Goal: Task Accomplishment & Management: Use online tool/utility

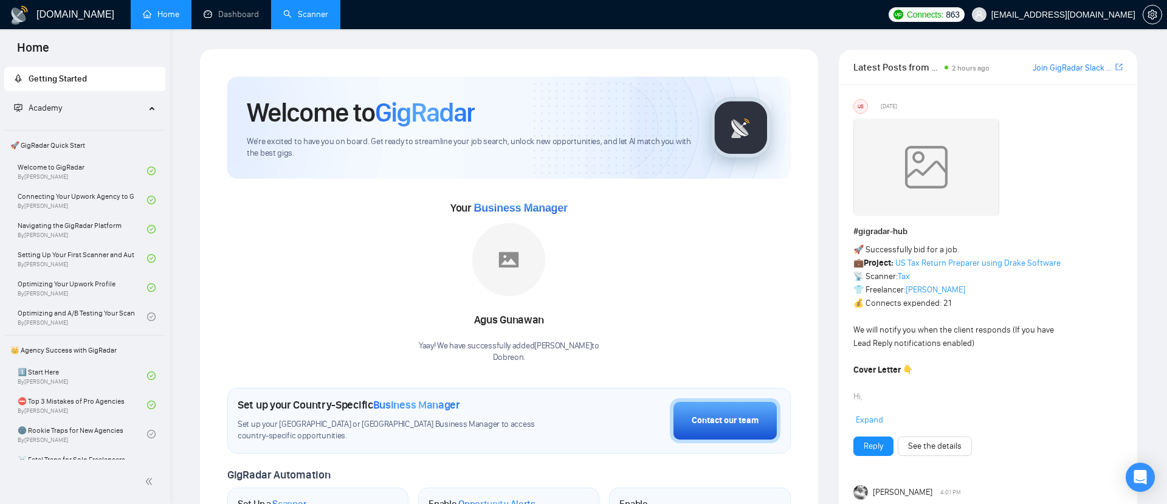
click at [307, 19] on link "Scanner" at bounding box center [305, 14] width 45 height 10
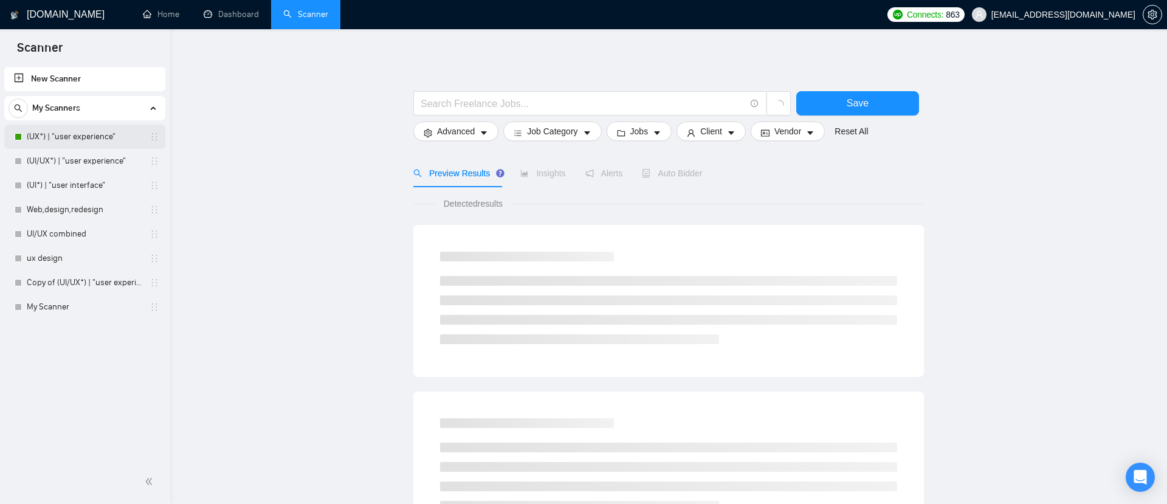
click at [66, 134] on link "(UX*) | "user experience"" at bounding box center [84, 137] width 115 height 24
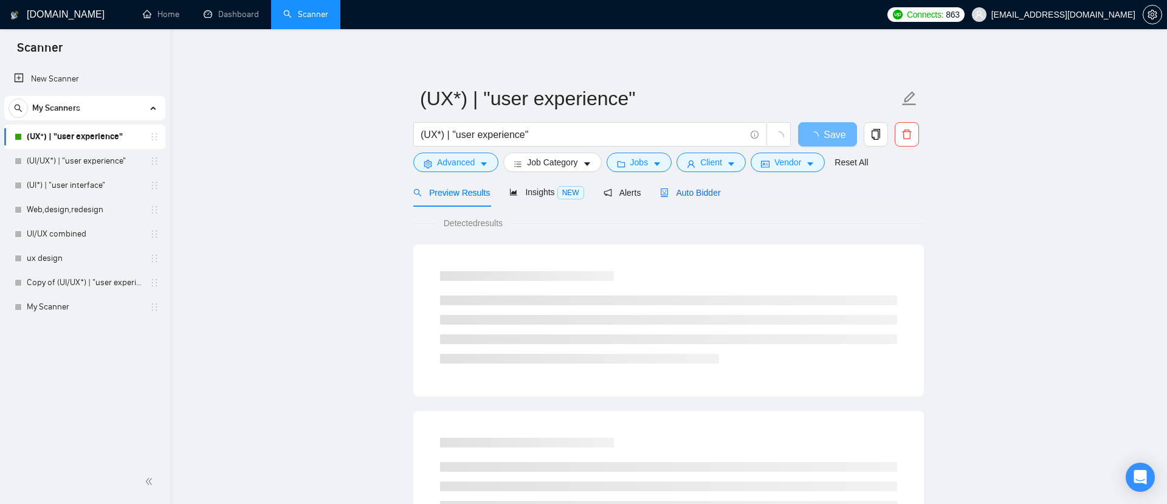
click at [691, 188] on span "Auto Bidder" at bounding box center [690, 193] width 60 height 10
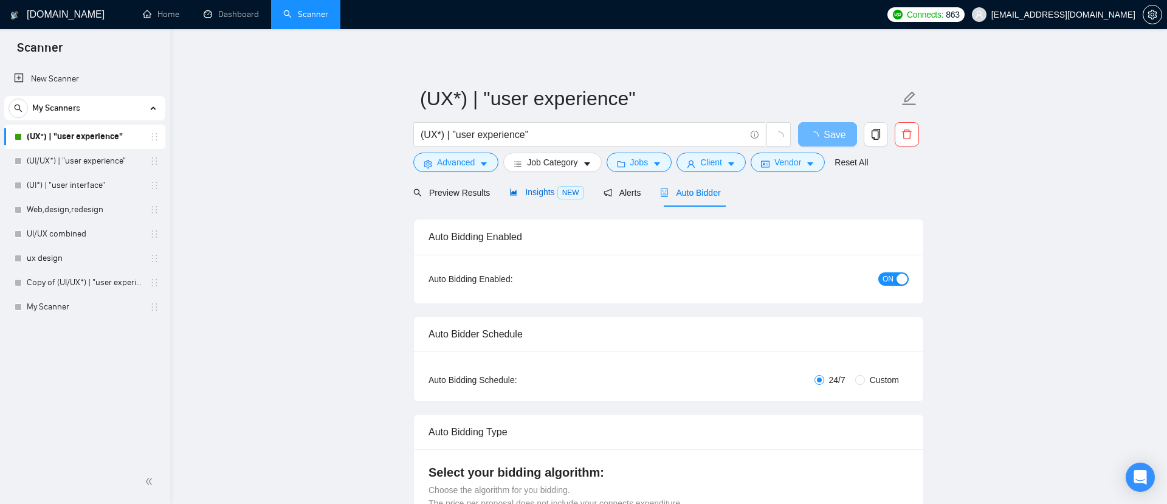
click at [513, 192] on icon "area-chart" at bounding box center [513, 192] width 7 height 7
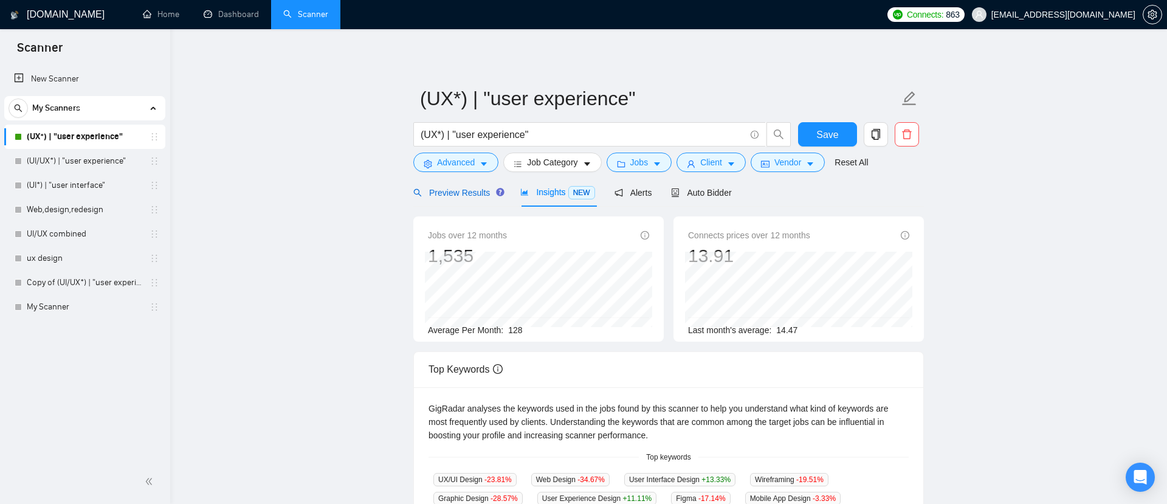
click at [460, 186] on div "Preview Results" at bounding box center [456, 192] width 87 height 13
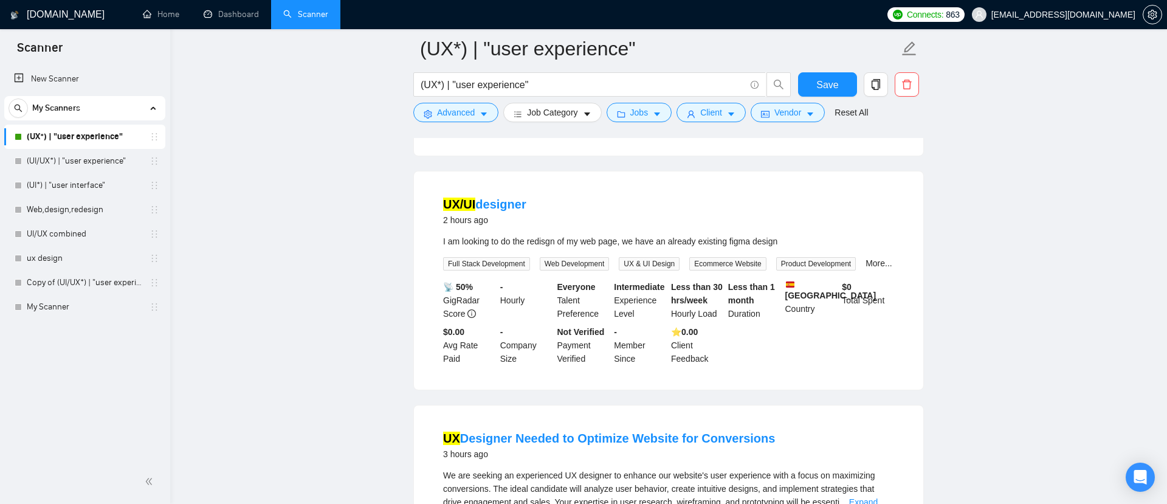
scroll to position [348, 0]
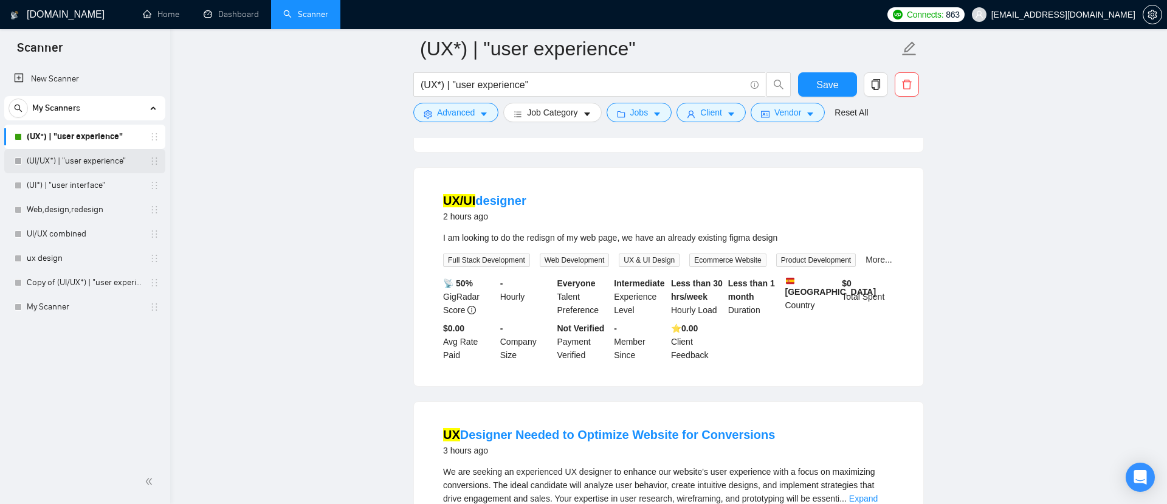
click at [86, 166] on link "(UI/UX*) | "user experience"" at bounding box center [84, 161] width 115 height 24
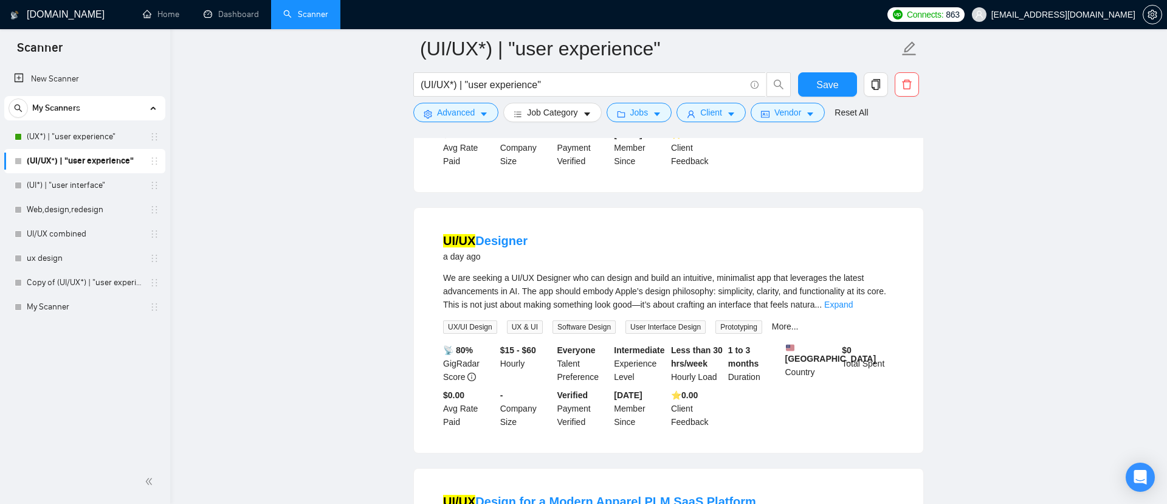
scroll to position [2150, 0]
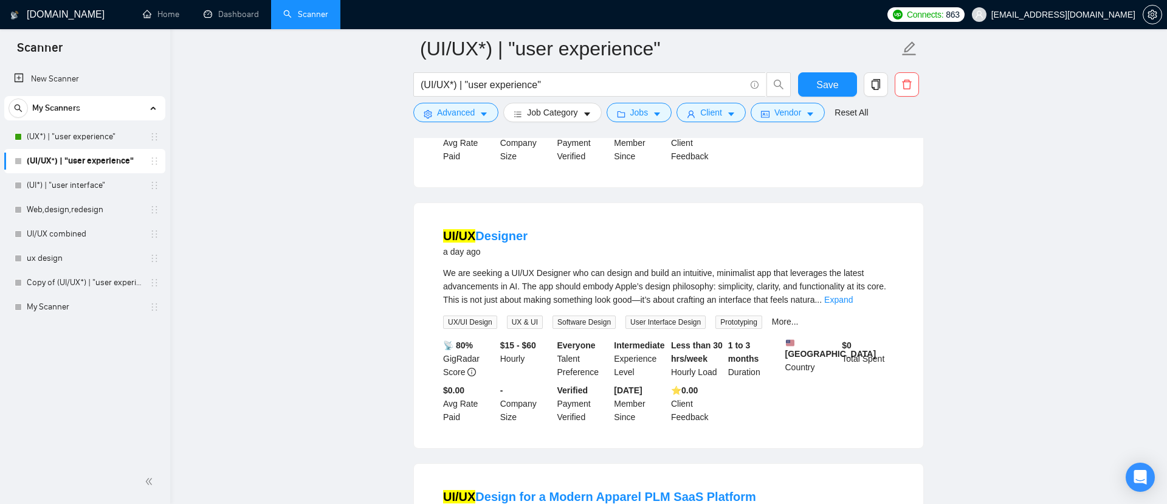
click at [83, 123] on div "My Scanners (UX*) | "user experience" (UI/UX*) | "user experience" (UI*) | "use…" at bounding box center [84, 207] width 161 height 223
click at [86, 131] on link "(UX*) | "user experience"" at bounding box center [84, 137] width 115 height 24
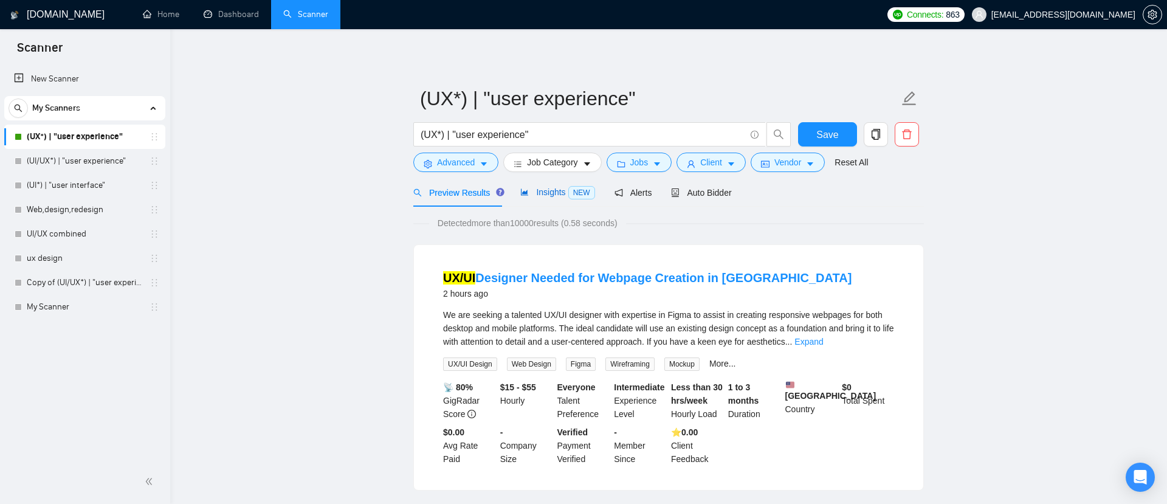
click at [558, 190] on span "Insights NEW" at bounding box center [557, 192] width 74 height 10
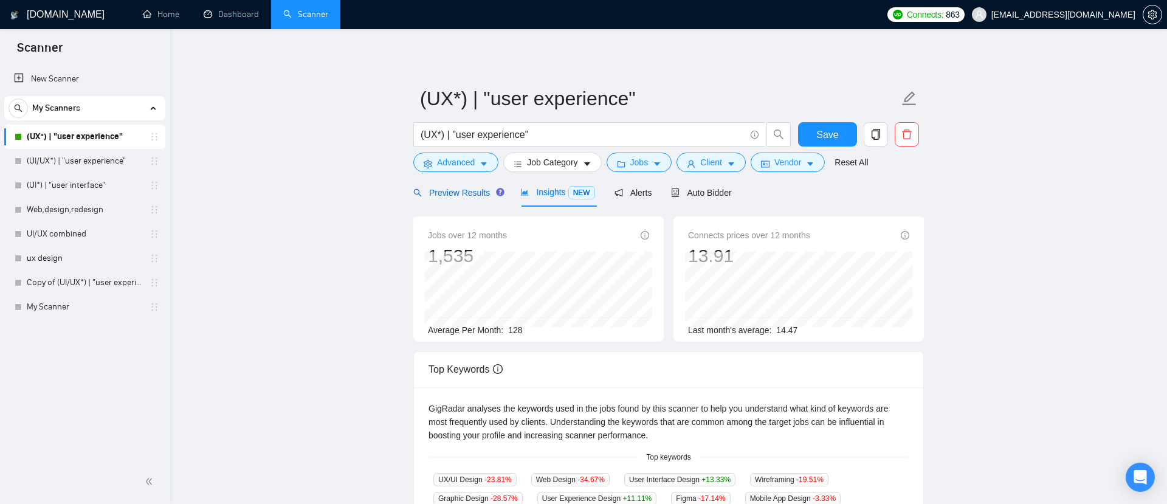
click at [460, 193] on span "Preview Results" at bounding box center [456, 193] width 87 height 10
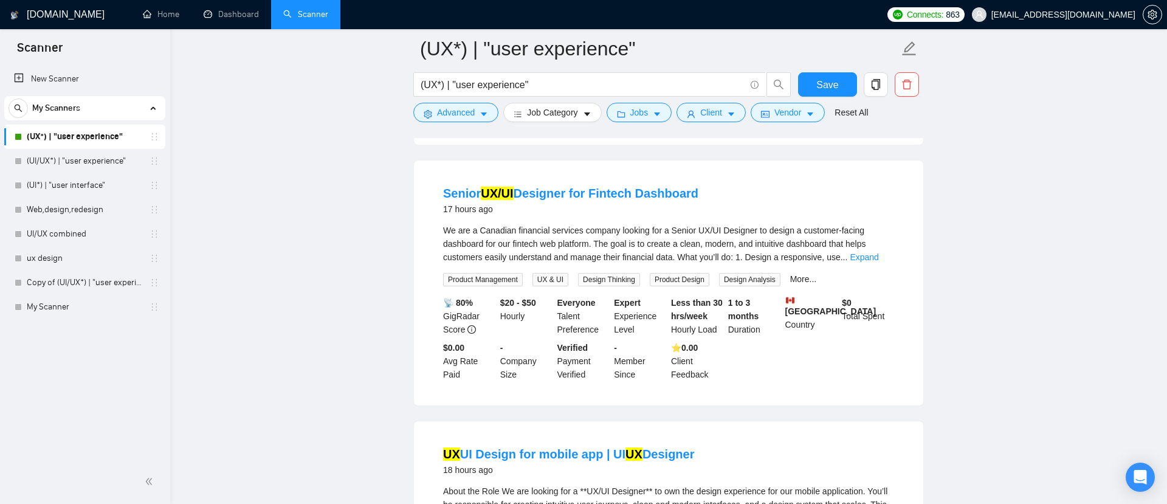
scroll to position [1130, 0]
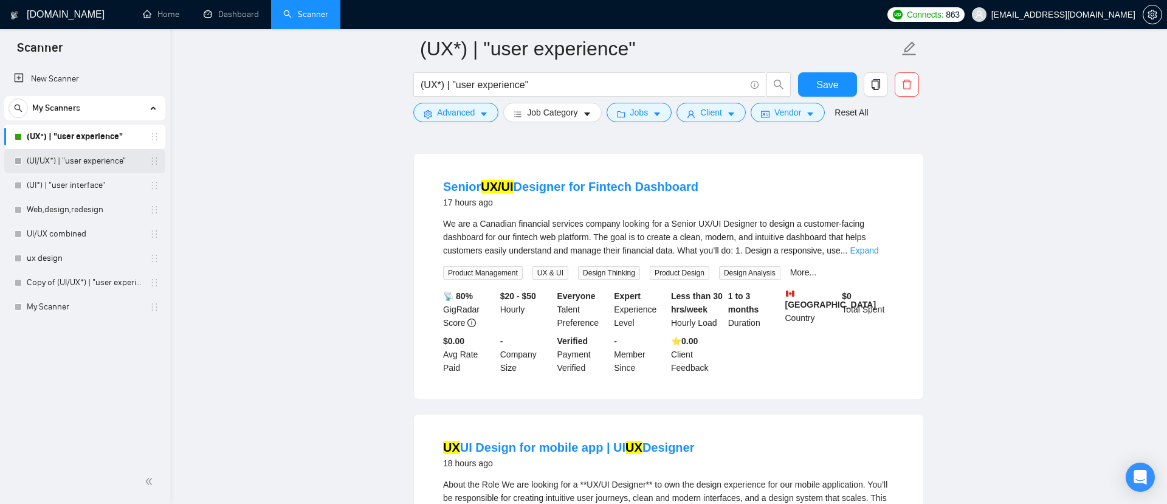
click at [91, 159] on link "(UI/UX*) | "user experience"" at bounding box center [84, 161] width 115 height 24
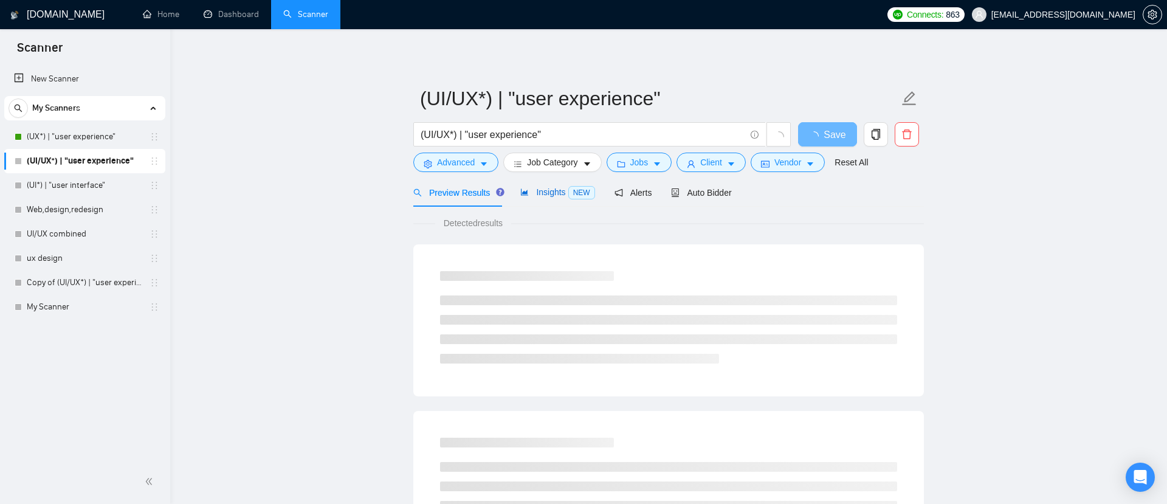
click at [555, 190] on span "Insights NEW" at bounding box center [557, 192] width 74 height 10
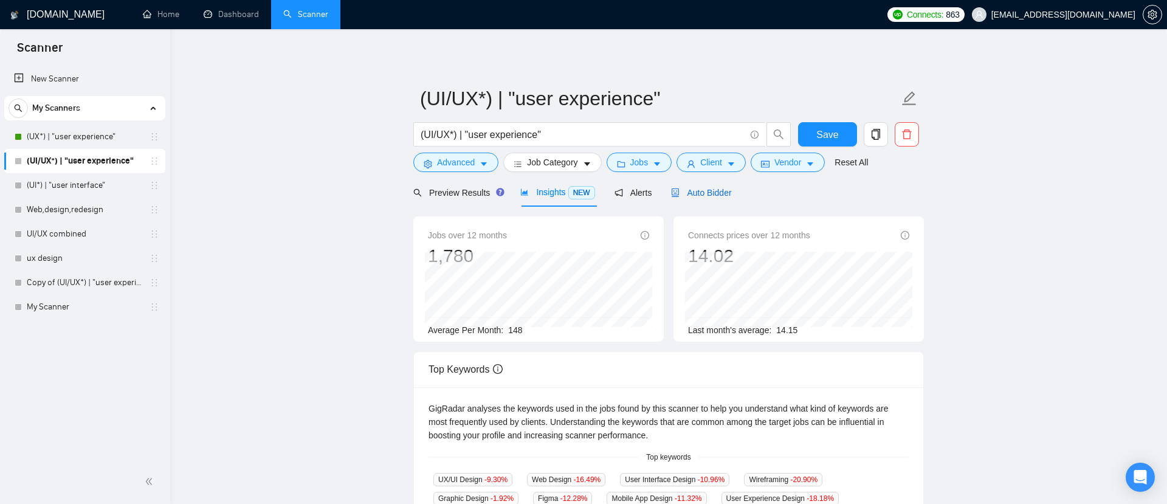
click at [696, 196] on span "Auto Bidder" at bounding box center [701, 193] width 60 height 10
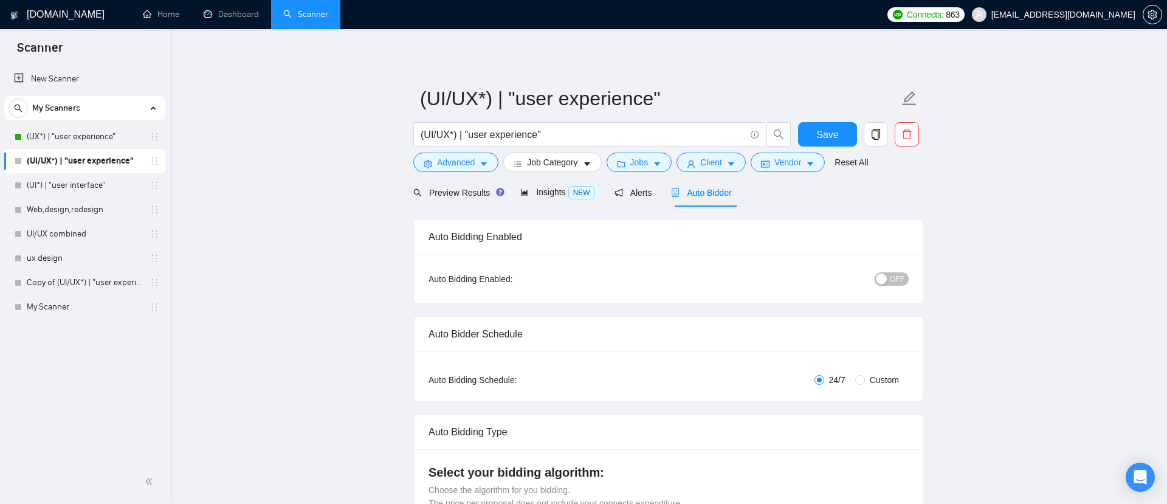
checkbox input "true"
click at [541, 161] on span "Job Category" at bounding box center [552, 162] width 50 height 13
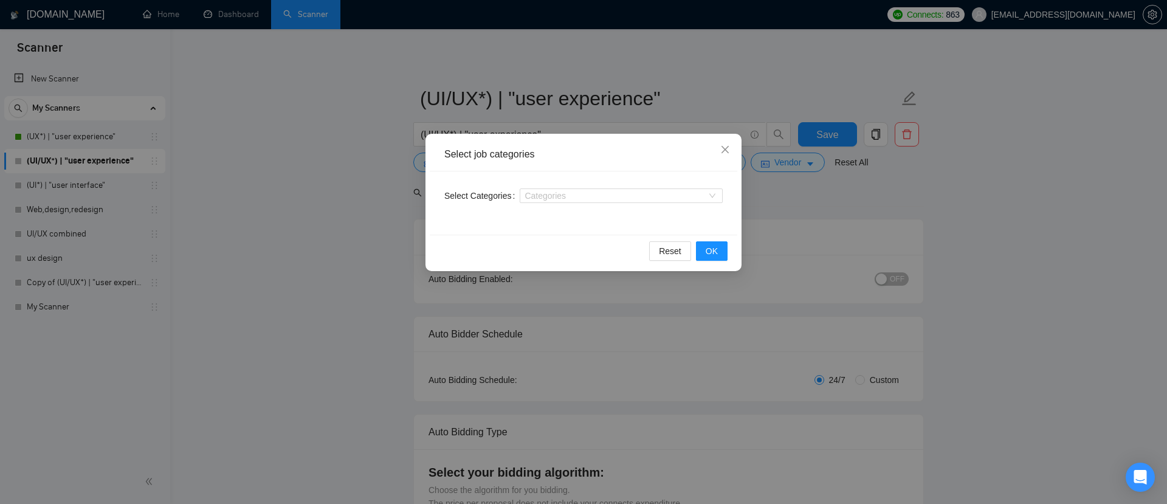
click at [313, 194] on div "Select job categories Select Categories Categories Reset OK" at bounding box center [583, 252] width 1167 height 504
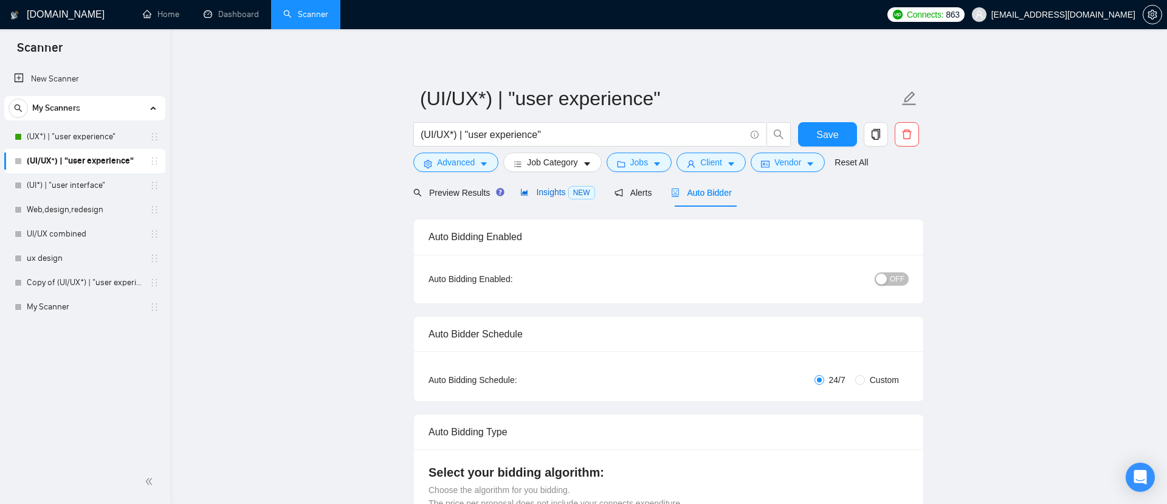
click at [561, 194] on span "Insights NEW" at bounding box center [557, 192] width 74 height 10
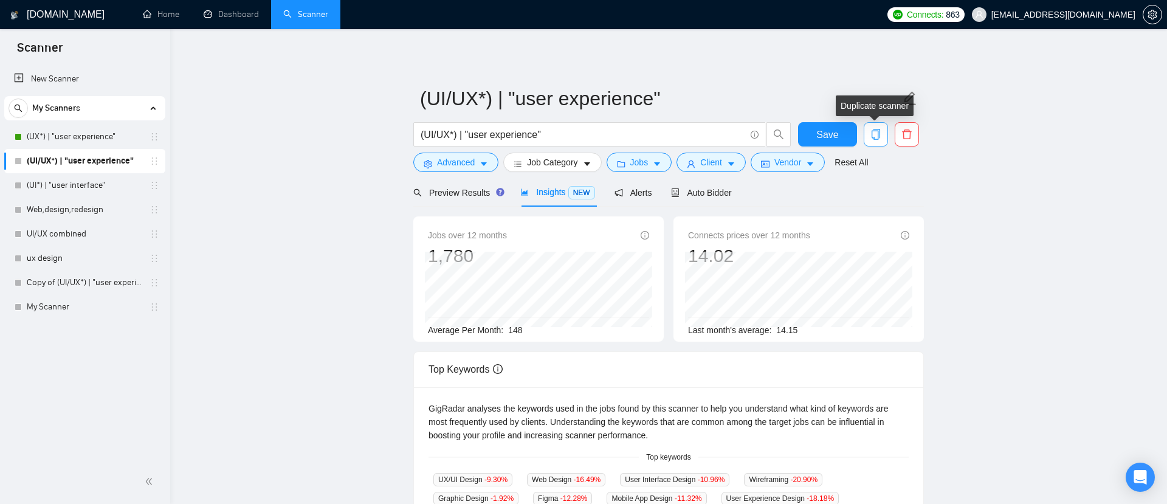
click at [874, 129] on icon "copy" at bounding box center [875, 134] width 11 height 11
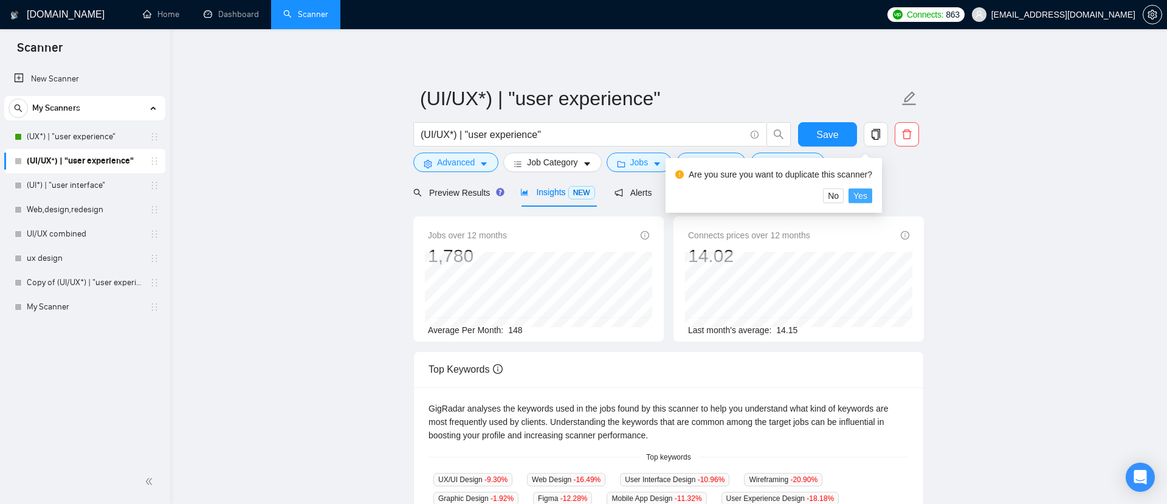
click at [866, 196] on span "Yes" at bounding box center [860, 195] width 14 height 13
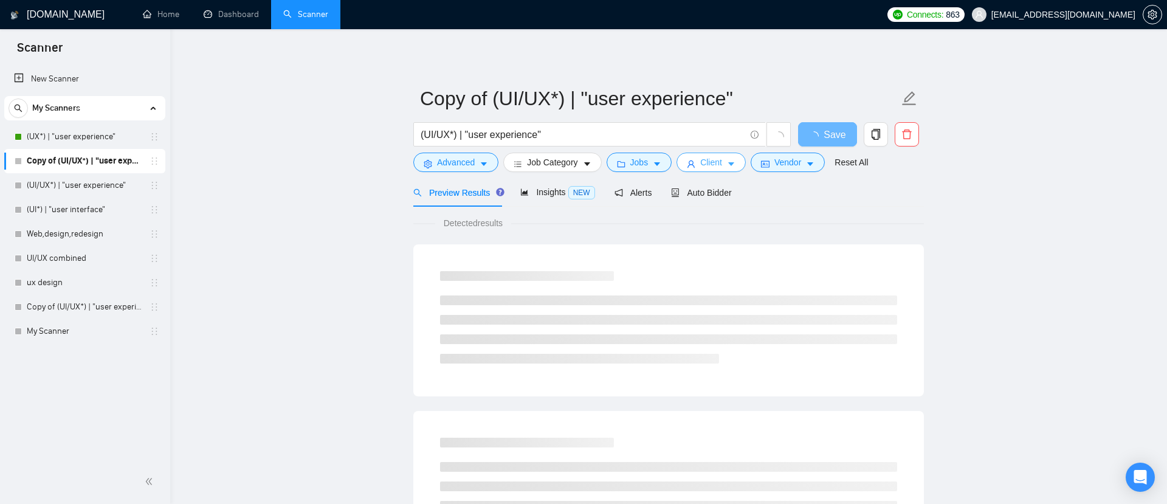
click at [735, 160] on icon "caret-down" at bounding box center [731, 164] width 9 height 9
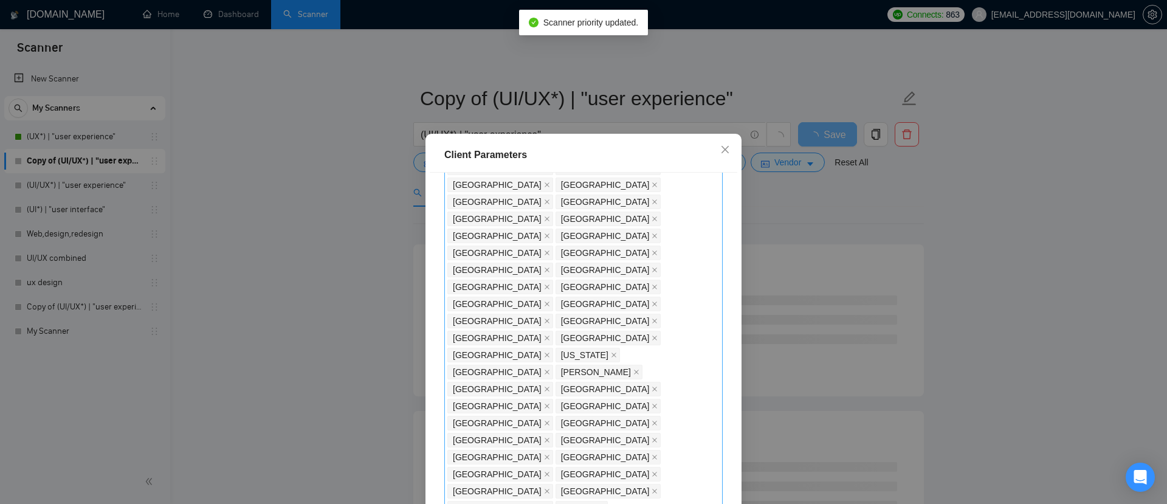
scroll to position [626, 0]
checkbox input "true"
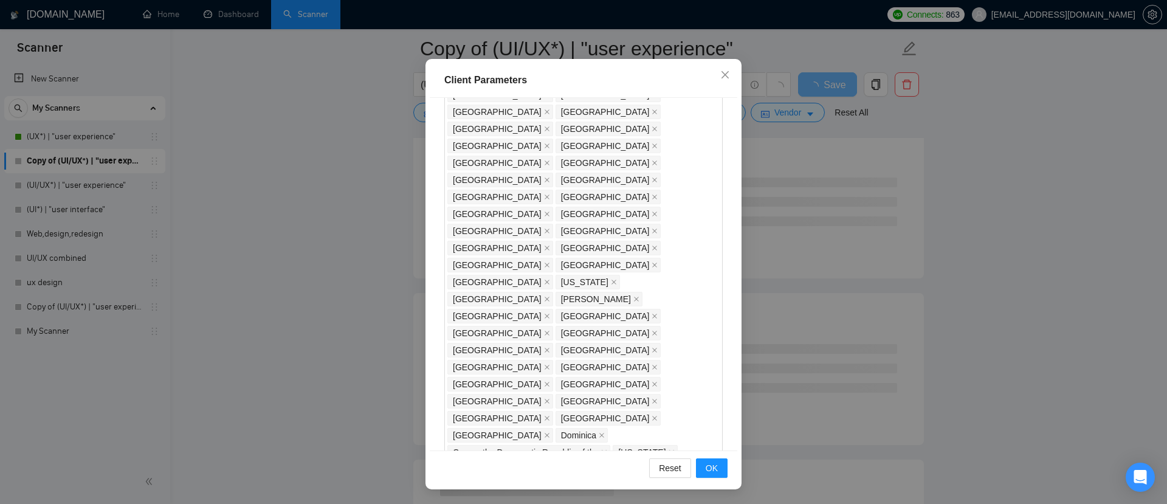
scroll to position [628, 0]
click at [724, 71] on icon "close" at bounding box center [725, 75] width 10 height 10
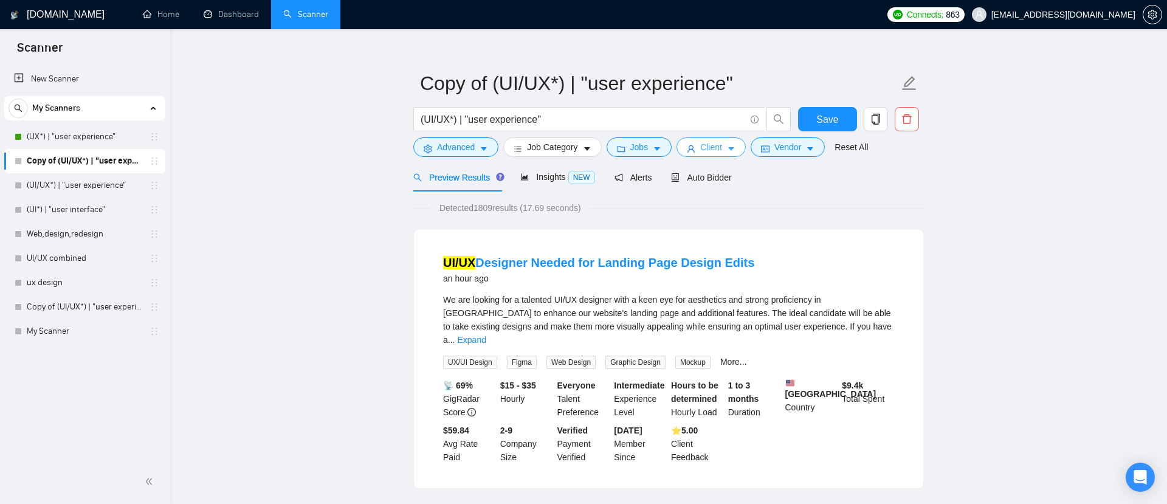
scroll to position [13, 0]
click at [561, 174] on span "Insights NEW" at bounding box center [557, 179] width 74 height 10
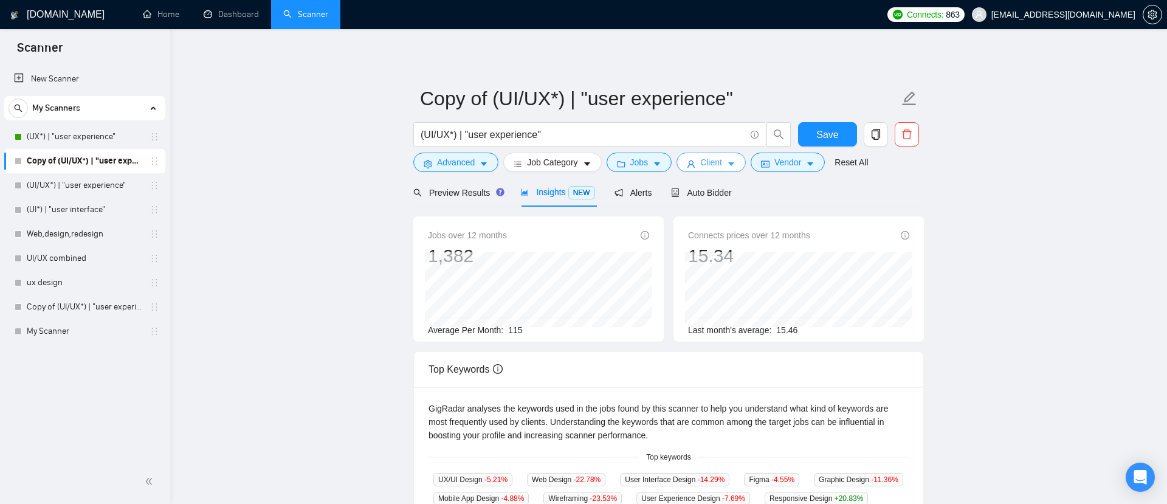
click at [734, 163] on icon "caret-down" at bounding box center [731, 165] width 6 height 4
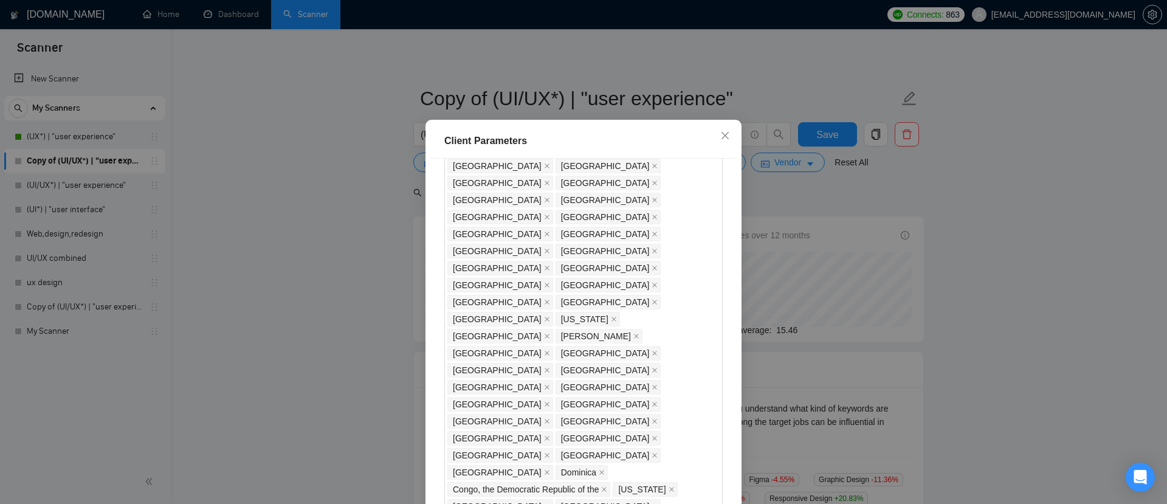
scroll to position [658, 0]
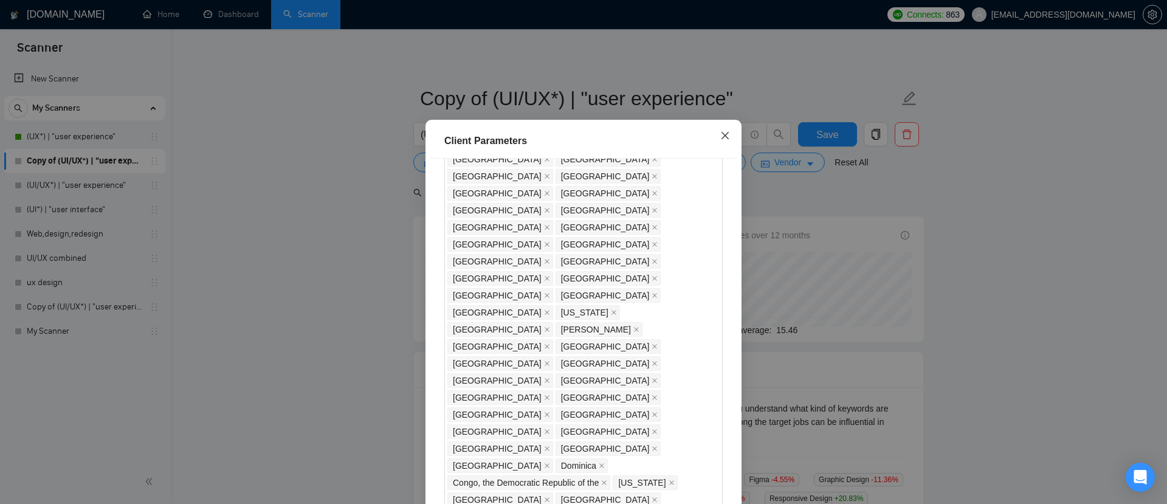
click at [727, 140] on icon "close" at bounding box center [725, 136] width 10 height 10
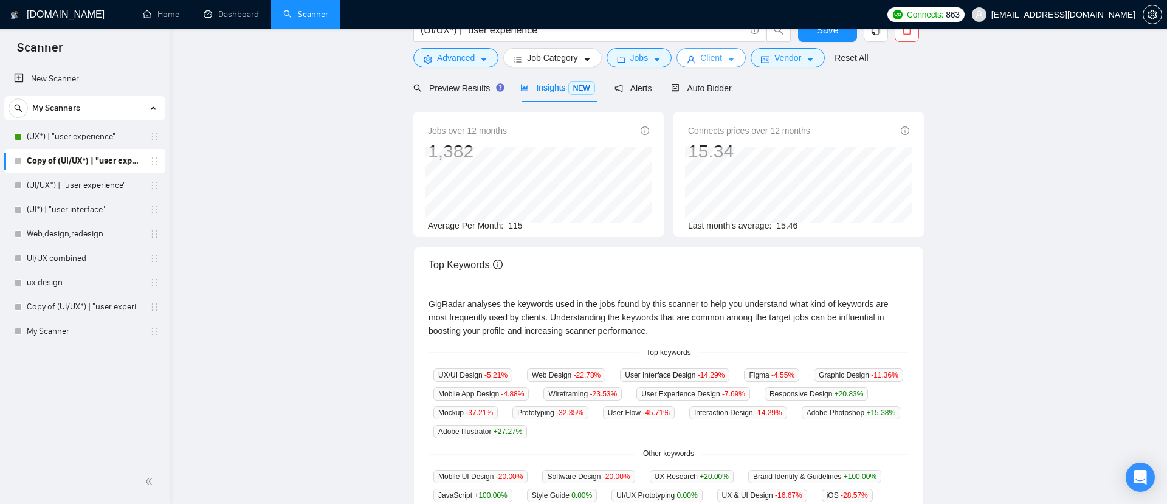
scroll to position [0, 0]
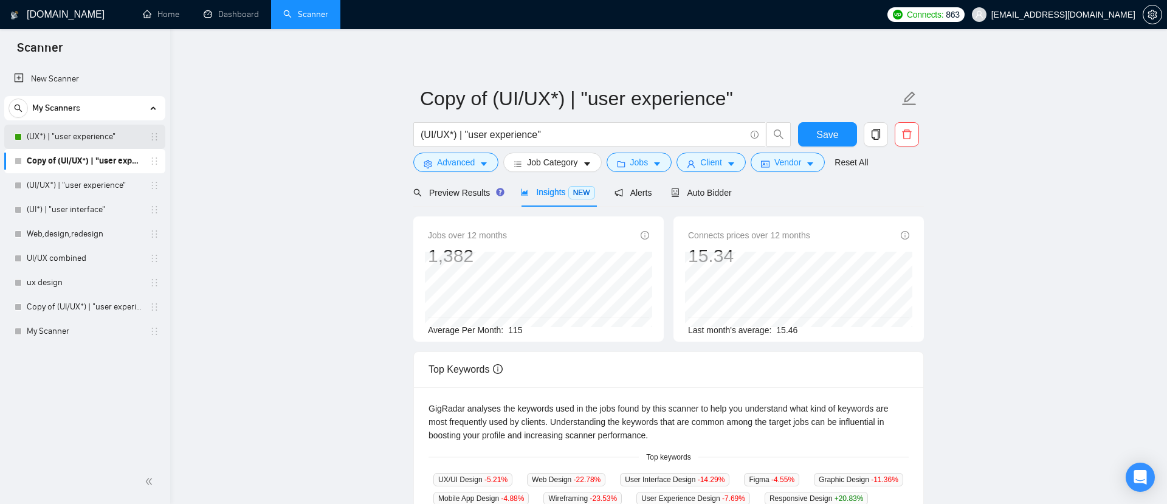
click at [107, 137] on link "(UX*) | "user experience"" at bounding box center [84, 137] width 115 height 24
click at [832, 134] on span "Save" at bounding box center [827, 134] width 22 height 15
click at [74, 137] on link "(UX*) | "user experience"" at bounding box center [84, 137] width 115 height 24
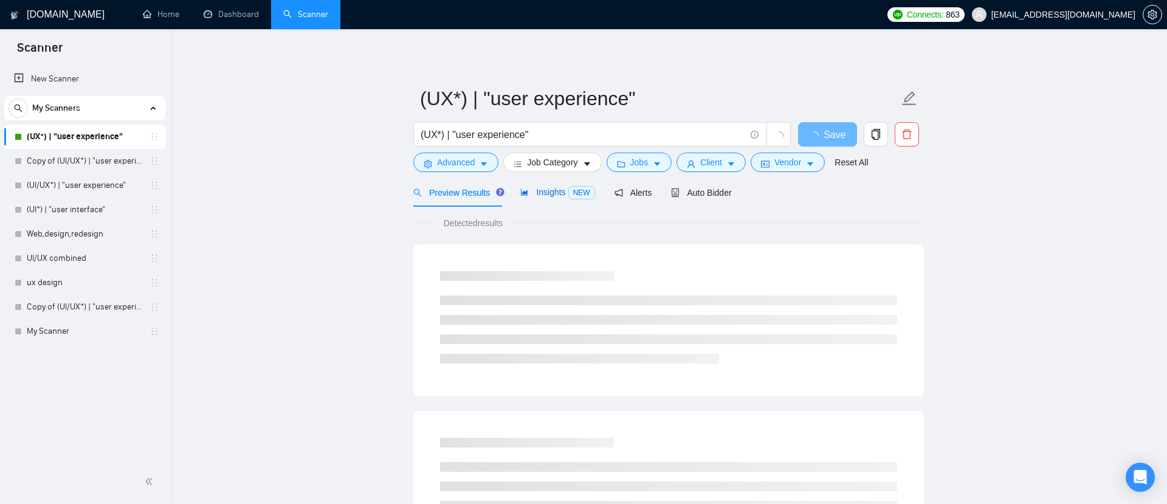
click at [555, 194] on span "Insights NEW" at bounding box center [557, 192] width 74 height 10
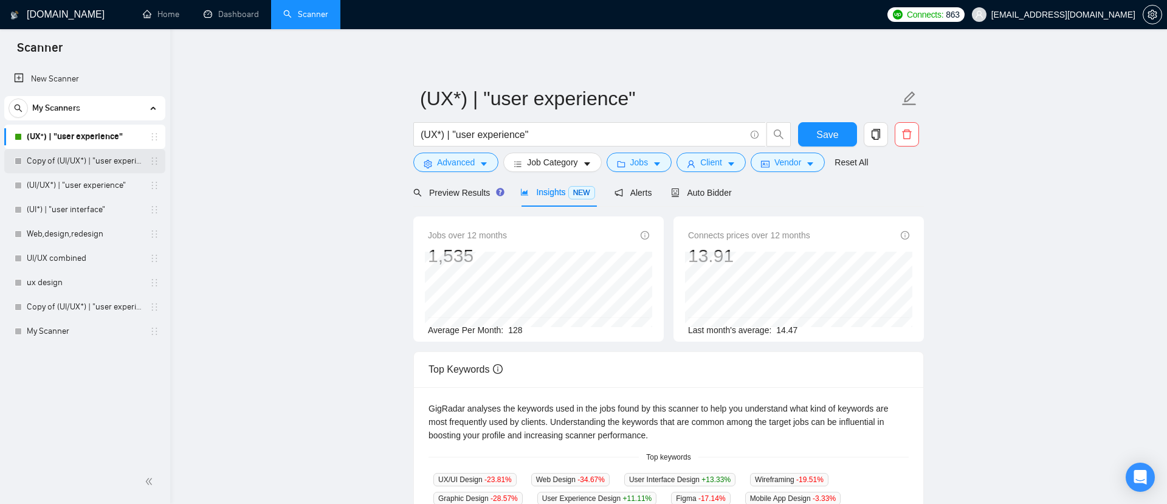
click at [89, 164] on link "Copy of (UI/UX*) | "user experience"" at bounding box center [84, 161] width 115 height 24
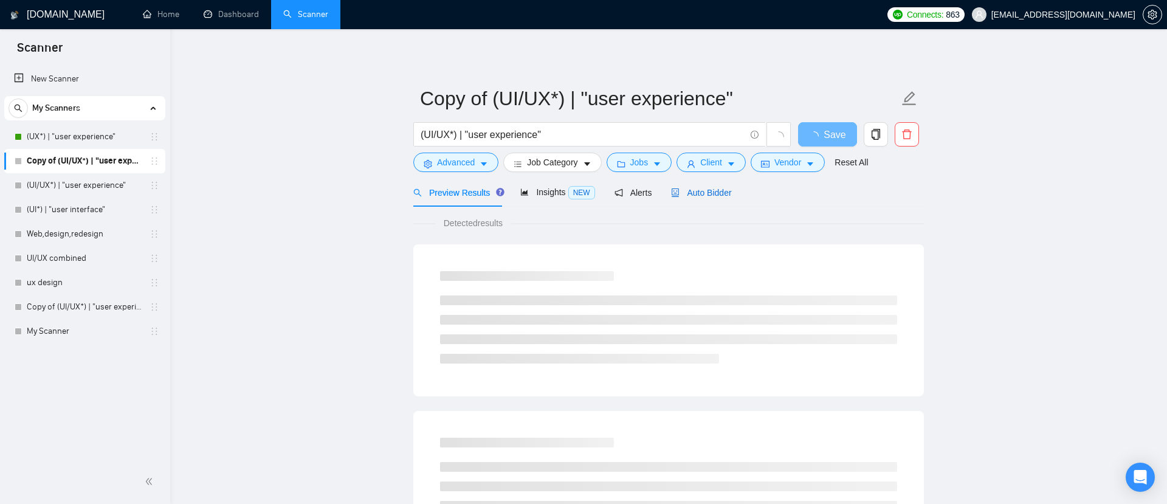
click at [708, 188] on span "Auto Bidder" at bounding box center [701, 193] width 60 height 10
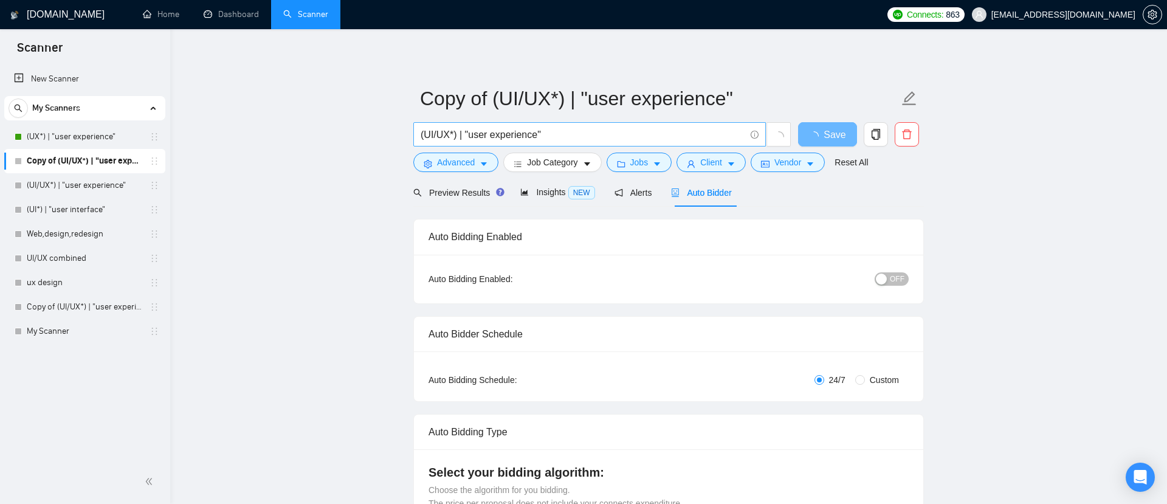
click at [580, 135] on input "(UI/UX*) | "user experience"" at bounding box center [582, 134] width 324 height 15
click at [655, 163] on button "Jobs" at bounding box center [639, 162] width 66 height 19
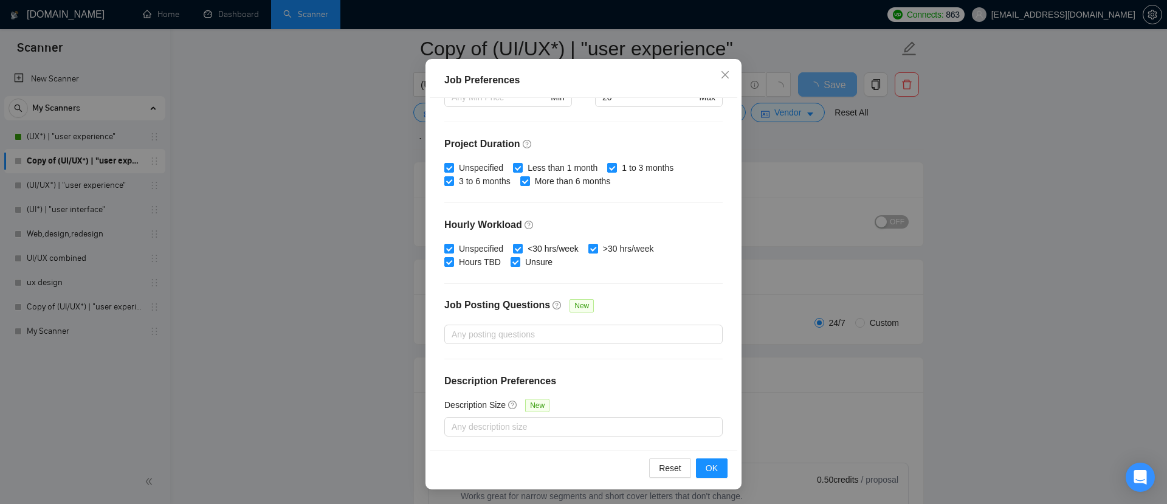
scroll to position [70, 0]
click at [729, 74] on icon "close" at bounding box center [725, 75] width 10 height 10
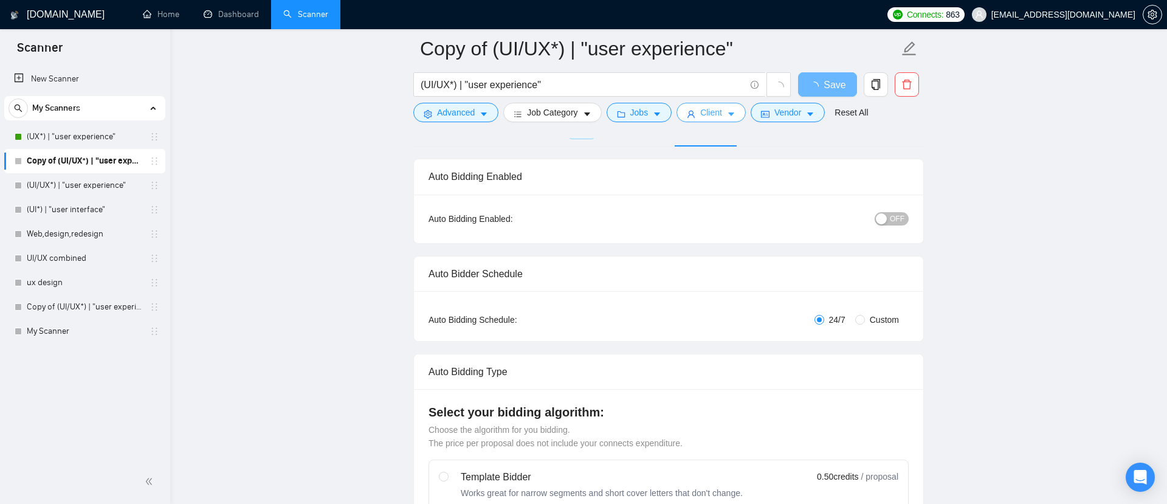
click at [719, 108] on span "Client" at bounding box center [711, 112] width 22 height 13
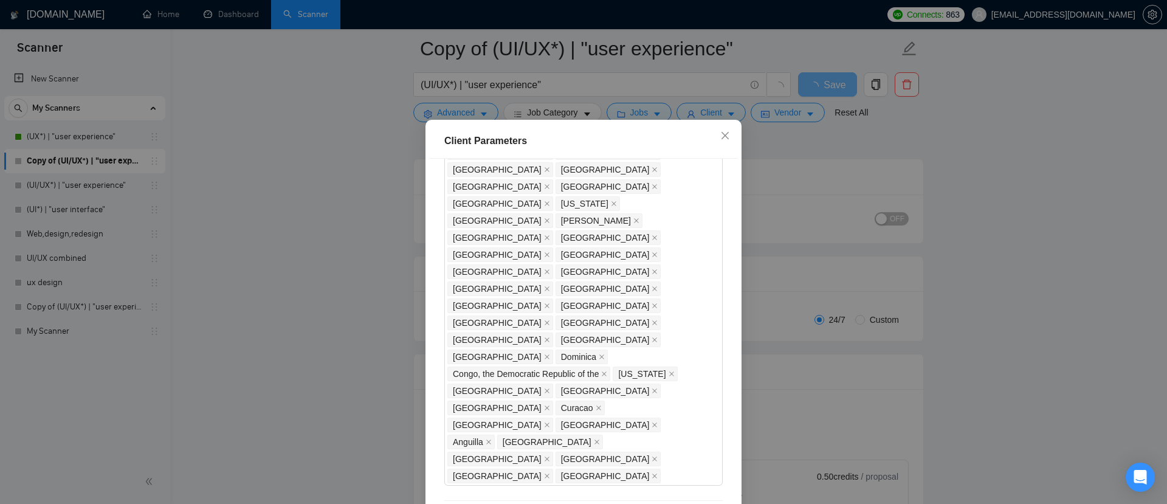
scroll to position [769, 0]
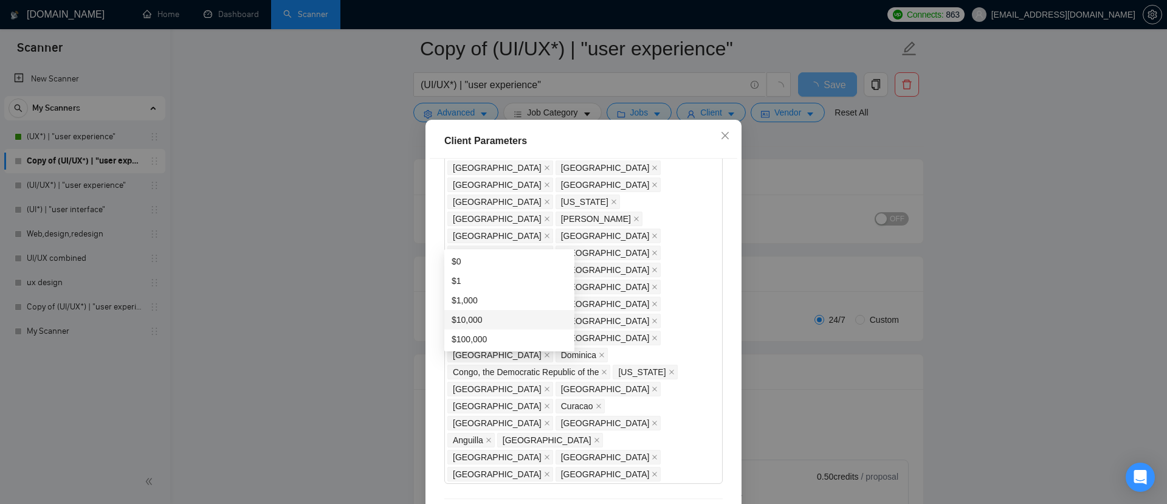
click at [479, 320] on div "$10,000" at bounding box center [508, 319] width 115 height 13
type input "10000"
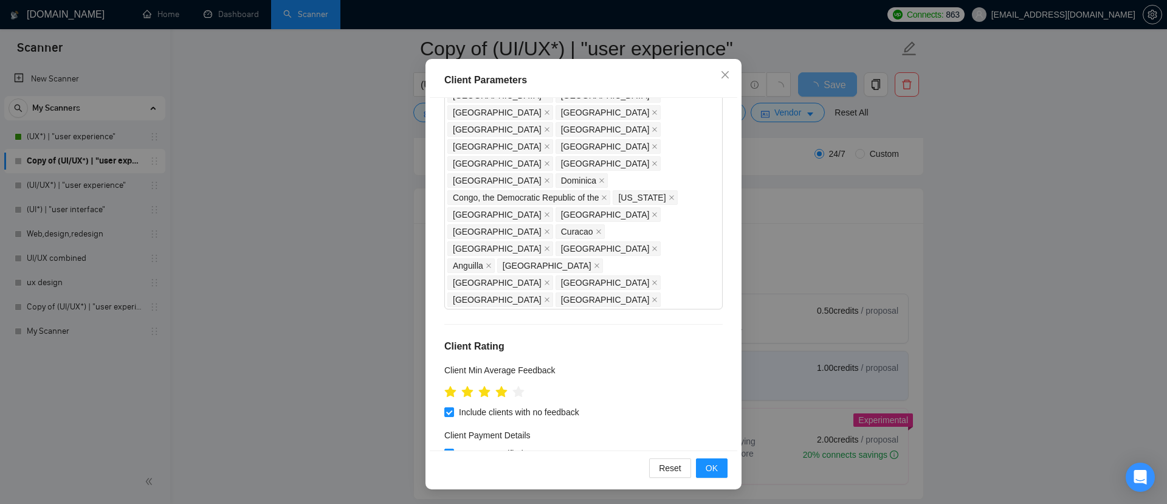
scroll to position [242, 0]
click at [707, 468] on span "OK" at bounding box center [711, 467] width 12 height 13
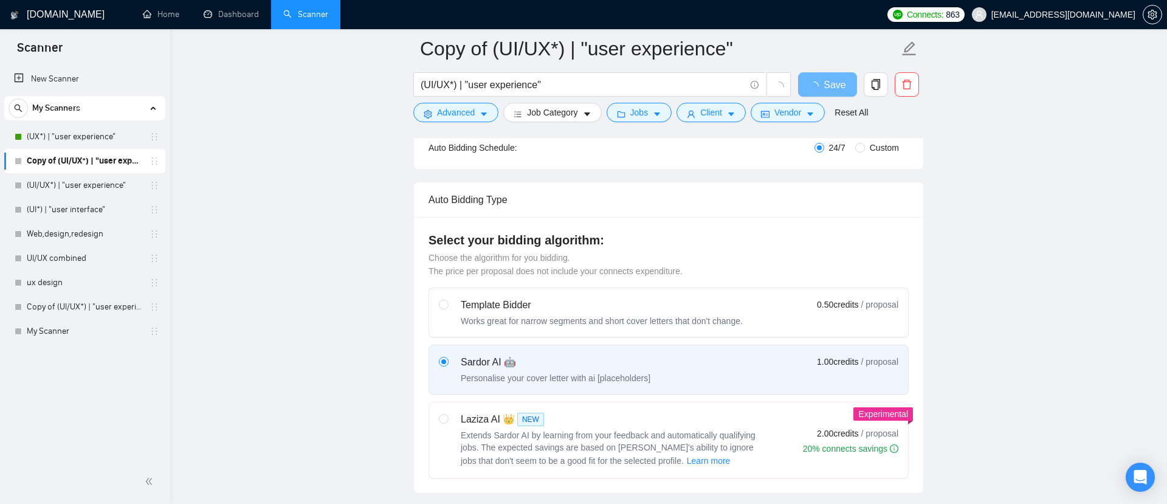
scroll to position [14, 0]
click at [626, 86] on input "(UI/UX*) | "user experience"" at bounding box center [582, 84] width 324 height 15
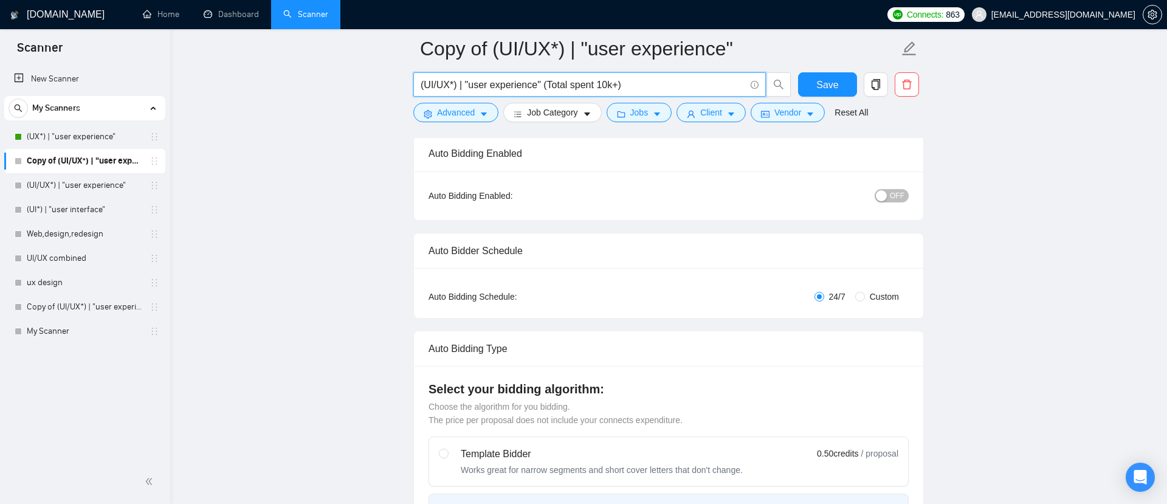
scroll to position [0, 0]
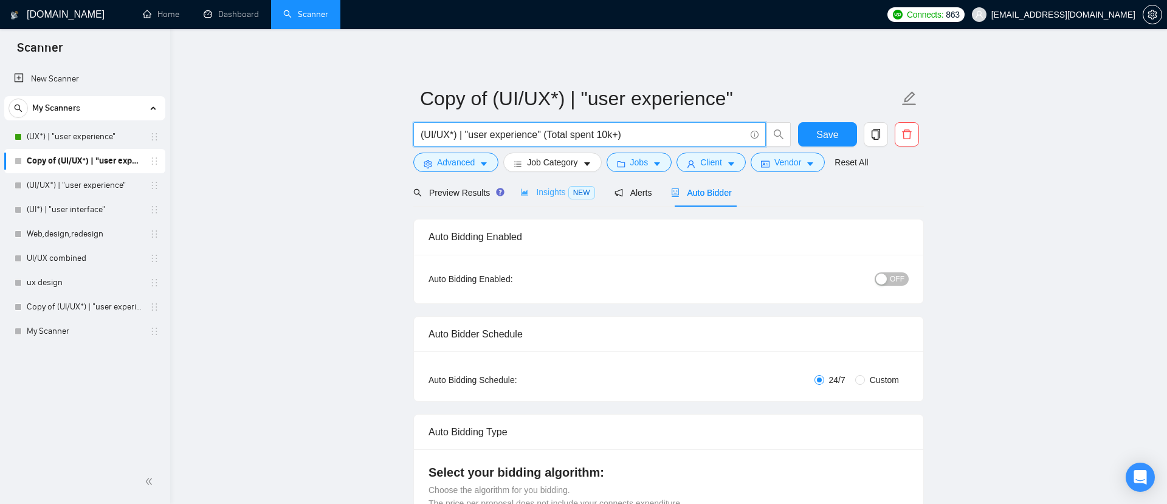
type input "(UI/UX*) | "user experience" (Total spent 10k+)"
click at [556, 196] on span "Insights NEW" at bounding box center [557, 192] width 74 height 10
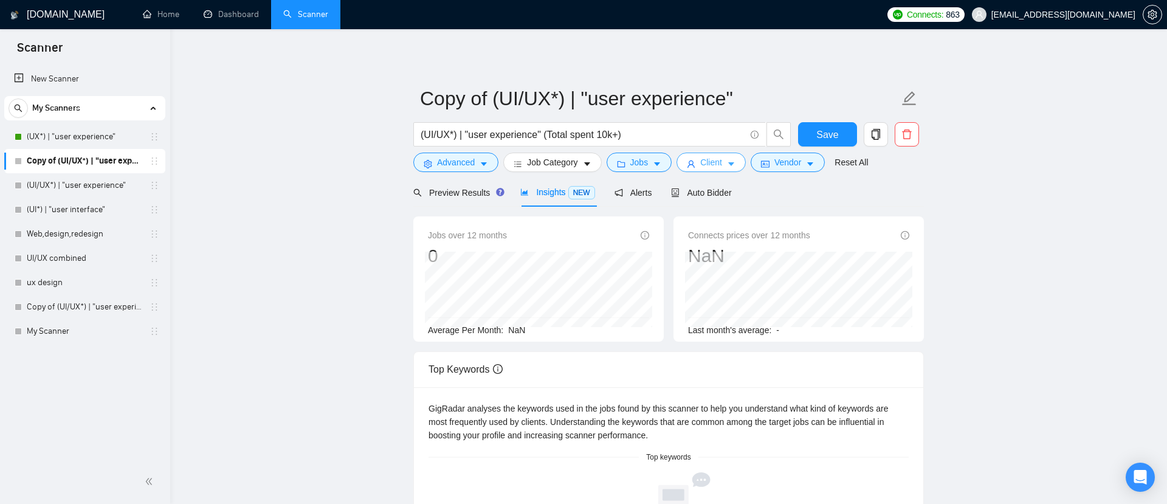
click at [734, 165] on icon "caret-down" at bounding box center [731, 165] width 6 height 4
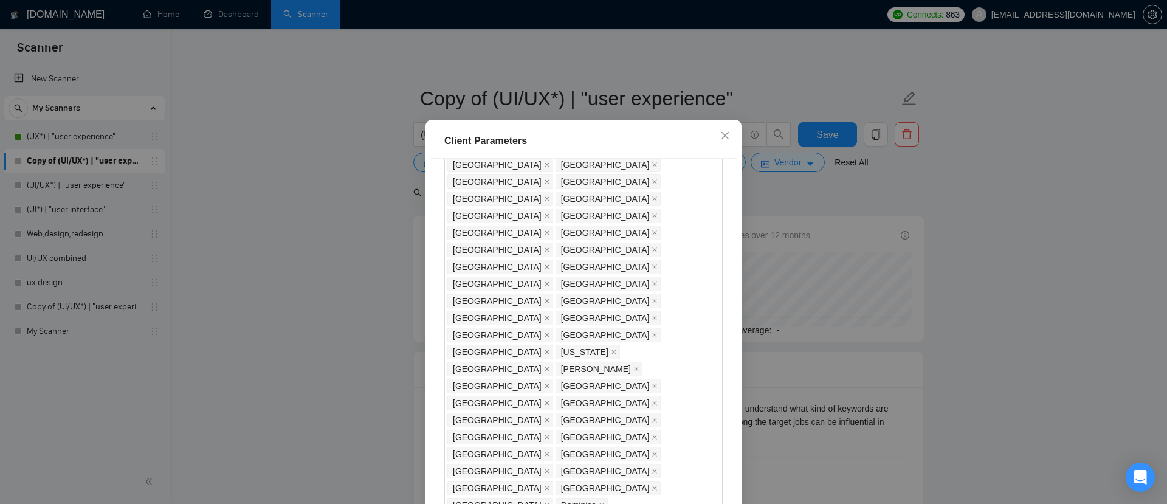
scroll to position [624, 0]
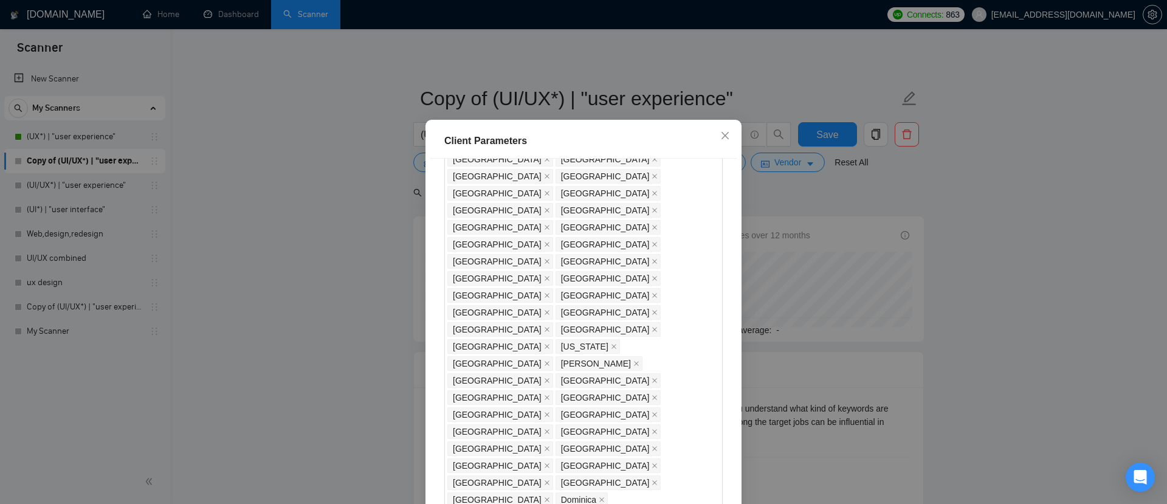
drag, startPoint x: 491, startPoint y: 383, endPoint x: 464, endPoint y: 383, distance: 27.3
type input "1"
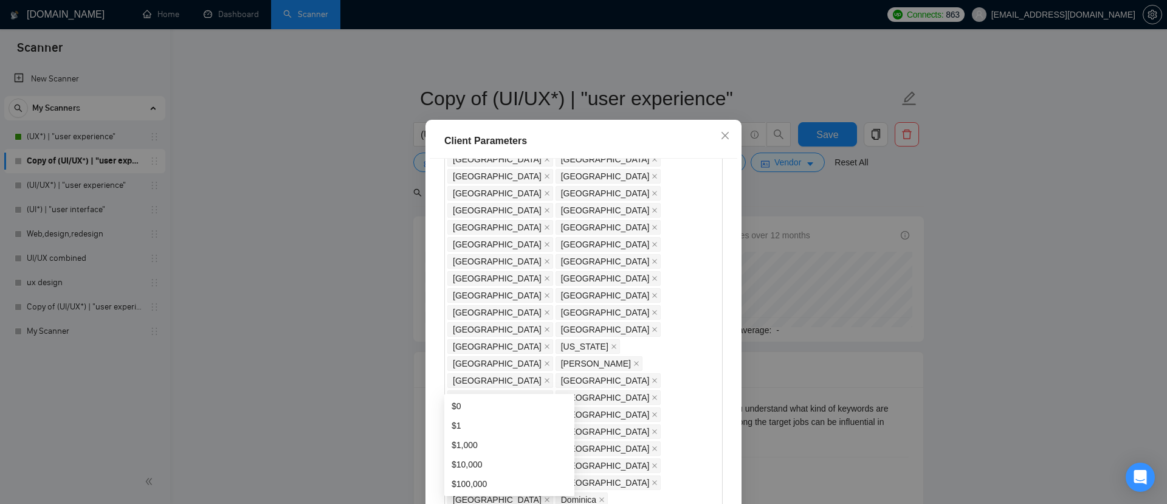
type input "5"
click at [470, 447] on div "$1,000" at bounding box center [508, 444] width 115 height 13
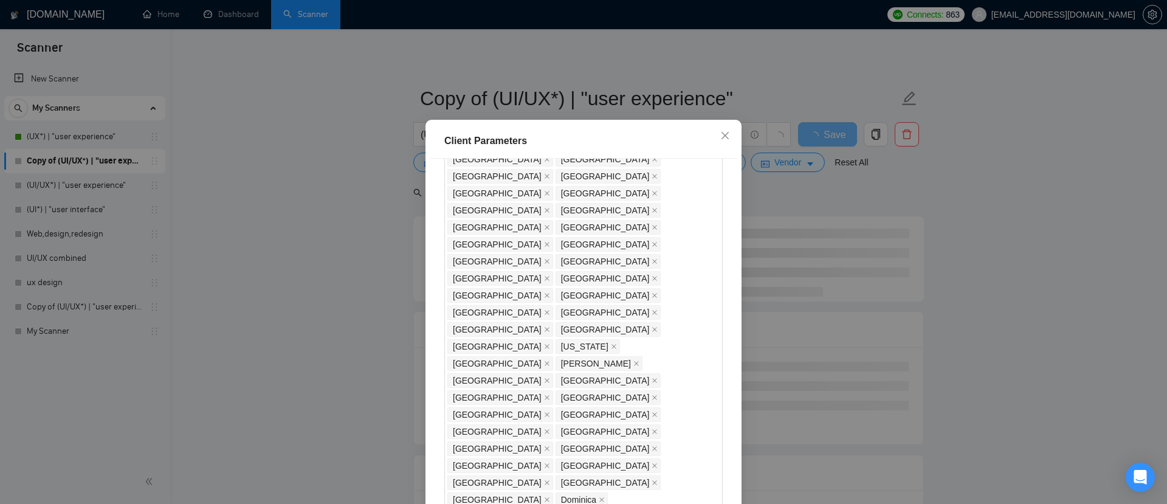
type input "1000"
click at [535, 346] on div "Client Location Include Client Countries Select Exclude Client Countries Philip…" at bounding box center [583, 335] width 307 height 352
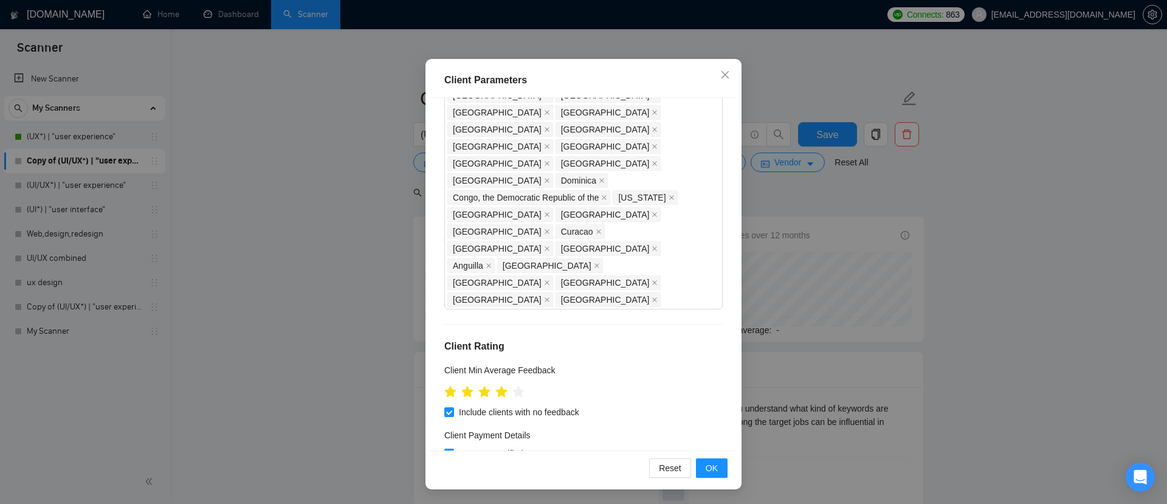
scroll to position [180, 0]
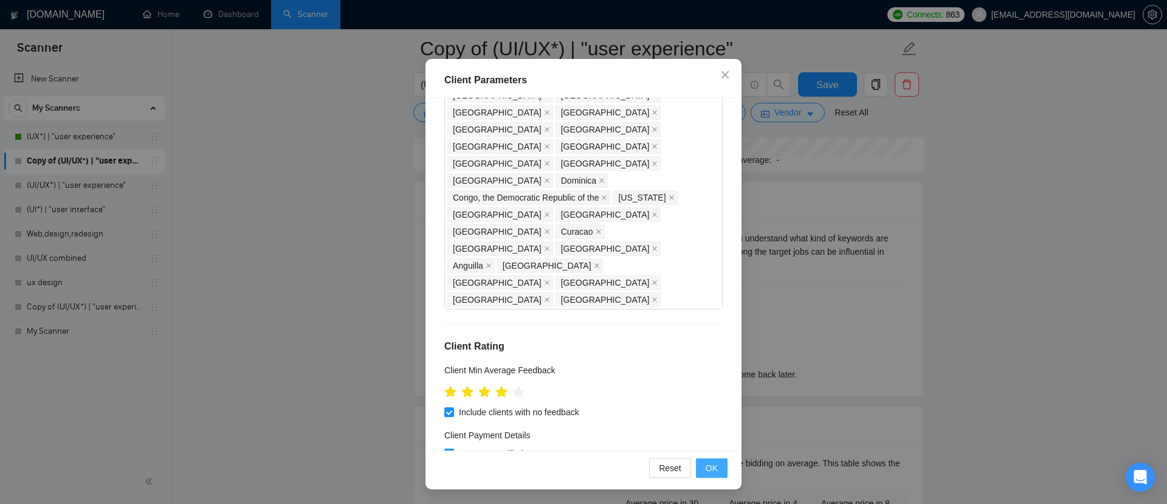
click at [719, 466] on button "OK" at bounding box center [712, 467] width 32 height 19
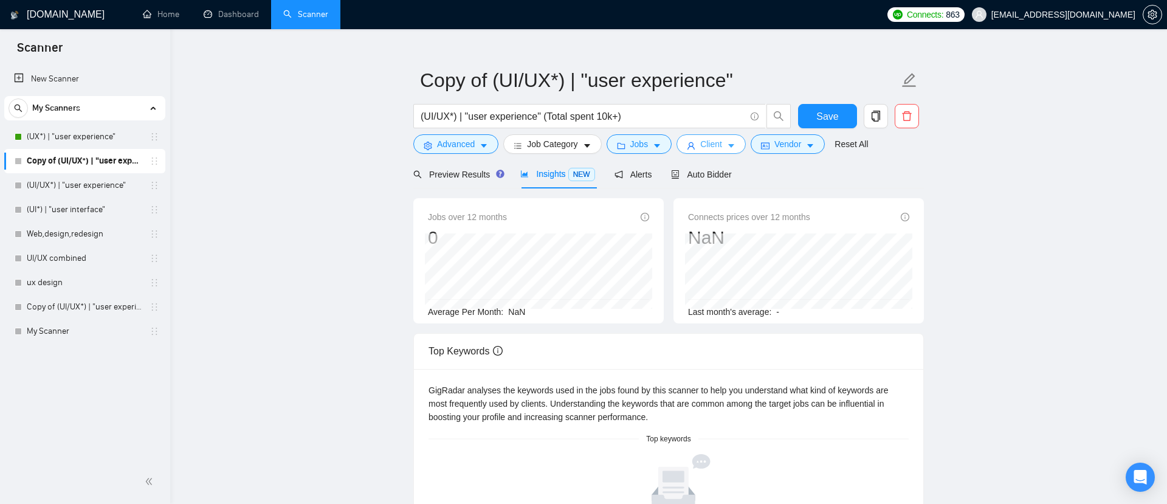
scroll to position [0, 0]
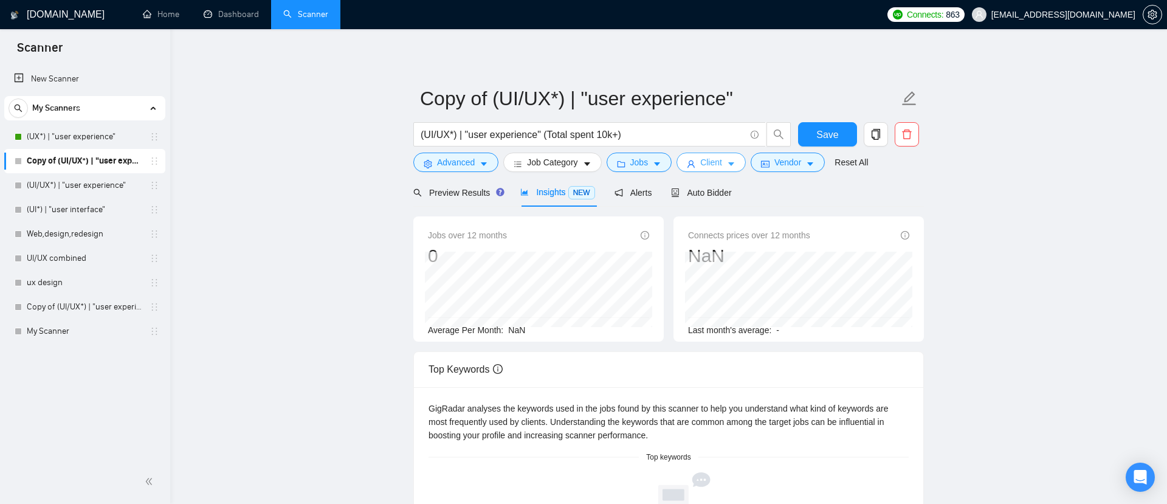
click at [701, 162] on button "Client" at bounding box center [710, 162] width 69 height 19
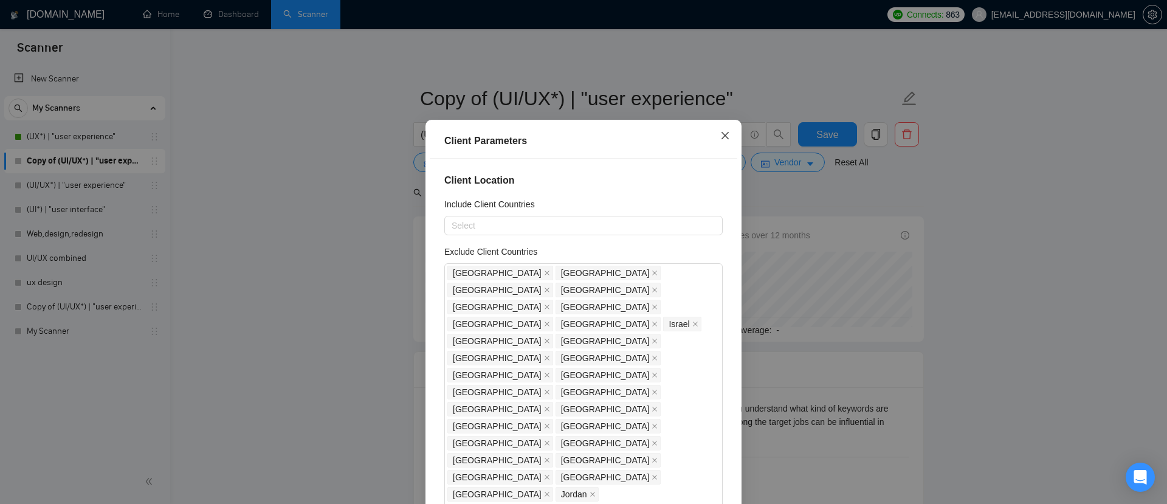
click at [723, 140] on icon "close" at bounding box center [725, 136] width 10 height 10
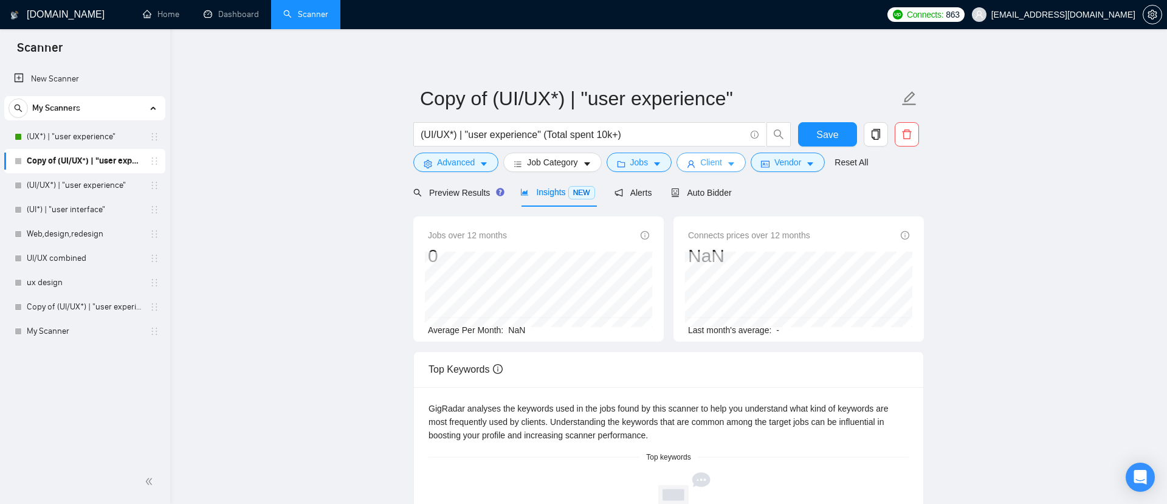
click at [717, 157] on span "Client" at bounding box center [711, 162] width 22 height 13
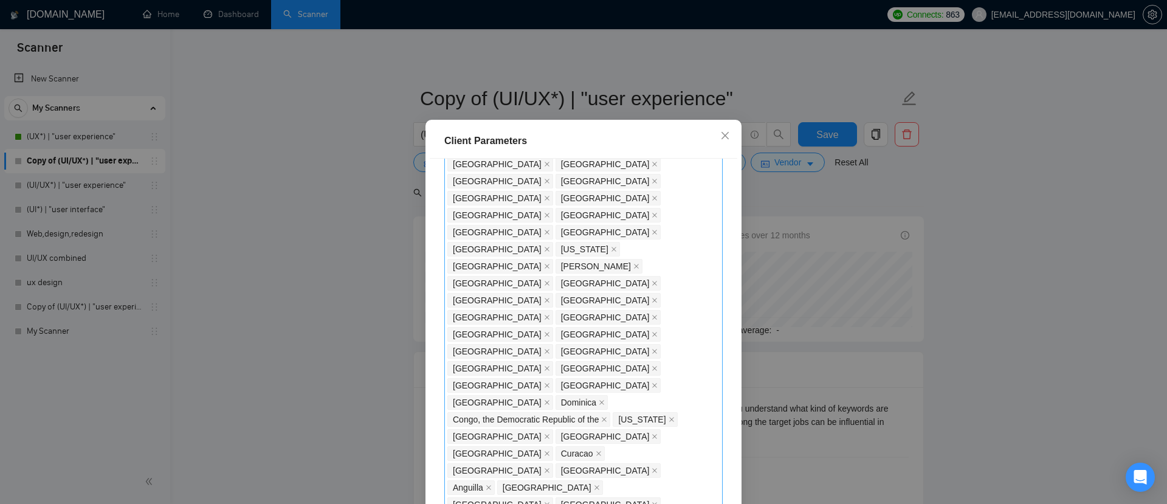
scroll to position [722, 0]
drag, startPoint x: 501, startPoint y: 284, endPoint x: 442, endPoint y: 284, distance: 58.3
click at [442, 284] on div "Client Location Include Client Countries Select Exclude Client Countries Philip…" at bounding box center [583, 335] width 307 height 352
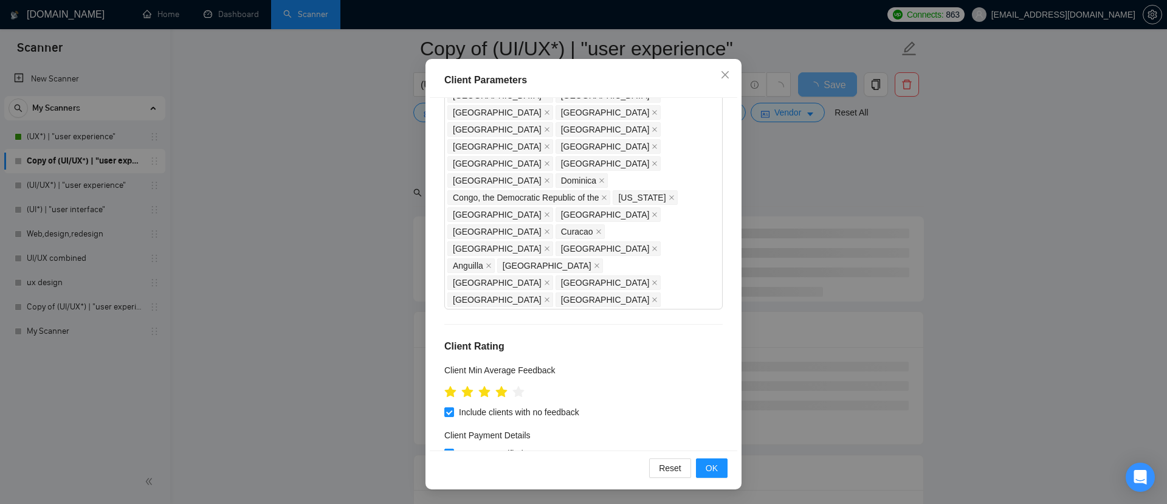
scroll to position [187, 0]
click at [707, 461] on span "OK" at bounding box center [711, 467] width 12 height 13
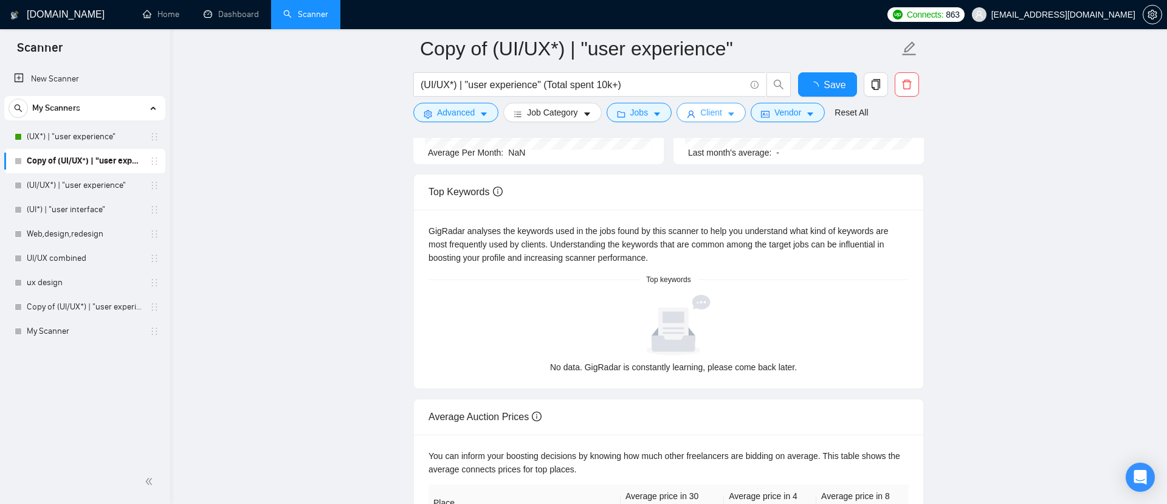
scroll to position [0, 0]
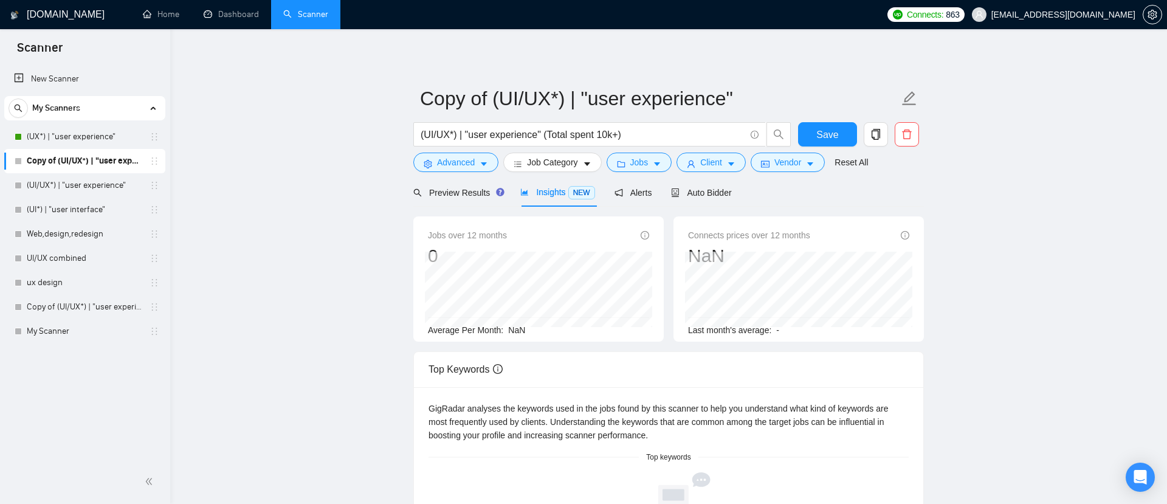
click at [560, 188] on span "Insights NEW" at bounding box center [557, 192] width 74 height 10
click at [432, 197] on span "Preview Results" at bounding box center [456, 193] width 87 height 10
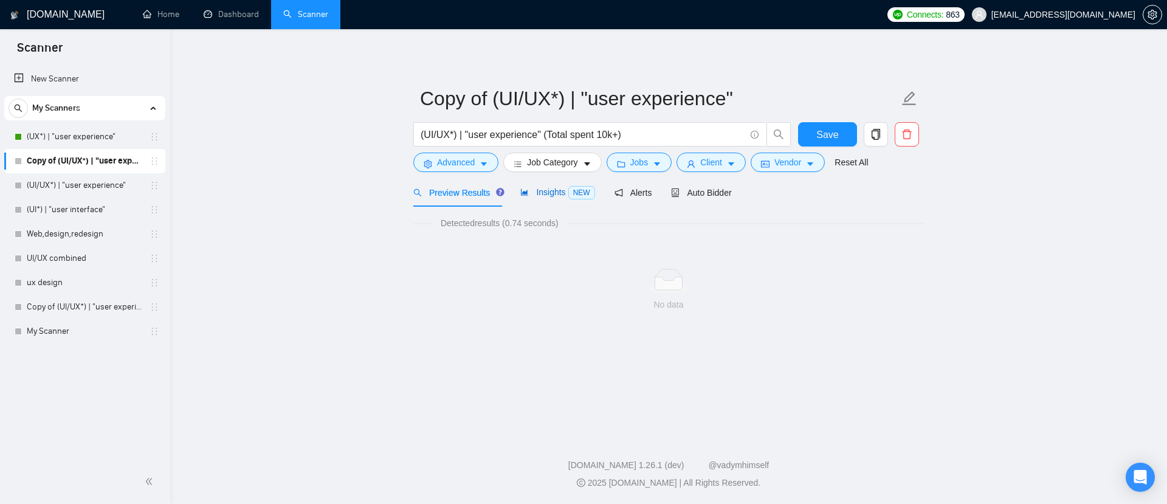
click at [560, 194] on span "Insights NEW" at bounding box center [557, 192] width 74 height 10
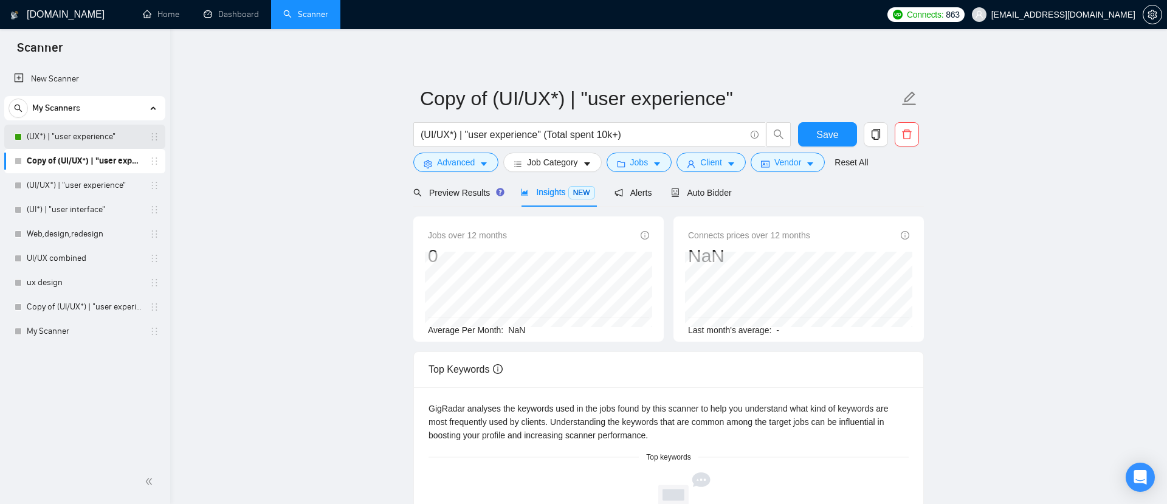
click at [82, 137] on link "(UX*) | "user experience"" at bounding box center [84, 137] width 115 height 24
click at [710, 165] on span "Client" at bounding box center [711, 162] width 22 height 13
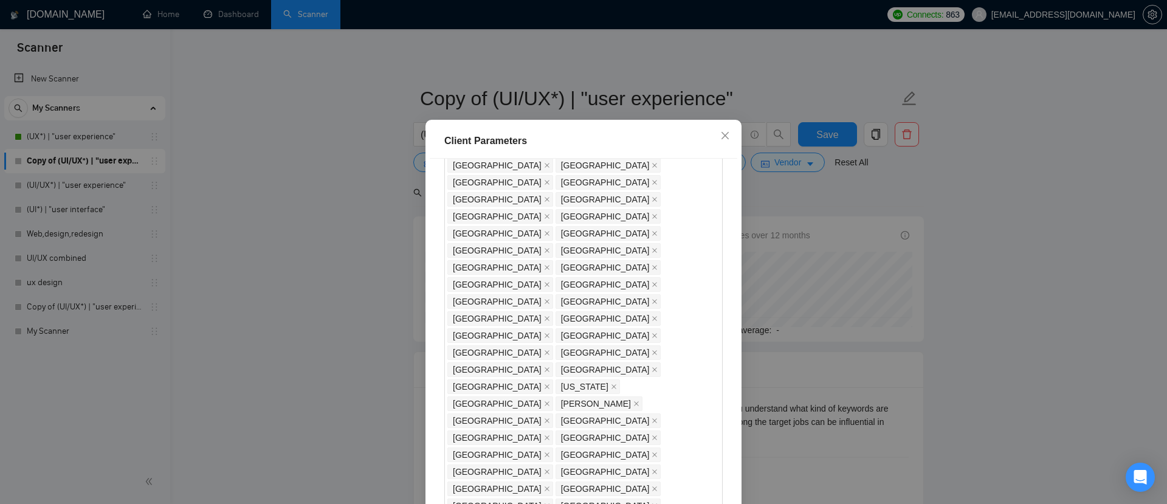
scroll to position [588, 0]
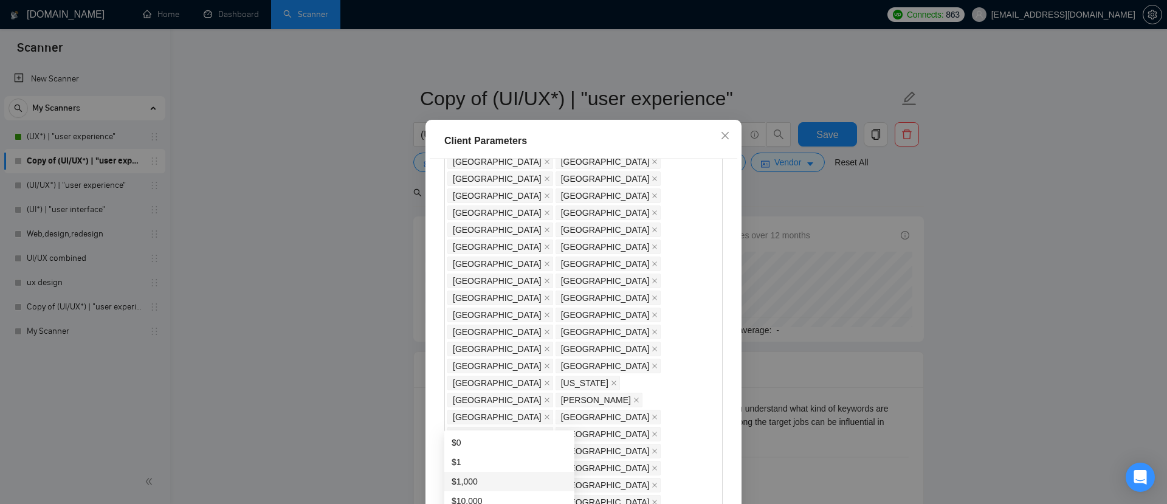
click at [477, 482] on div "$1,000" at bounding box center [508, 481] width 115 height 13
type input "1000"
click at [542, 382] on div "Client Location Include Client Countries Select Exclude Client Countries Philip…" at bounding box center [583, 335] width 307 height 352
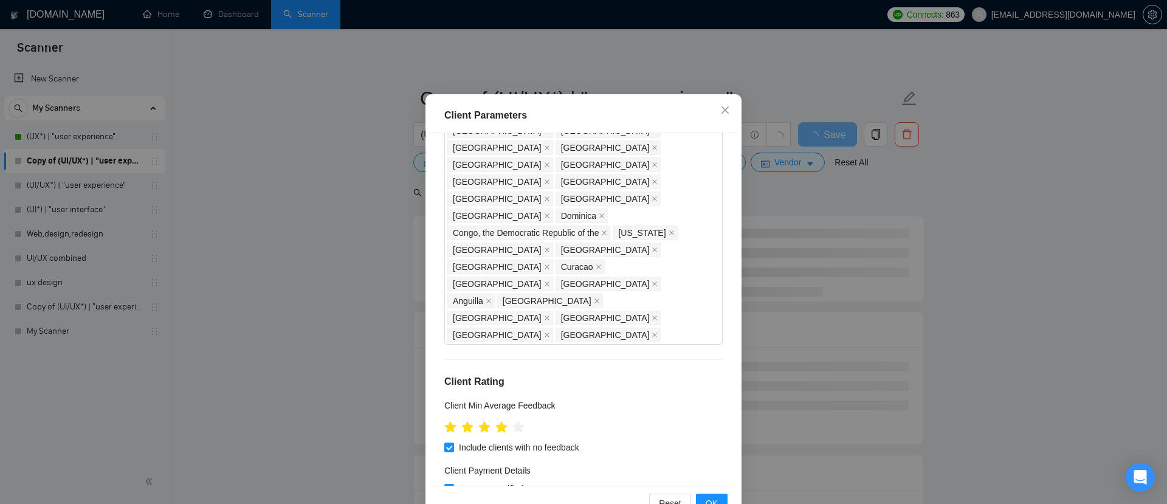
scroll to position [75, 0]
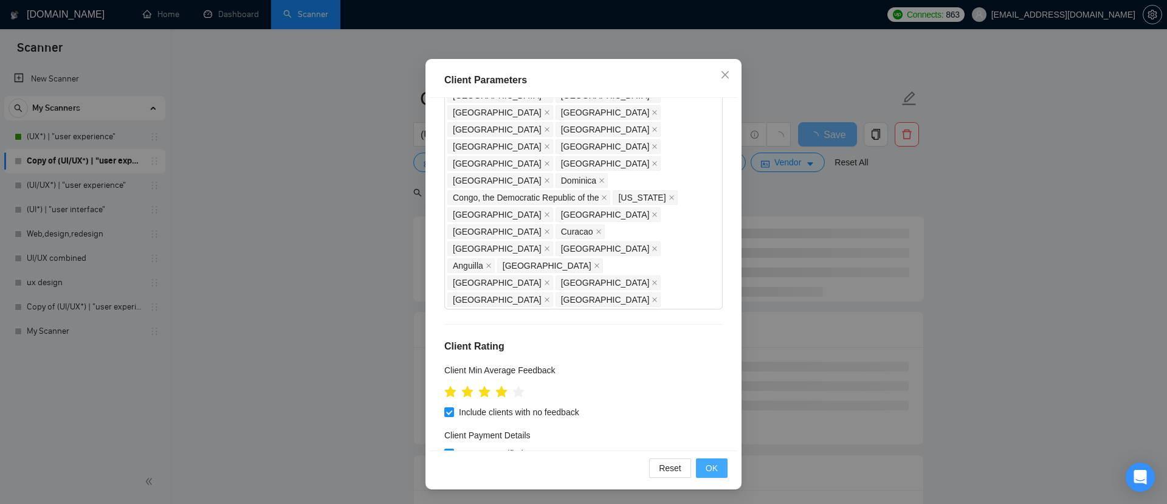
click at [711, 466] on span "OK" at bounding box center [711, 467] width 12 height 13
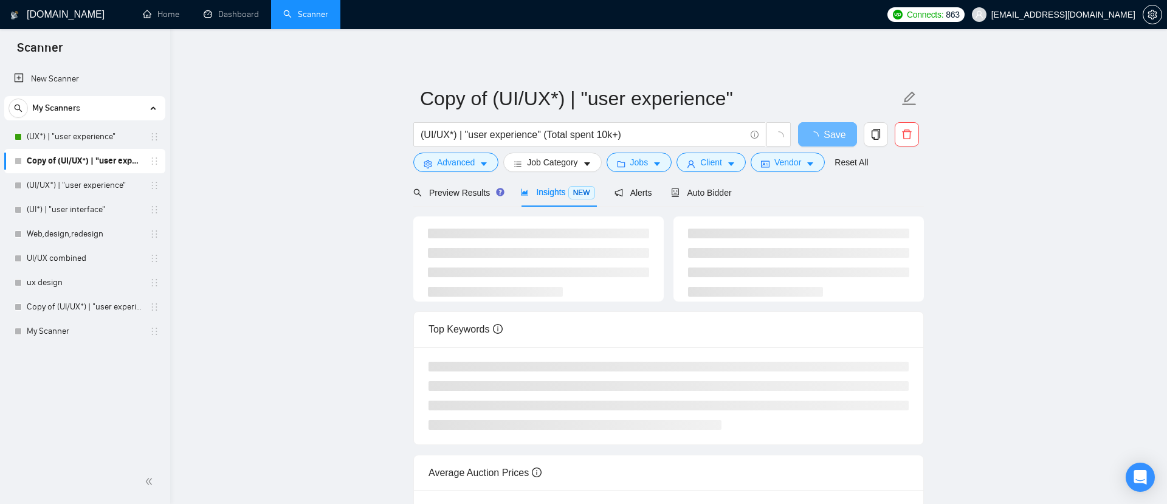
scroll to position [14, 0]
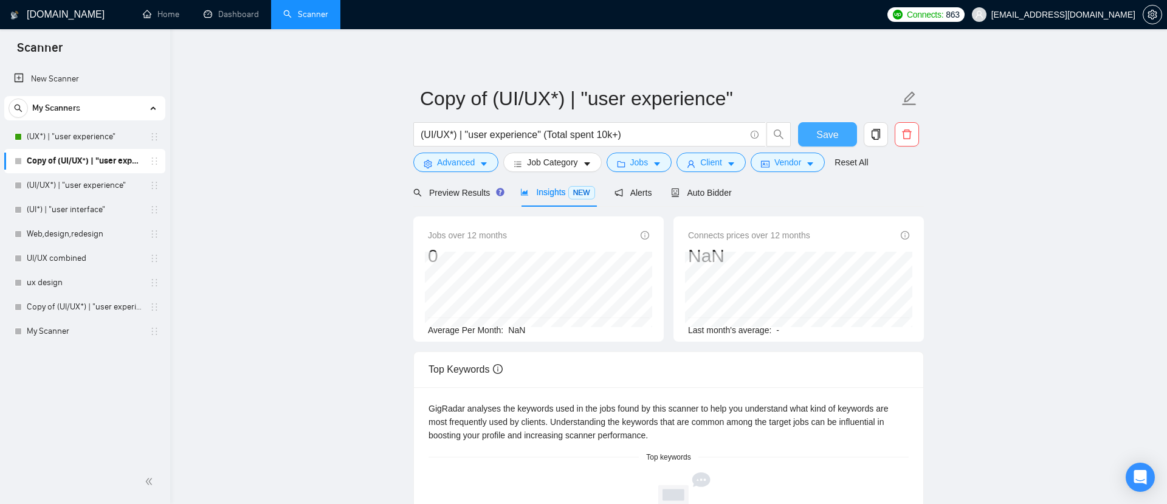
click at [816, 133] on span "Save" at bounding box center [827, 134] width 22 height 15
click at [46, 137] on link "(UX*) | "user experience"" at bounding box center [84, 137] width 115 height 24
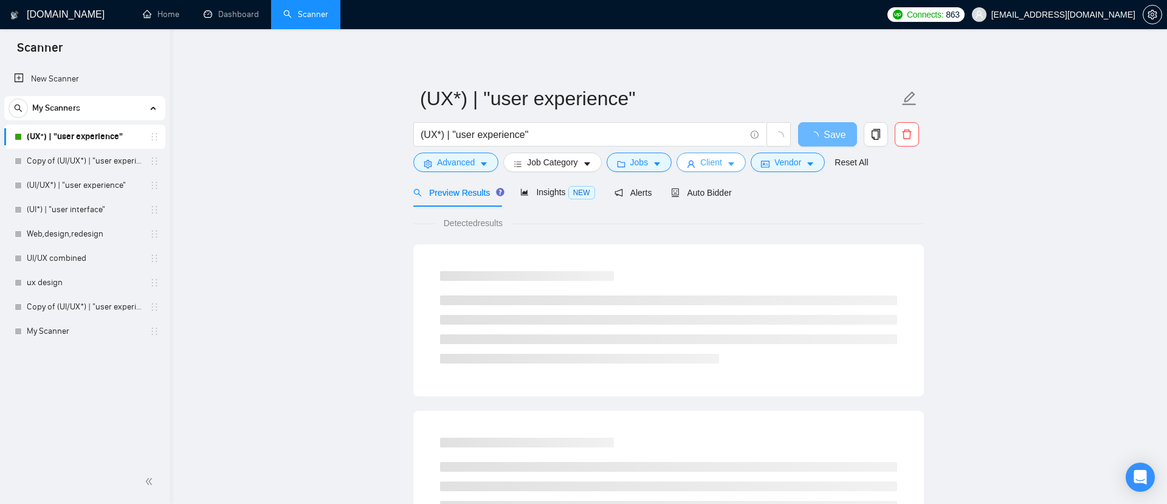
click at [713, 159] on span "Client" at bounding box center [711, 162] width 22 height 13
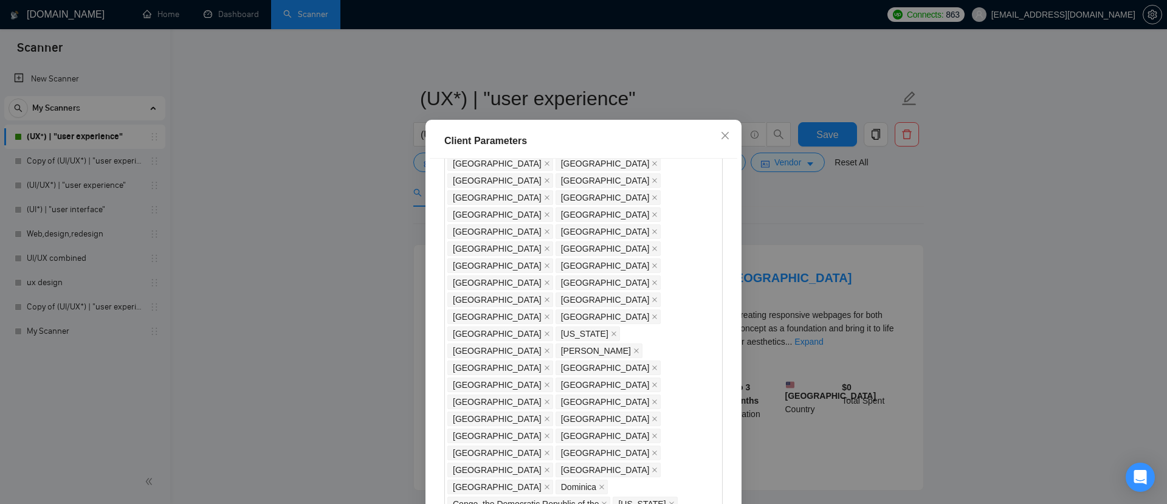
scroll to position [642, 0]
click at [727, 140] on icon "close" at bounding box center [725, 136] width 10 height 10
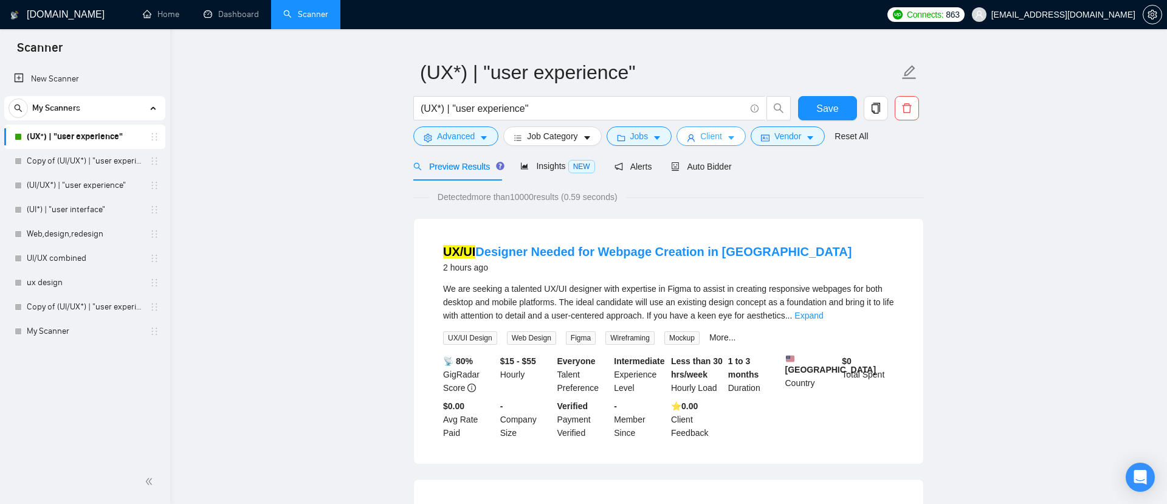
scroll to position [0, 0]
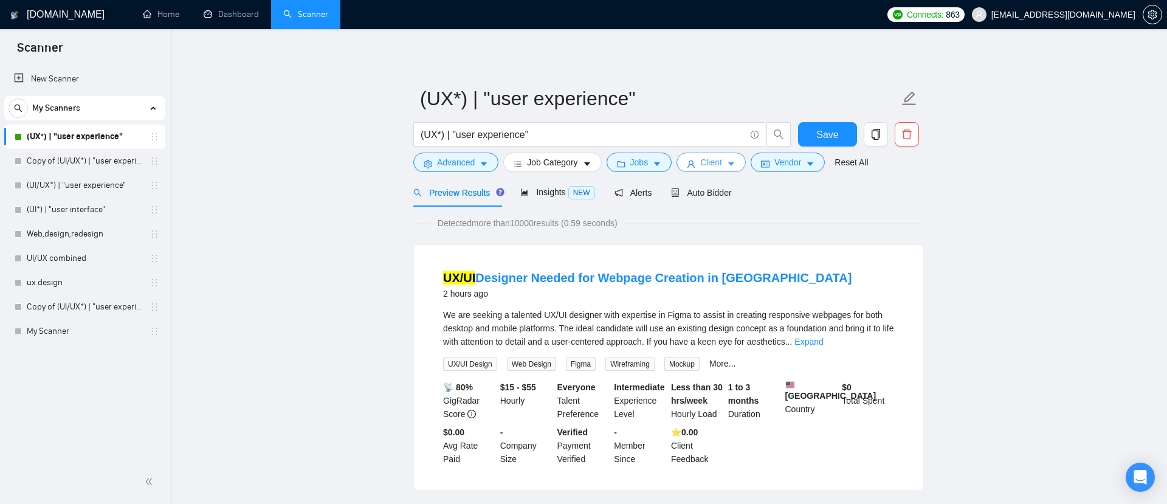
click at [713, 162] on span "Client" at bounding box center [711, 162] width 22 height 13
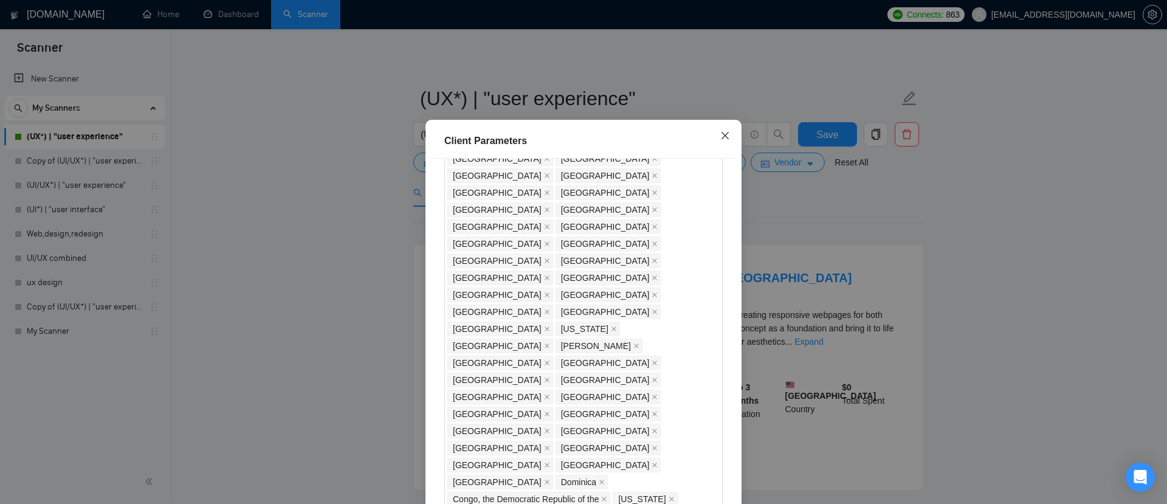
click at [729, 140] on icon "close" at bounding box center [725, 136] width 10 height 10
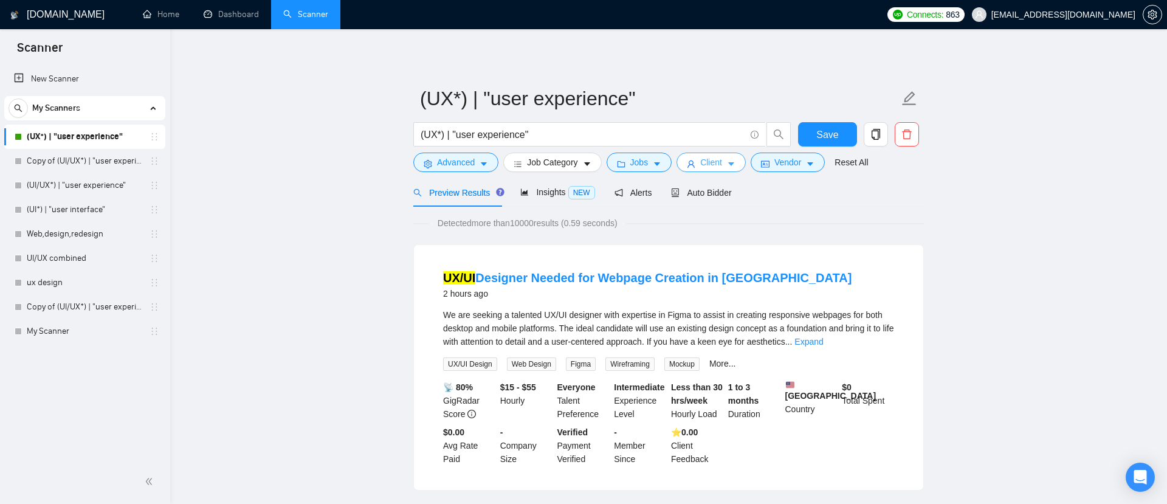
click at [722, 163] on span "Client" at bounding box center [711, 162] width 22 height 13
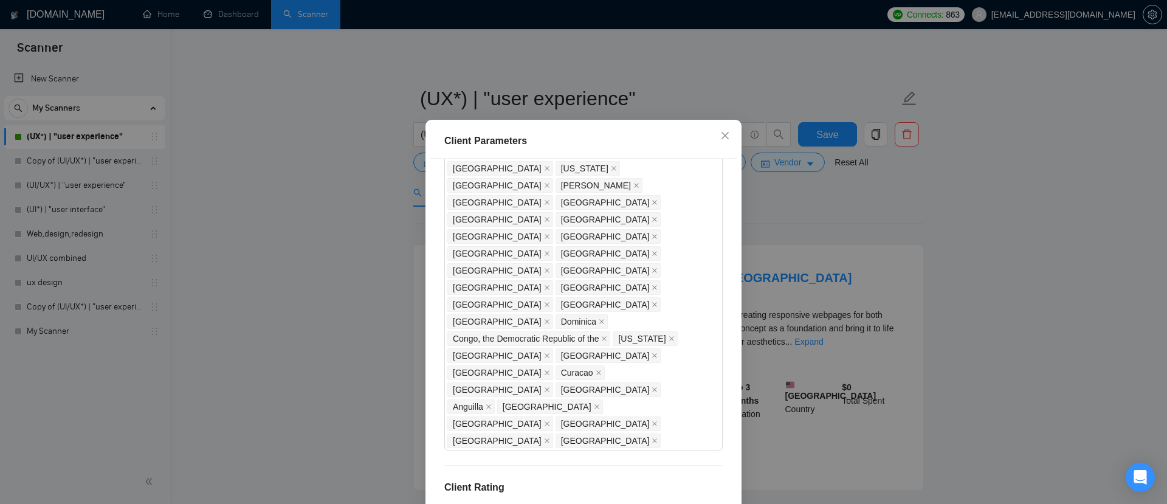
scroll to position [762, 0]
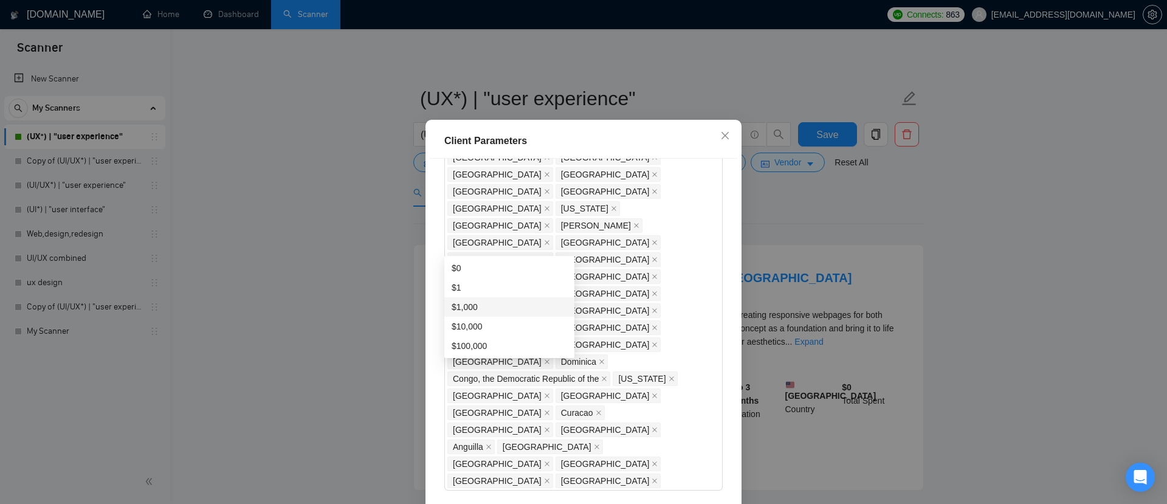
click at [477, 304] on div "$1,000" at bounding box center [508, 306] width 115 height 13
type input "1000"
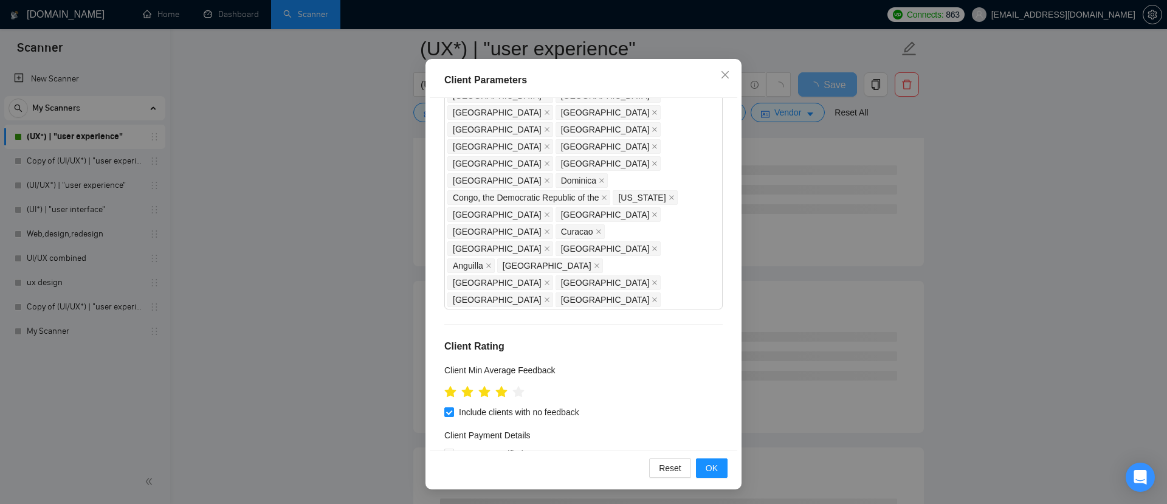
scroll to position [185, 0]
click at [707, 465] on span "OK" at bounding box center [711, 467] width 12 height 13
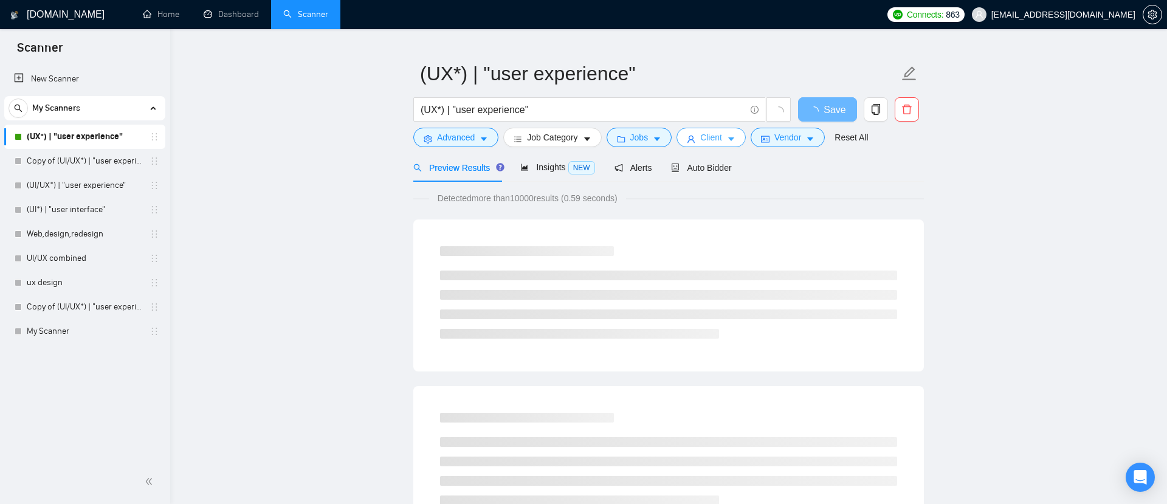
scroll to position [0, 0]
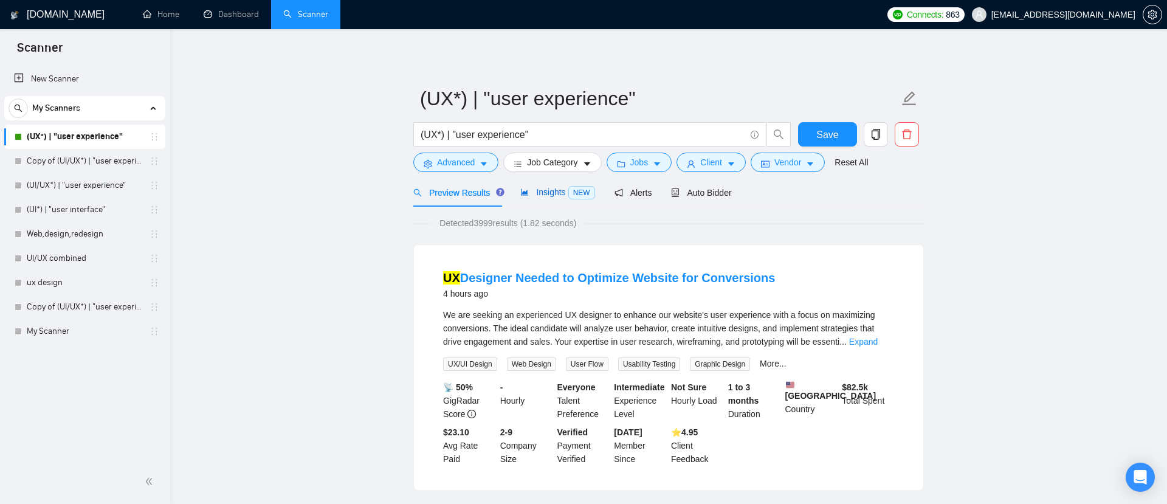
click at [551, 192] on span "Insights NEW" at bounding box center [557, 192] width 74 height 10
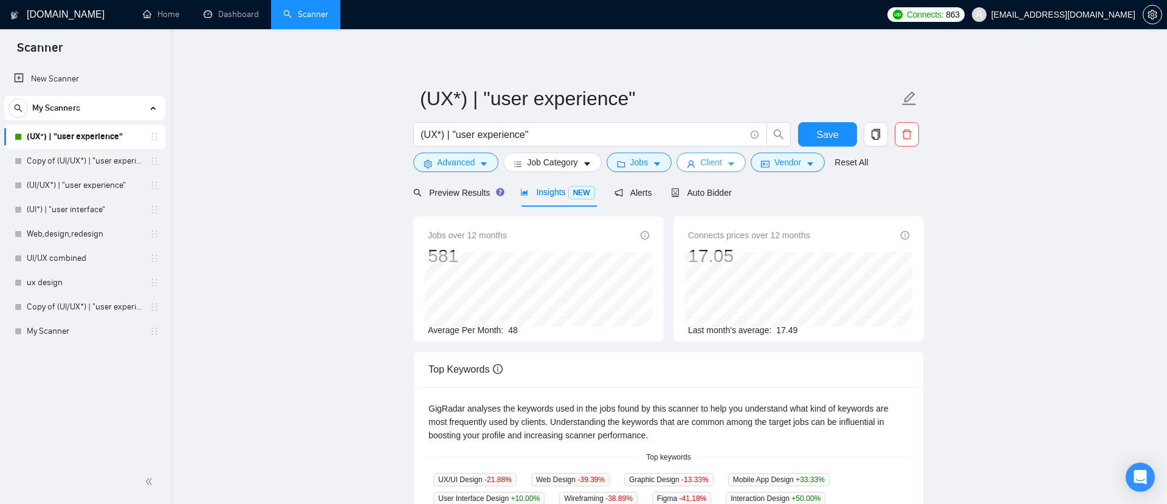
click at [718, 163] on span "Client" at bounding box center [711, 162] width 22 height 13
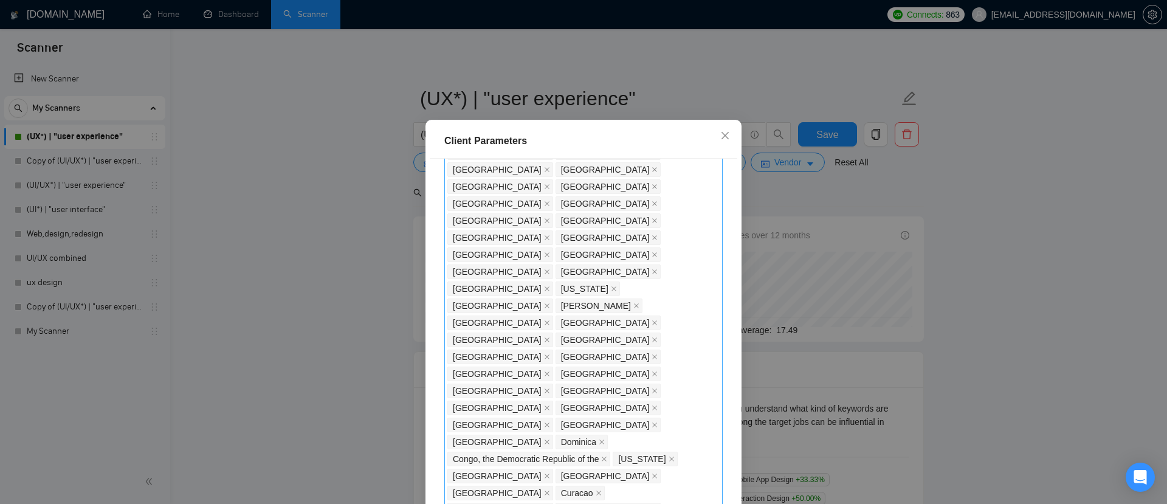
scroll to position [693, 0]
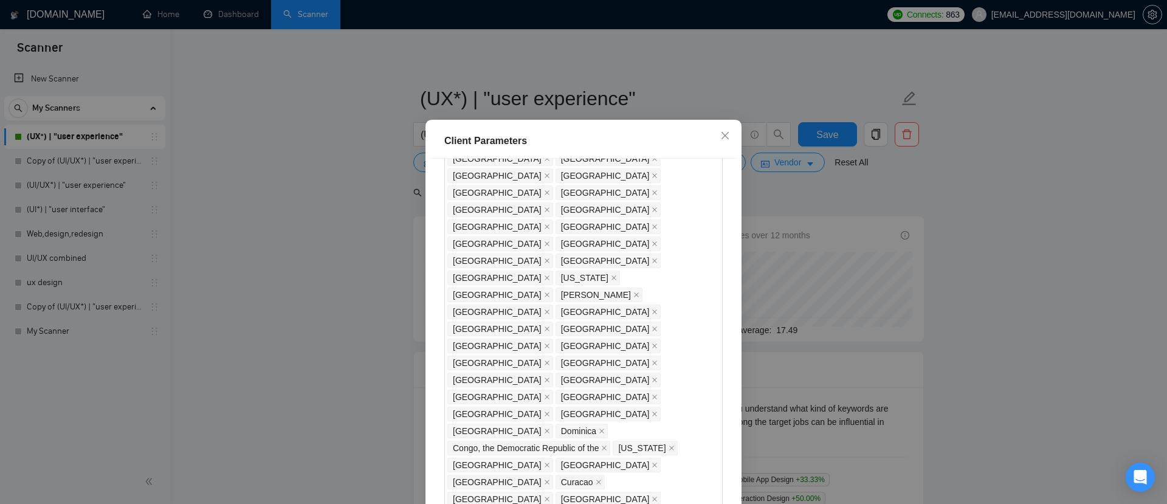
click at [622, 341] on div "$1,000" at bounding box center [656, 337] width 115 height 13
type input "1000"
drag, startPoint x: 504, startPoint y: 314, endPoint x: 436, endPoint y: 314, distance: 68.7
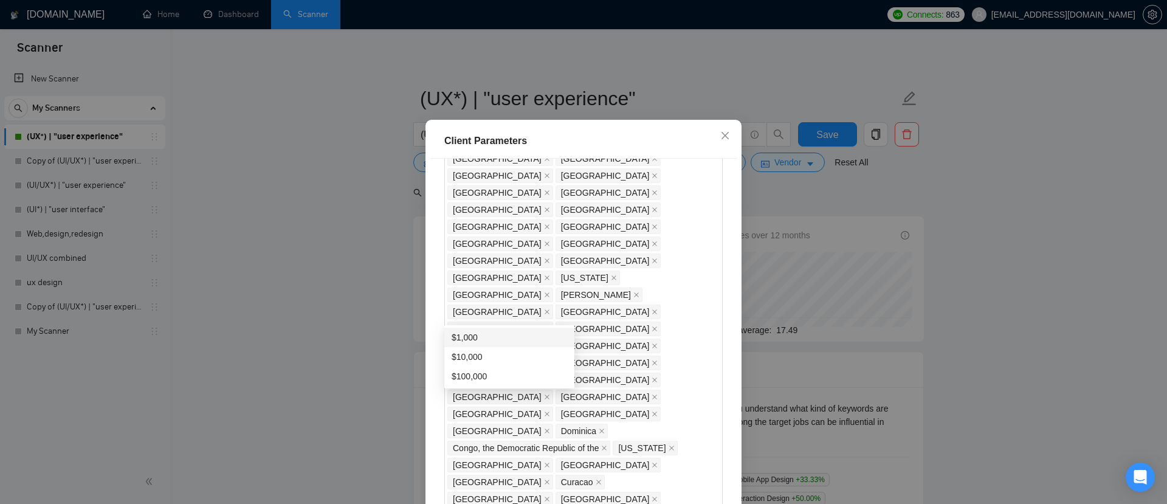
click at [436, 314] on div "Client Location Include Client Countries Select Exclude Client Countries Philip…" at bounding box center [583, 335] width 307 height 352
click at [619, 259] on div "Client Location Include Client Countries Select Exclude Client Countries Philip…" at bounding box center [583, 335] width 307 height 352
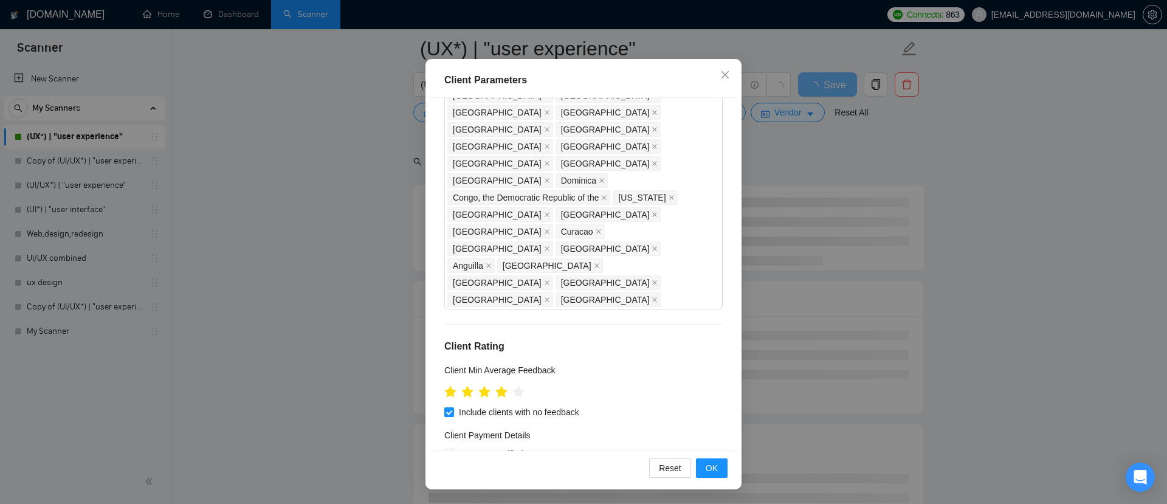
scroll to position [77, 0]
click at [715, 467] on span "OK" at bounding box center [711, 467] width 12 height 13
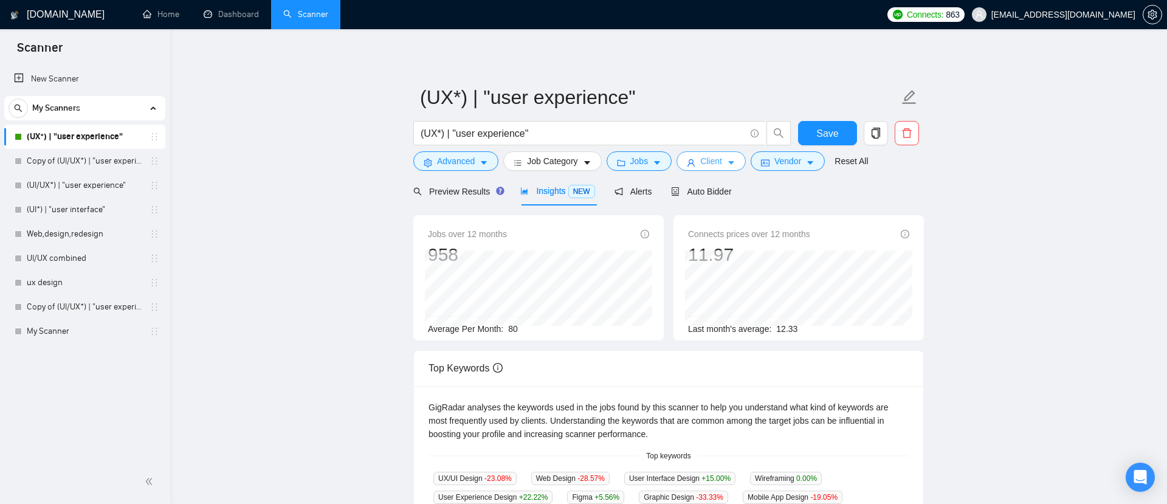
scroll to position [0, 0]
click at [730, 170] on button "Client" at bounding box center [710, 162] width 69 height 19
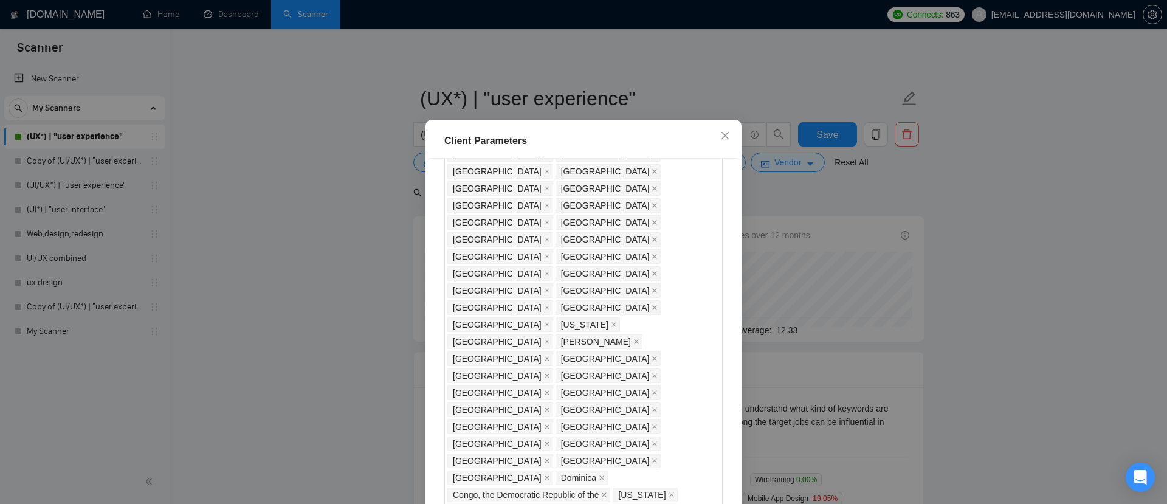
scroll to position [640, 0]
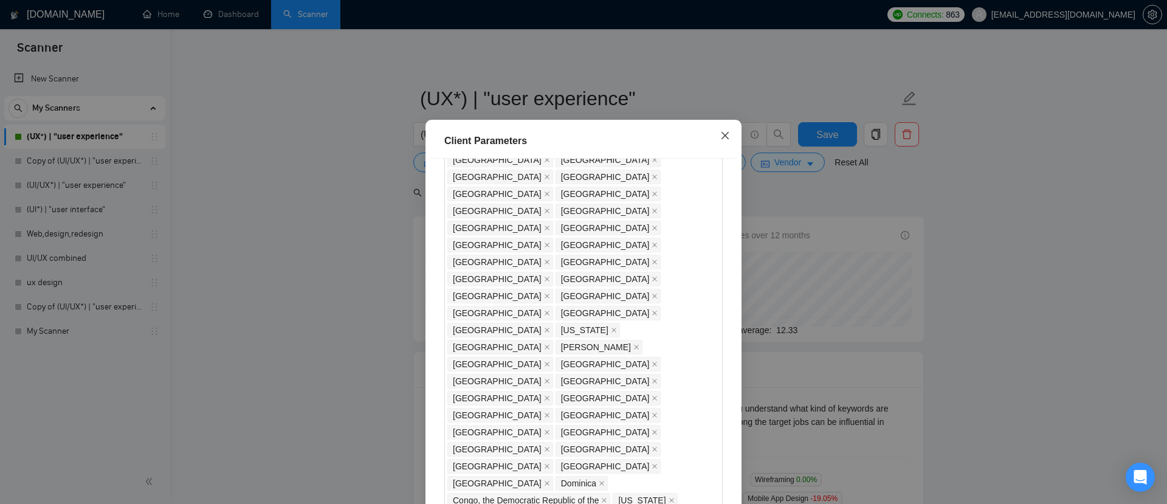
click at [718, 153] on span "Close" at bounding box center [724, 136] width 33 height 33
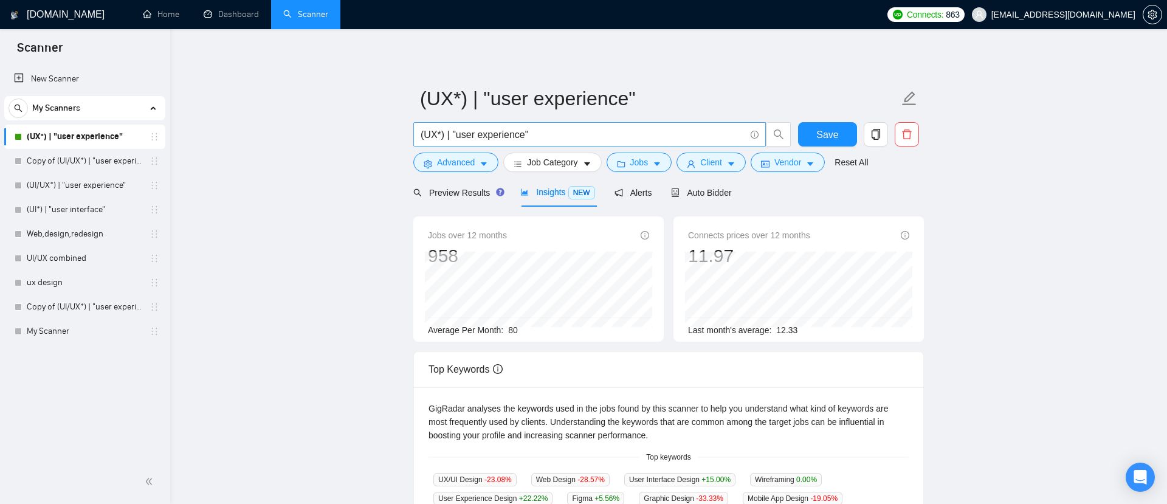
click at [601, 137] on input "(UX*) | "user experience"" at bounding box center [582, 134] width 324 height 15
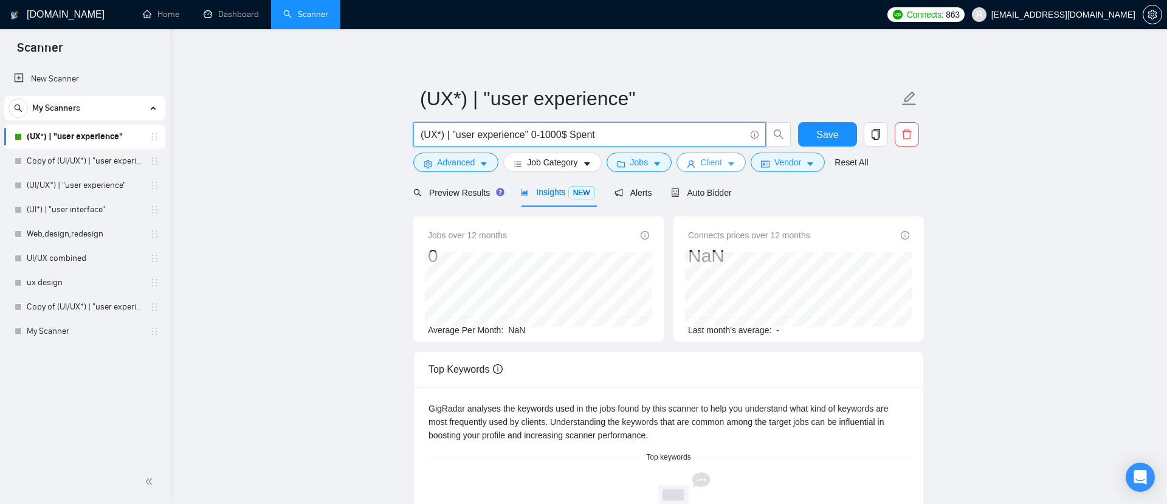
type input "(UX*) | "user experience" 0-1000$ Spent"
click at [707, 160] on span "Client" at bounding box center [711, 162] width 22 height 13
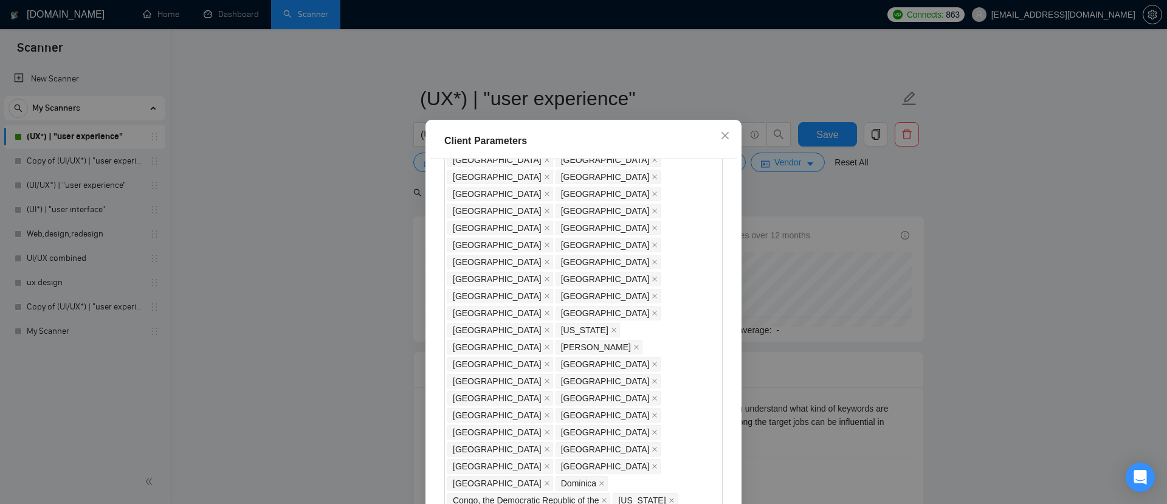
scroll to position [619, 0]
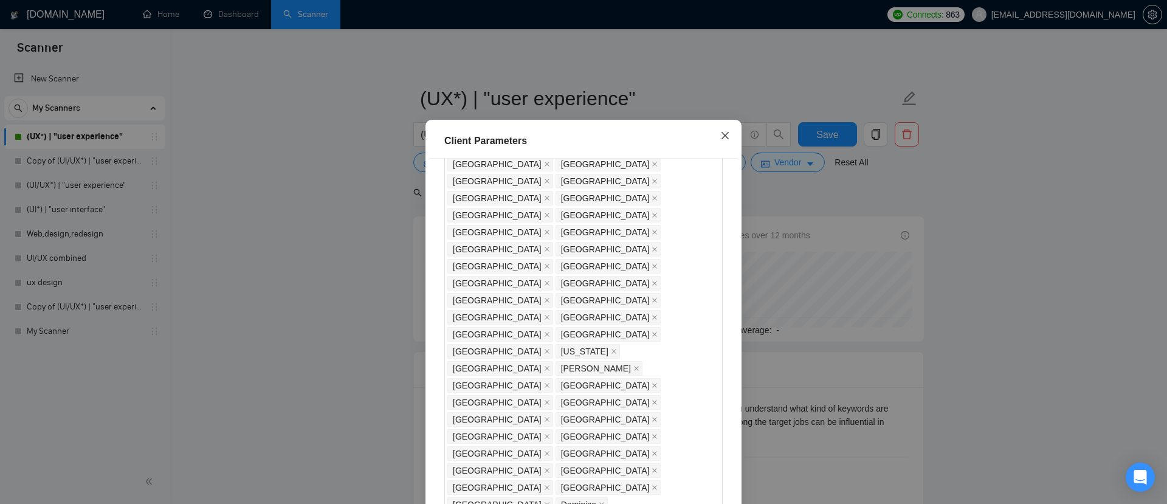
click at [722, 140] on icon "close" at bounding box center [725, 136] width 10 height 10
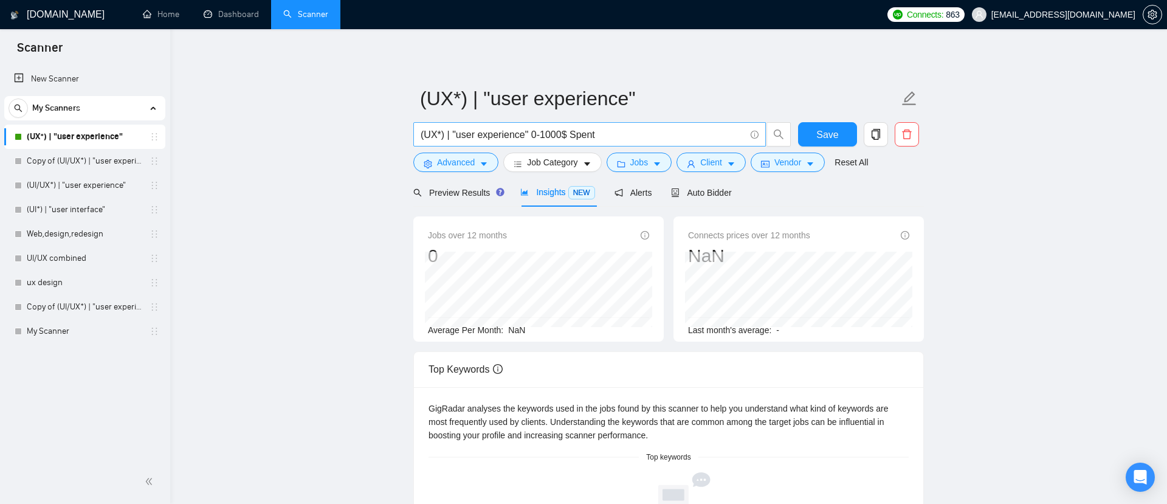
click at [535, 132] on input "(UX*) | "user experience" 0-1000$ Spent" at bounding box center [582, 134] width 324 height 15
click at [625, 133] on input "(UX*) | "user experience" 0-1000$ Spent" at bounding box center [582, 134] width 324 height 15
drag, startPoint x: 616, startPoint y: 136, endPoint x: 549, endPoint y: 135, distance: 67.4
click at [549, 135] on input "(UX*) | "user experience" 0-1000$ Spent" at bounding box center [582, 134] width 324 height 15
click at [719, 166] on span "Client" at bounding box center [711, 162] width 22 height 13
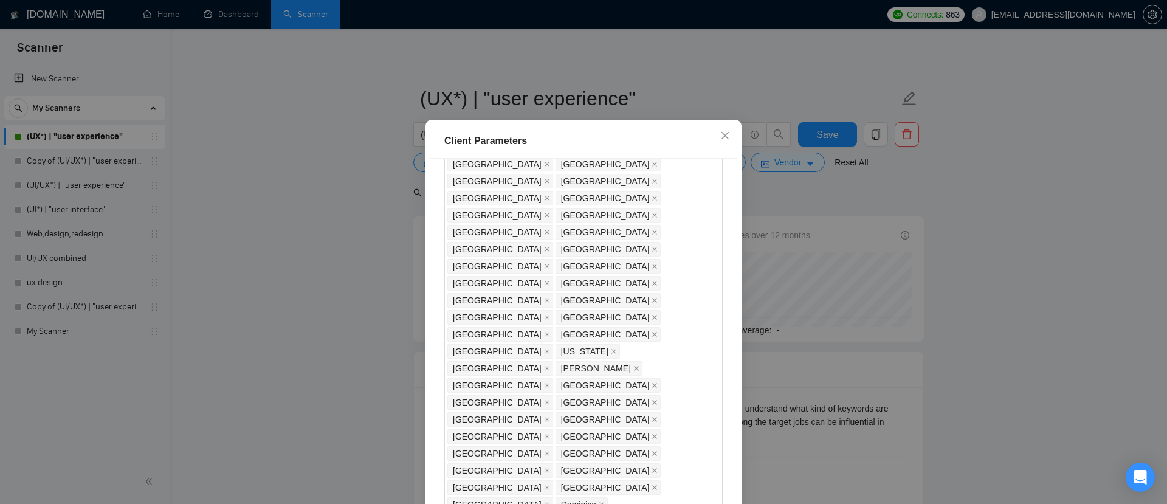
type input "1"
click at [604, 355] on div "Client Location Include Client Countries Select Exclude Client Countries Philip…" at bounding box center [583, 335] width 307 height 352
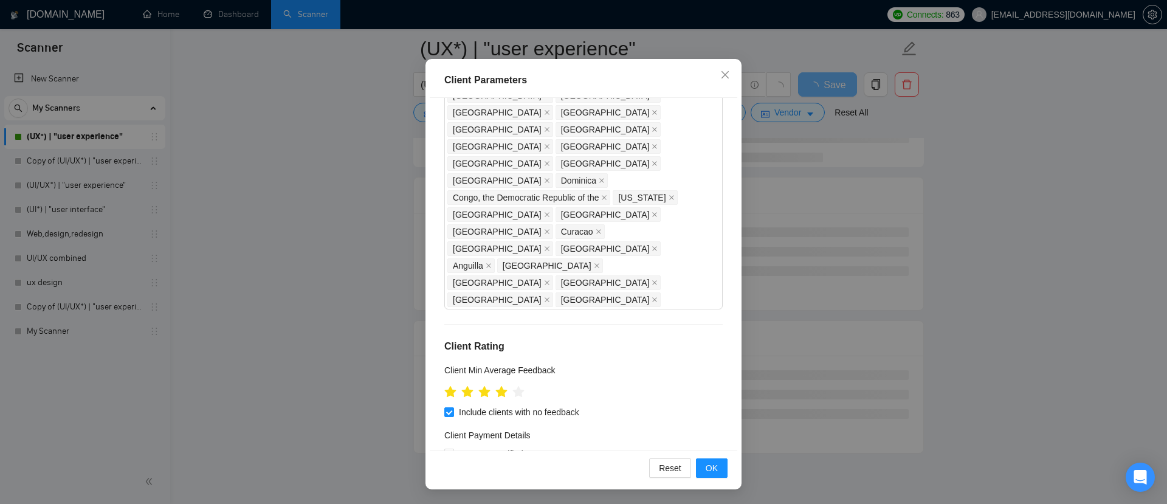
scroll to position [170, 0]
click at [712, 469] on span "OK" at bounding box center [711, 467] width 12 height 13
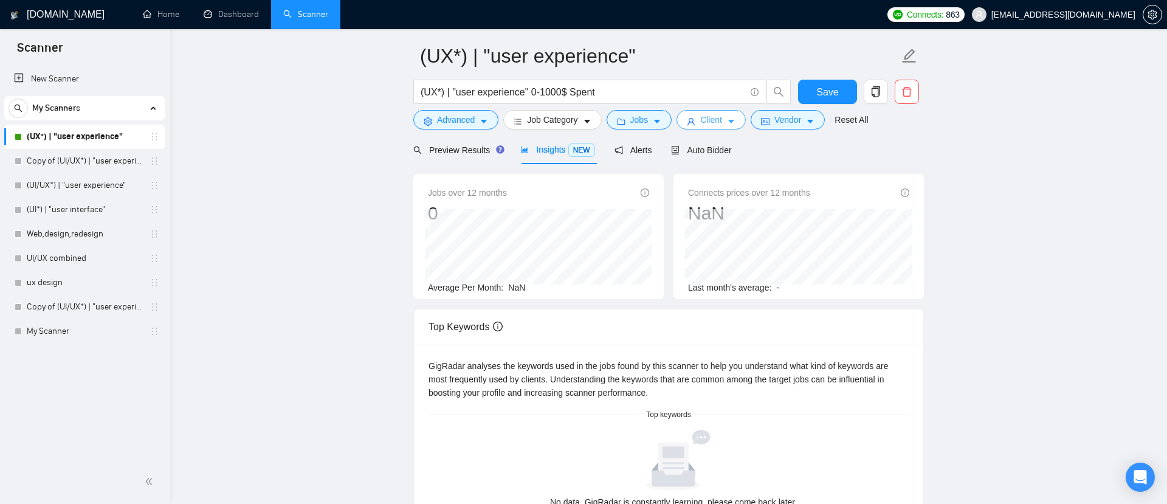
scroll to position [0, 0]
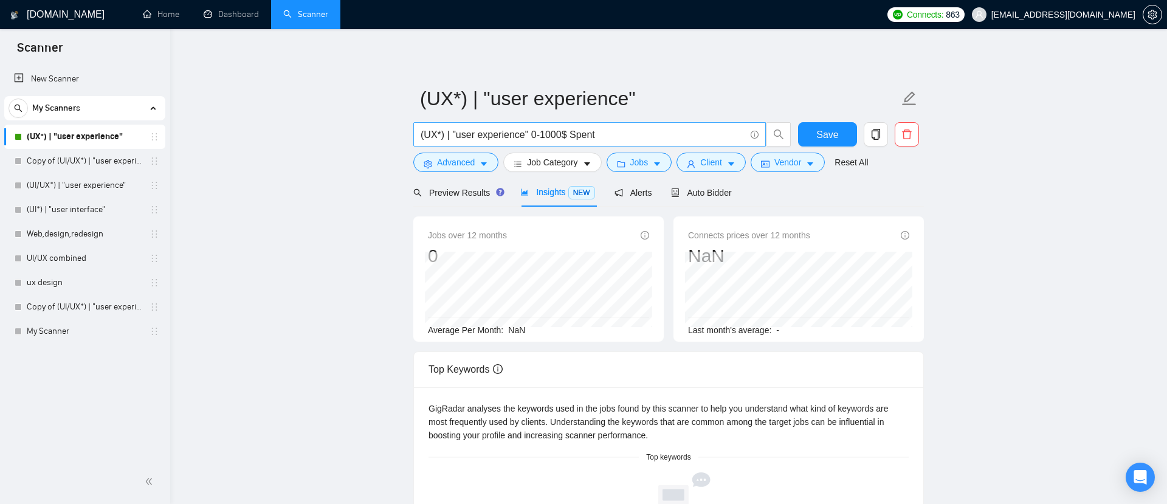
click at [611, 137] on input "(UX*) | "user experience" 0-1000$ Spent" at bounding box center [582, 134] width 324 height 15
drag, startPoint x: 612, startPoint y: 132, endPoint x: 531, endPoint y: 132, distance: 80.8
click at [531, 132] on input "(UX*) | "user experience" 0-1000$ Spent" at bounding box center [582, 134] width 324 height 15
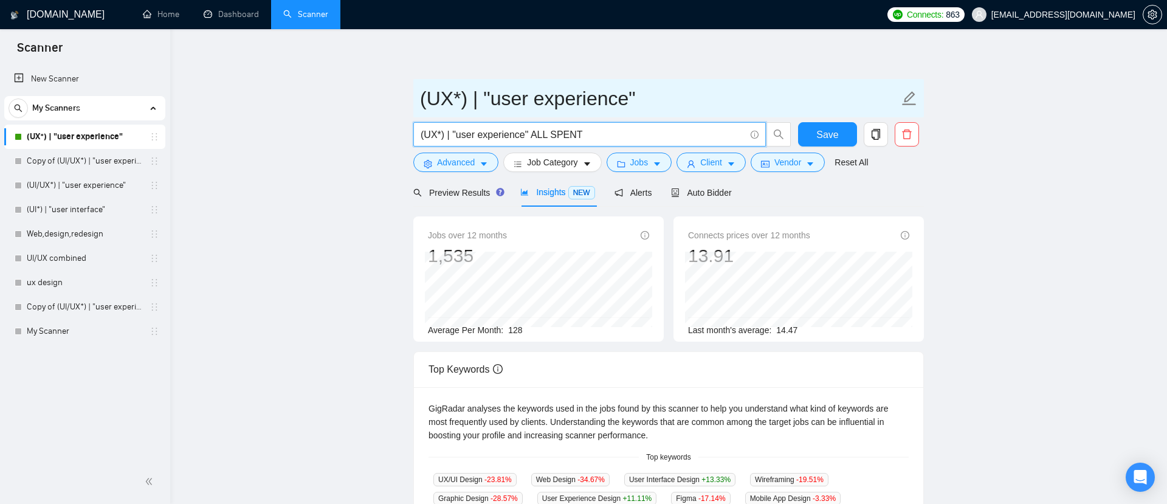
type input "(UX*) | "user experience" ALL SPENT"
click at [690, 99] on input "(UX*) | "user experience"" at bounding box center [659, 98] width 479 height 30
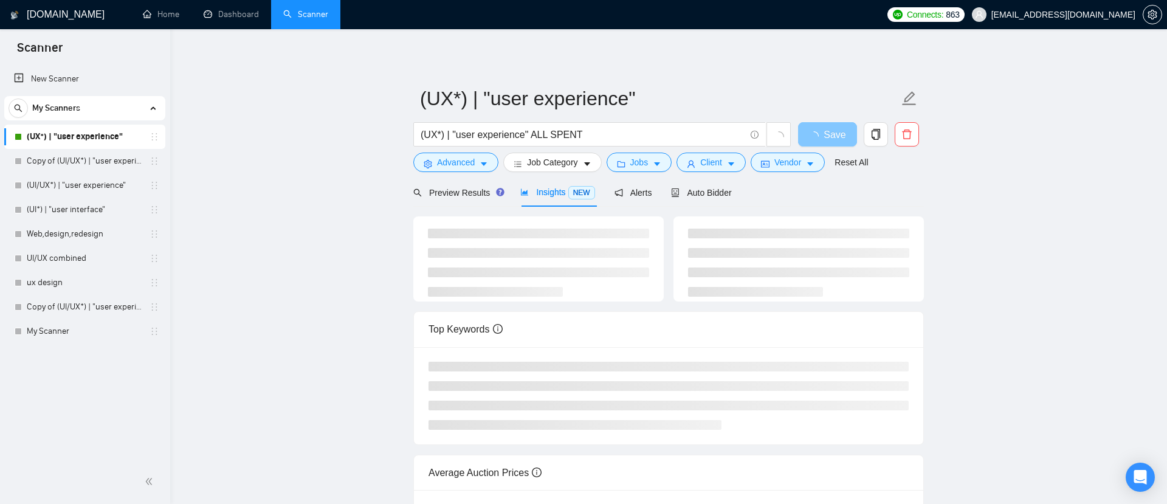
click at [829, 131] on span "Save" at bounding box center [834, 134] width 22 height 15
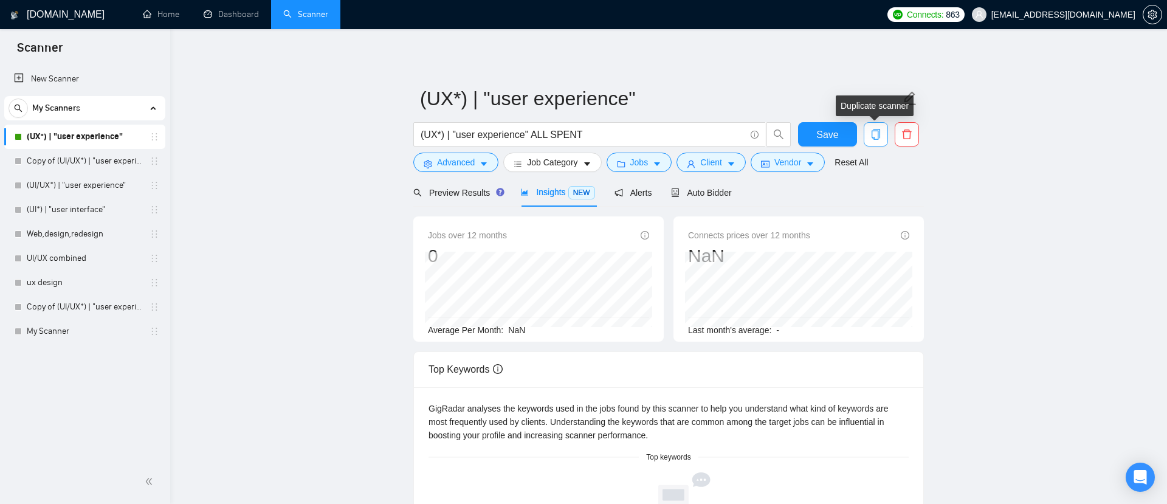
click at [871, 136] on icon "copy" at bounding box center [875, 134] width 11 height 11
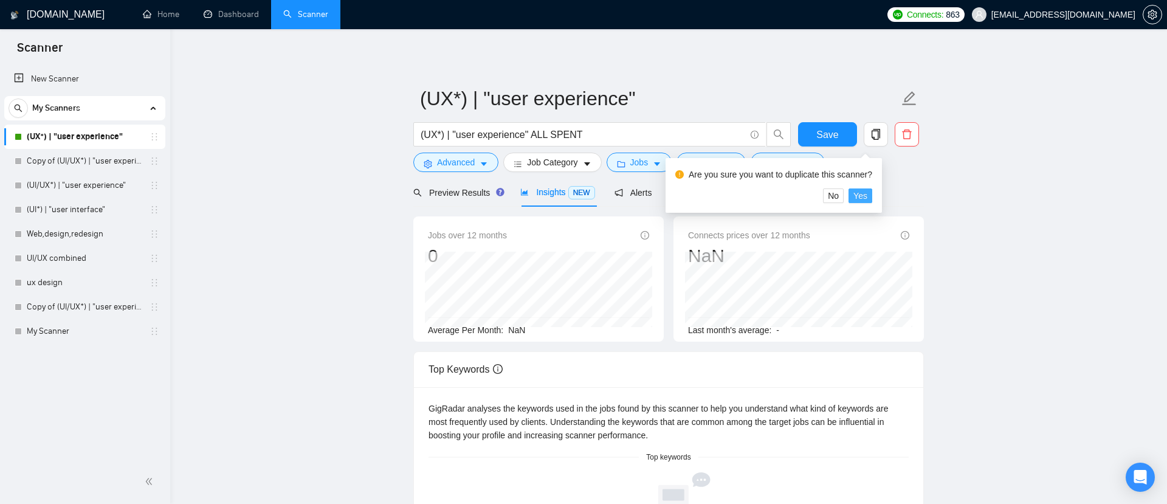
click at [864, 194] on span "Yes" at bounding box center [860, 195] width 14 height 13
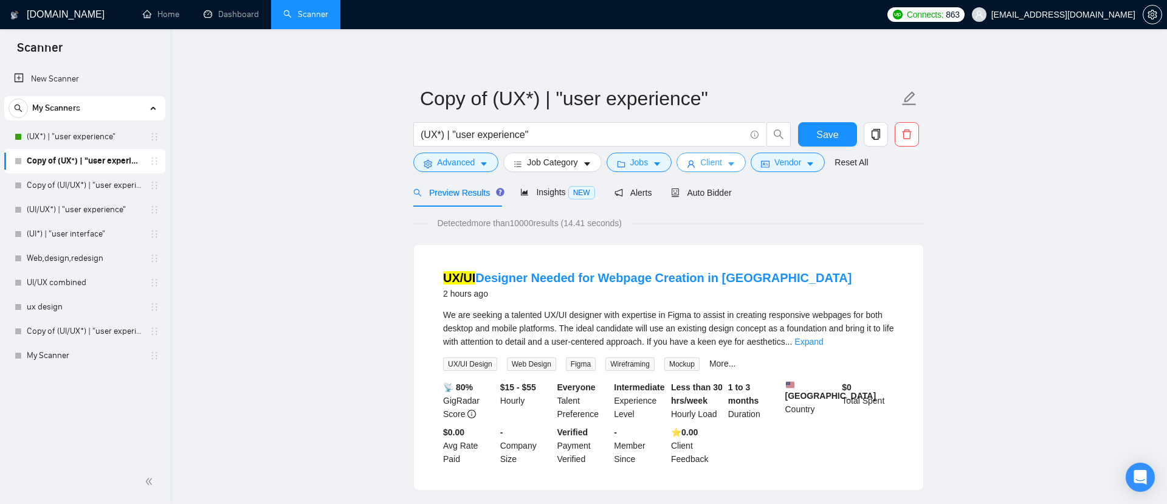
click at [712, 160] on span "Client" at bounding box center [711, 162] width 22 height 13
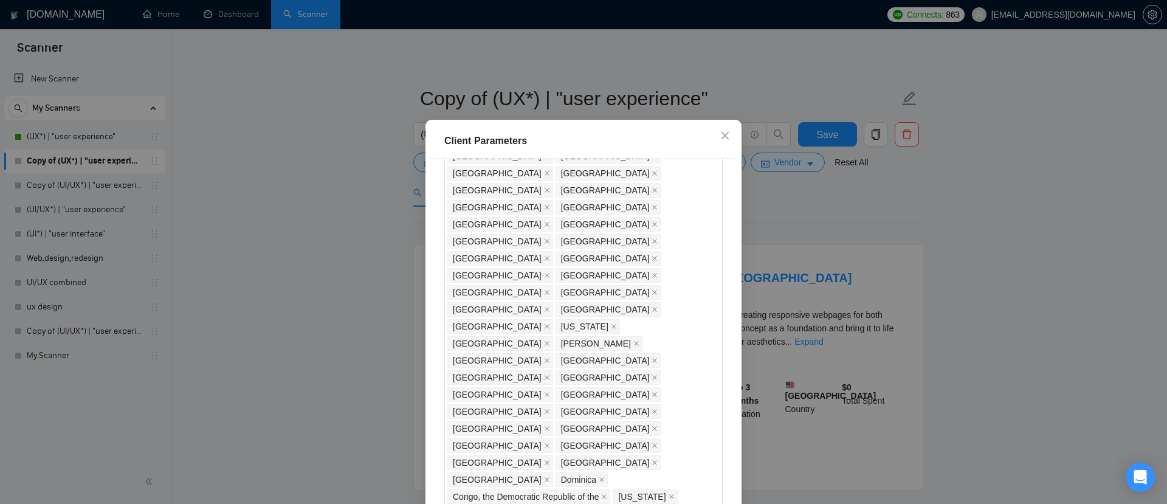
scroll to position [630, 0]
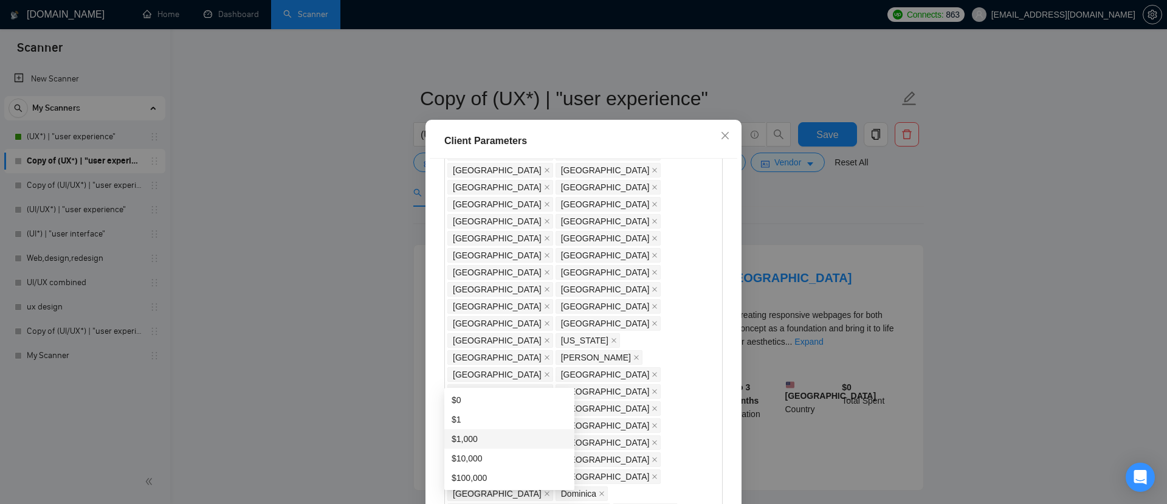
click at [479, 436] on div "$1,000" at bounding box center [508, 438] width 115 height 13
type input "1000"
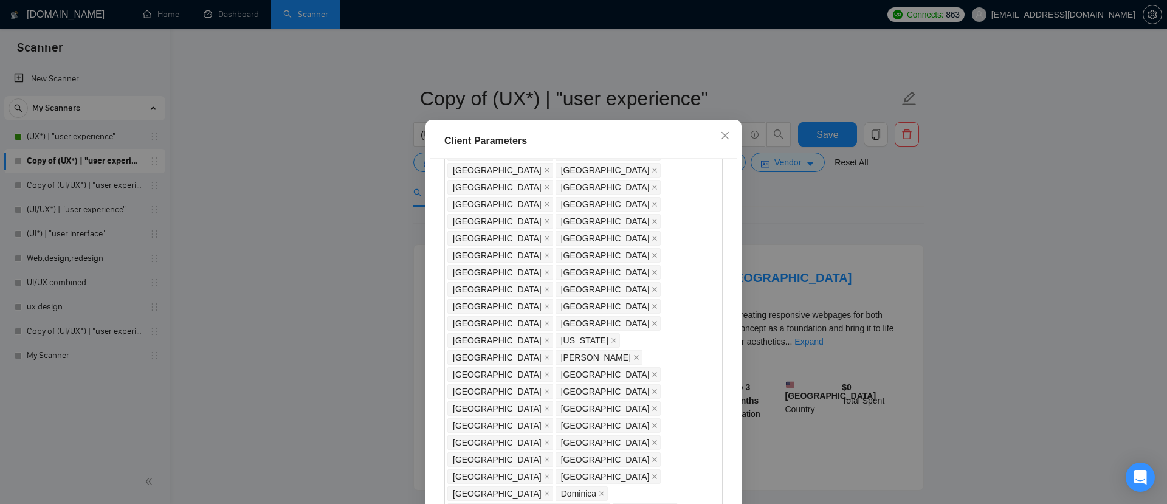
click at [552, 340] on div "Client Location Include Client Countries Select Exclude Client Countries Philip…" at bounding box center [583, 335] width 307 height 352
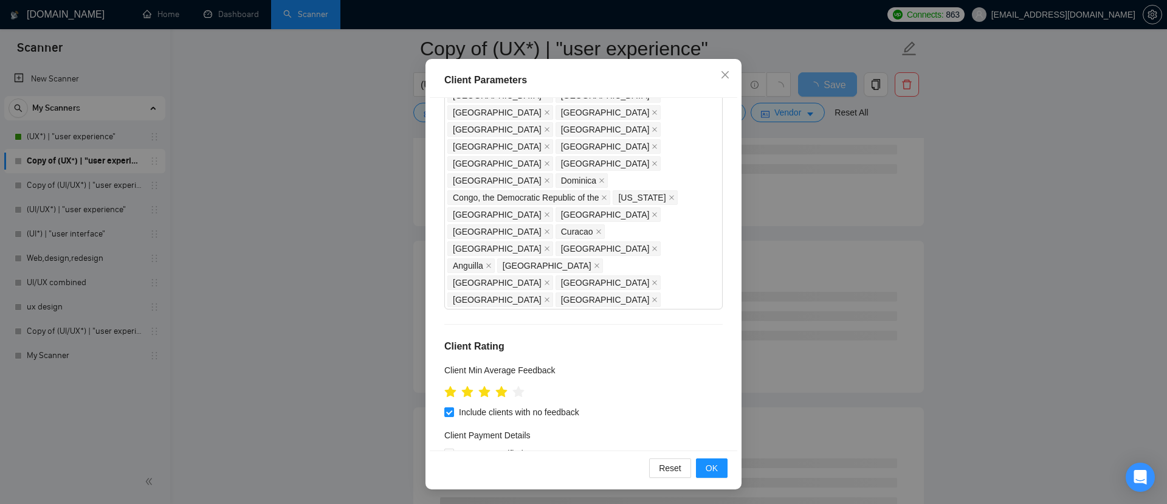
scroll to position [187, 0]
click at [713, 470] on span "OK" at bounding box center [711, 467] width 12 height 13
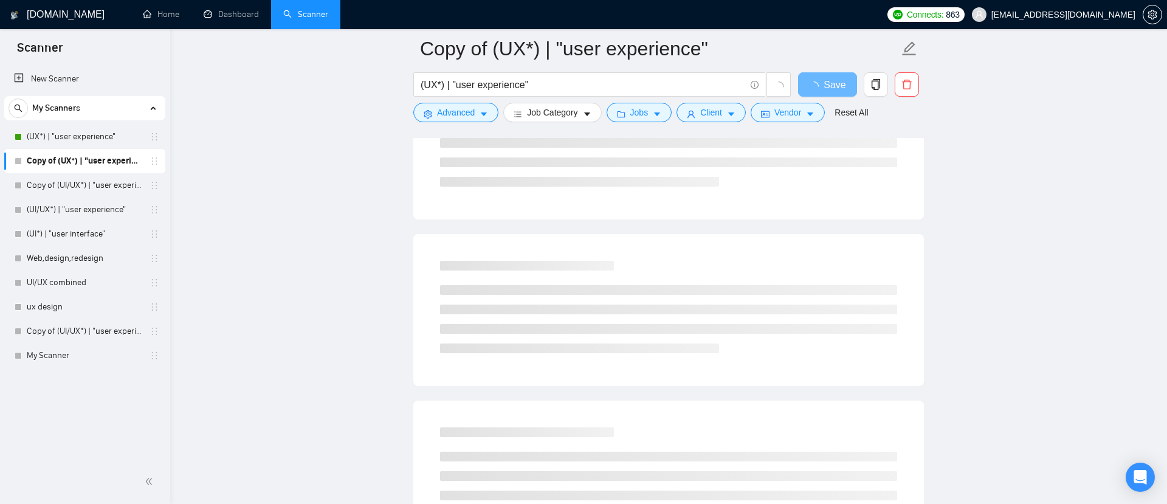
scroll to position [14, 0]
click at [561, 83] on input "(UX*) | "user experience"" at bounding box center [582, 84] width 324 height 15
click at [835, 84] on span "Save" at bounding box center [834, 84] width 22 height 15
click at [695, 114] on icon "user" at bounding box center [691, 114] width 9 height 9
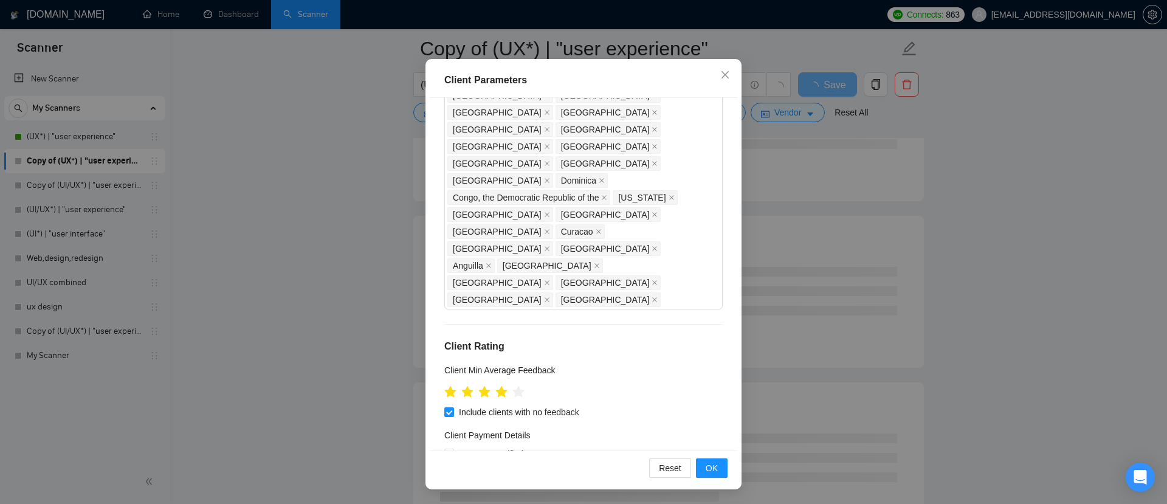
scroll to position [235, 0]
click at [713, 470] on span "OK" at bounding box center [711, 467] width 12 height 13
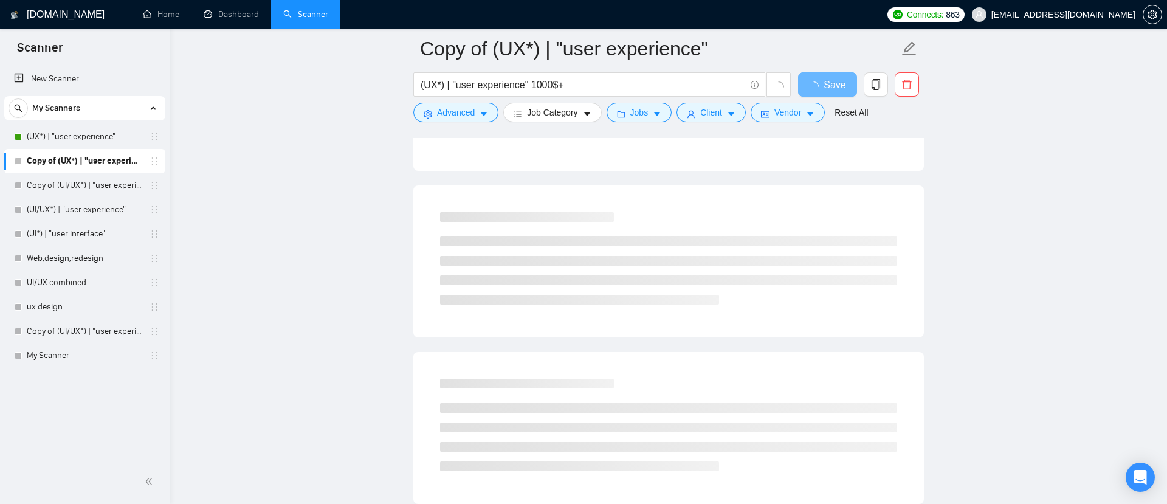
scroll to position [14, 0]
click at [823, 82] on span "loading" at bounding box center [816, 86] width 15 height 10
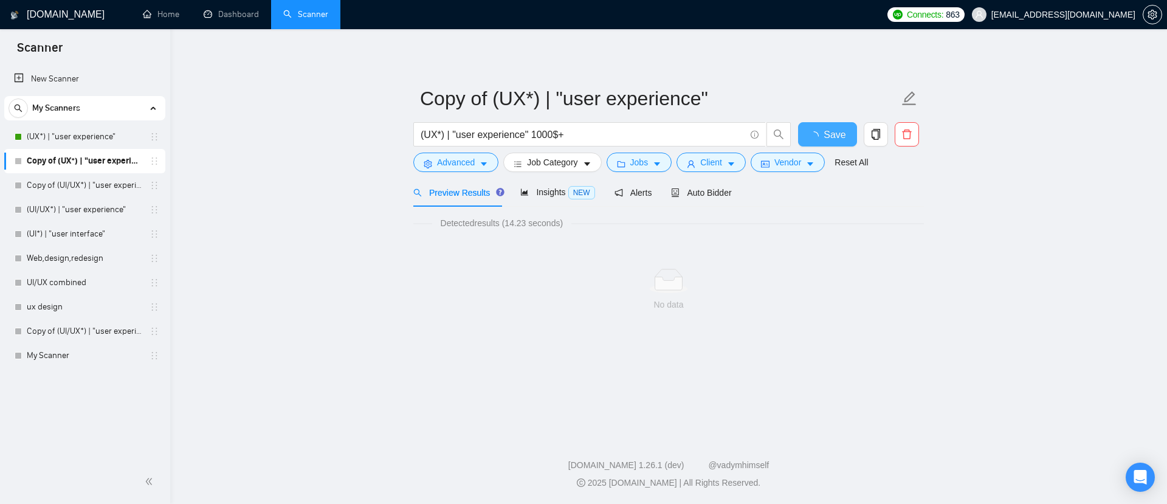
scroll to position [0, 0]
click at [555, 191] on span "Insights NEW" at bounding box center [557, 192] width 74 height 10
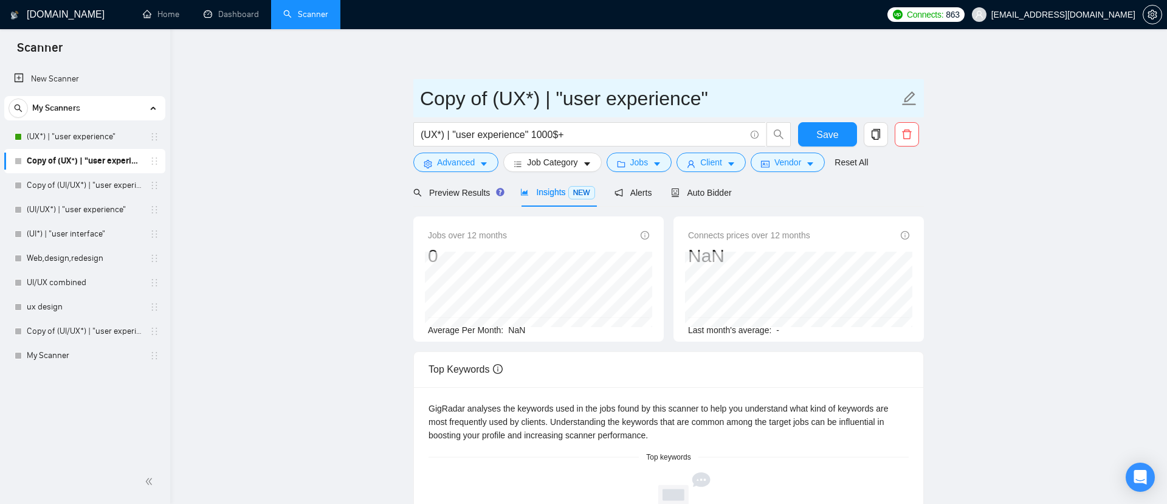
click at [482, 98] on input "Copy of (UX*) | "user experience"" at bounding box center [659, 98] width 479 height 30
drag, startPoint x: 493, startPoint y: 98, endPoint x: 394, endPoint y: 98, distance: 99.7
click at [394, 98] on main "Copy of (UX*) | "user experience" (UX*) | "user experience" 1000$+ Save Advance…" at bounding box center [669, 426] width 958 height 755
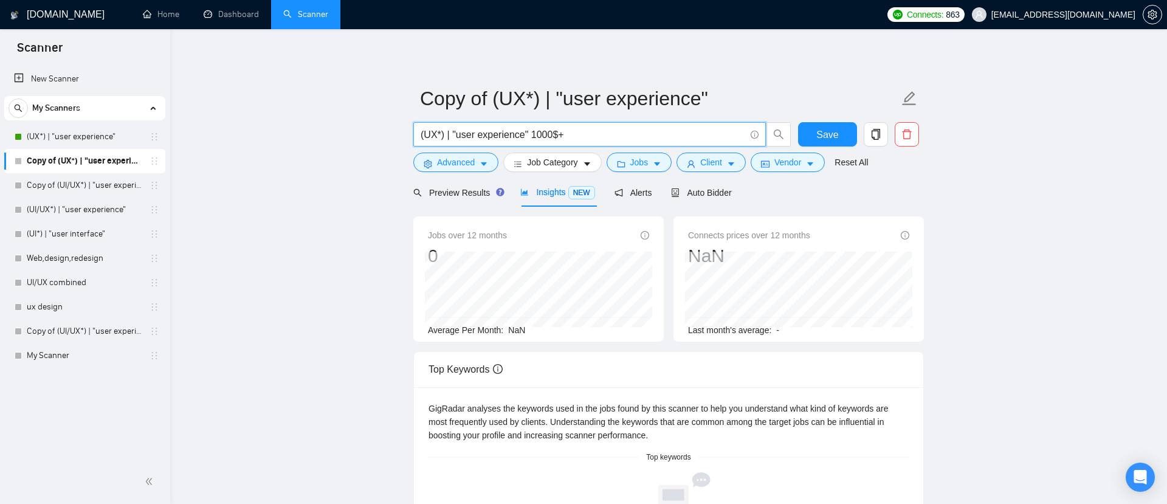
drag, startPoint x: 533, startPoint y: 133, endPoint x: 573, endPoint y: 133, distance: 40.1
click at [573, 133] on input "(UX*) | "user experience" 1000$+" at bounding box center [582, 134] width 324 height 15
drag, startPoint x: 573, startPoint y: 133, endPoint x: 532, endPoint y: 132, distance: 40.7
click at [532, 132] on input "(UX*) | "user experience" 1000$+" at bounding box center [582, 134] width 324 height 15
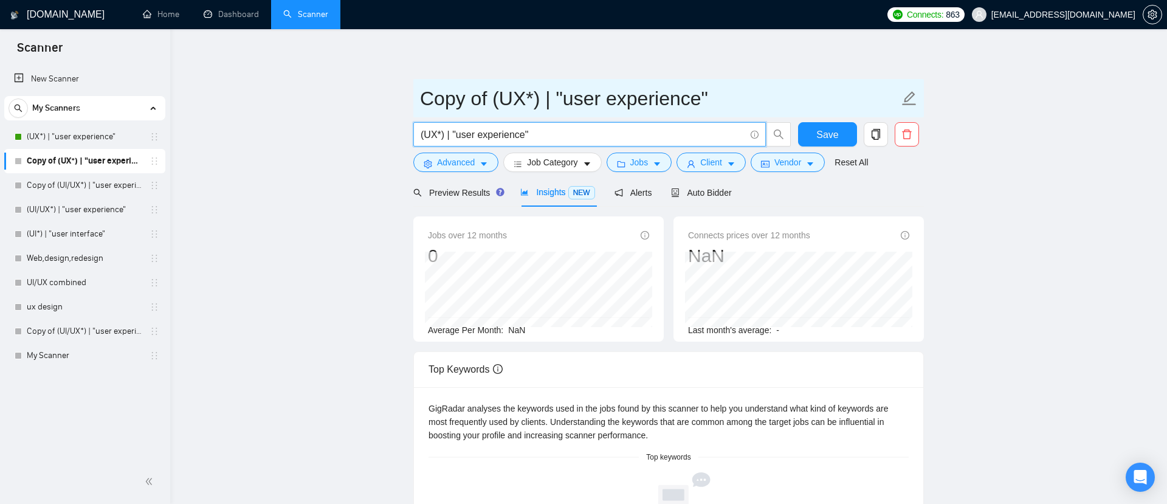
type input "(UX*) | "user experience""
click at [729, 100] on input "Copy of (UX*) | "user experience"" at bounding box center [659, 98] width 479 height 30
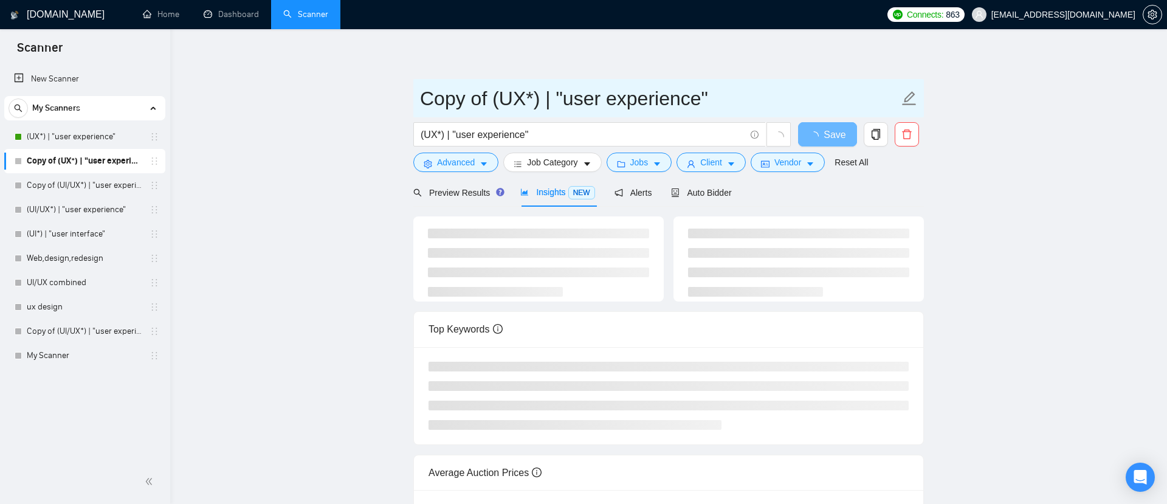
drag, startPoint x: 489, startPoint y: 100, endPoint x: 398, endPoint y: 100, distance: 91.1
click at [398, 100] on main "Copy of (UX*) | "user experience" (UX*) | "user experience" Save Advanced Job C…" at bounding box center [669, 318] width 958 height 539
click at [662, 93] on input "(UX*) | "user experience"" at bounding box center [659, 98] width 479 height 30
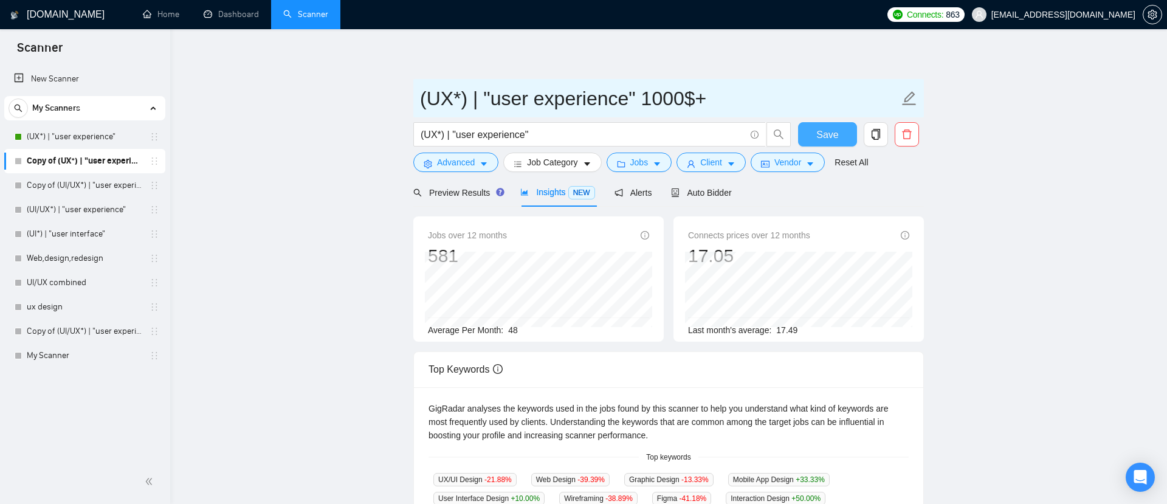
type input "(UX*) | "user experience" 1000$+"
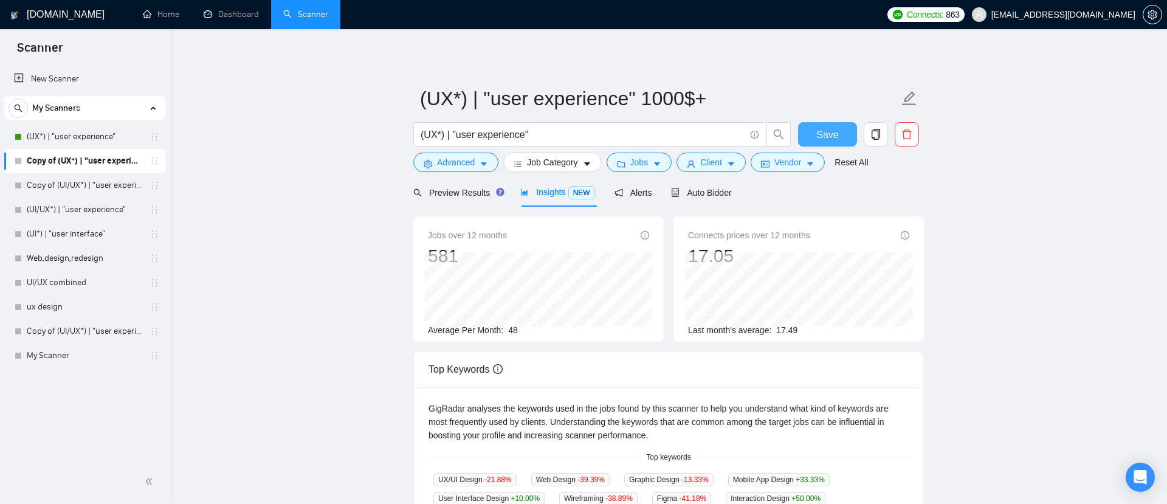
click at [837, 128] on span "Save" at bounding box center [827, 134] width 22 height 15
click at [701, 194] on span "Auto Bidder" at bounding box center [701, 193] width 60 height 10
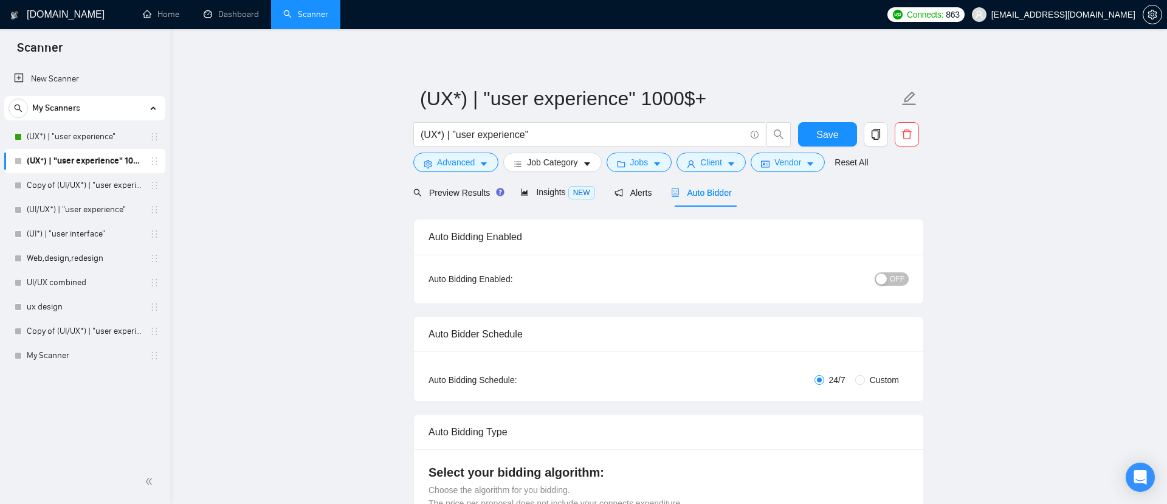
click at [893, 277] on span "OFF" at bounding box center [897, 278] width 15 height 13
click at [67, 131] on link "(UX*) | "user experience"" at bounding box center [84, 137] width 115 height 24
click at [830, 129] on span "Save" at bounding box center [827, 134] width 22 height 15
click at [83, 137] on link "(UX*) | "user experience"" at bounding box center [84, 137] width 115 height 24
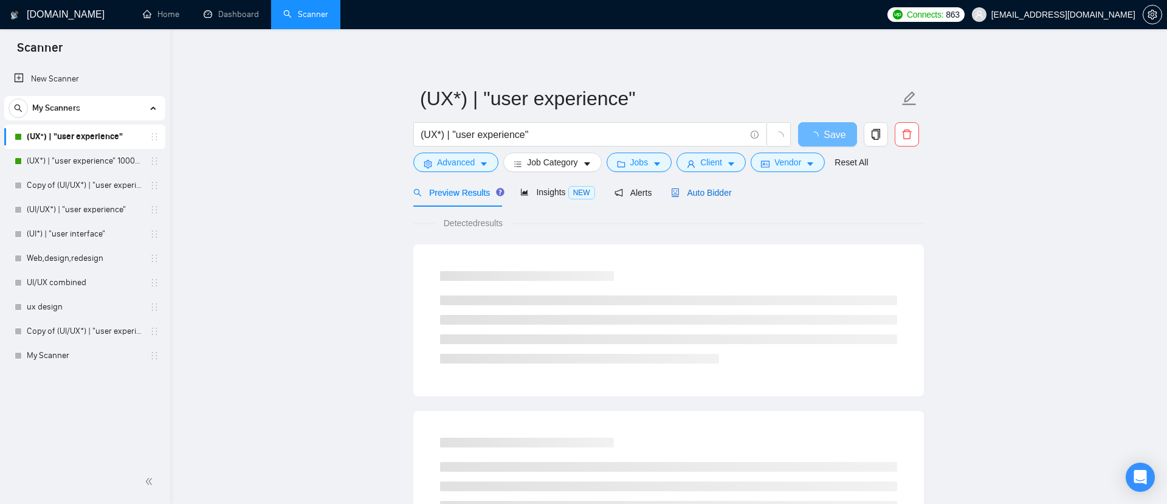
click at [715, 194] on span "Auto Bidder" at bounding box center [701, 193] width 60 height 10
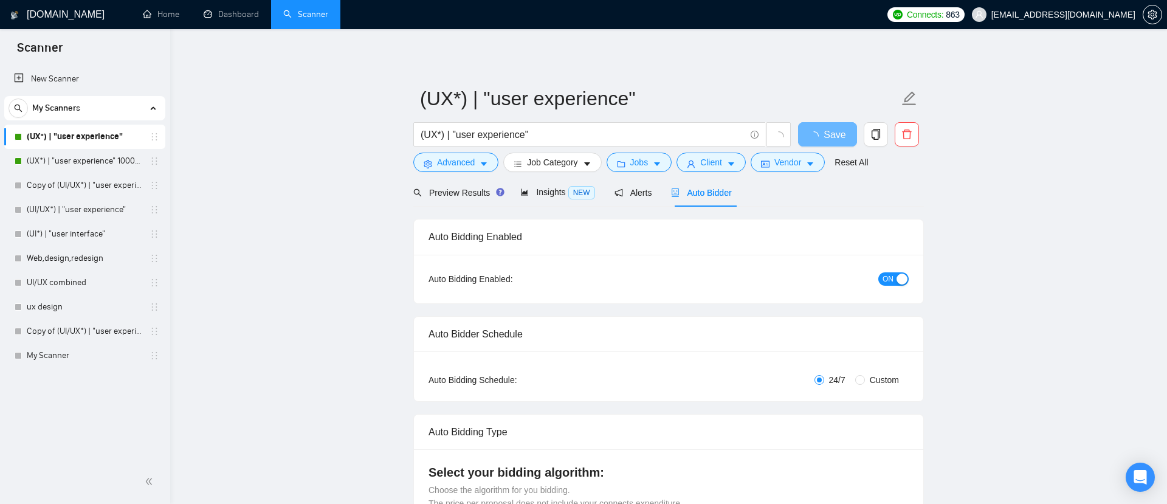
checkbox input "true"
click at [722, 163] on span "Client" at bounding box center [711, 162] width 22 height 13
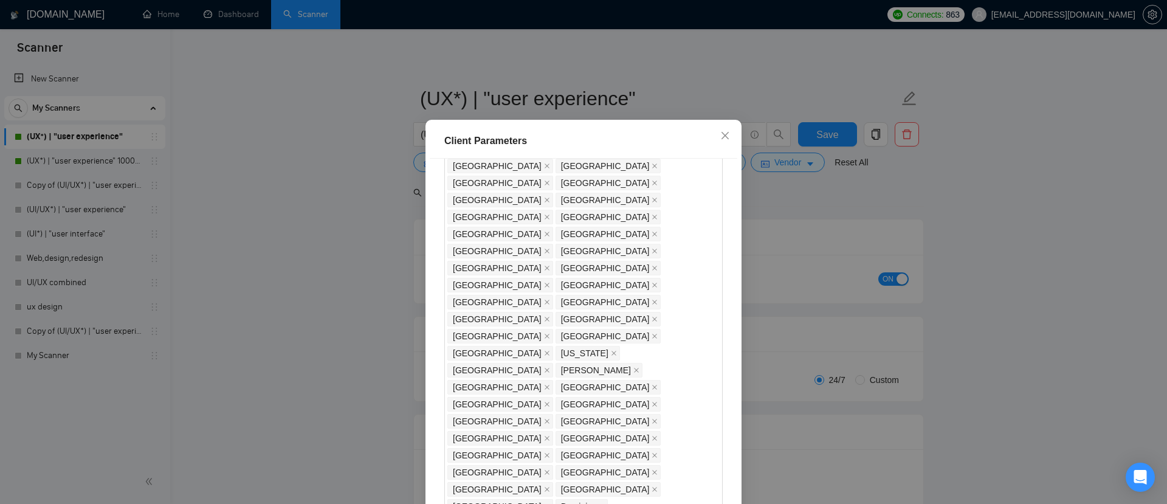
scroll to position [612, 0]
click at [615, 417] on div "$1,000" at bounding box center [656, 417] width 115 height 13
click at [611, 360] on div "Client Location Include Client Countries Select Exclude Client Countries Philip…" at bounding box center [583, 335] width 307 height 352
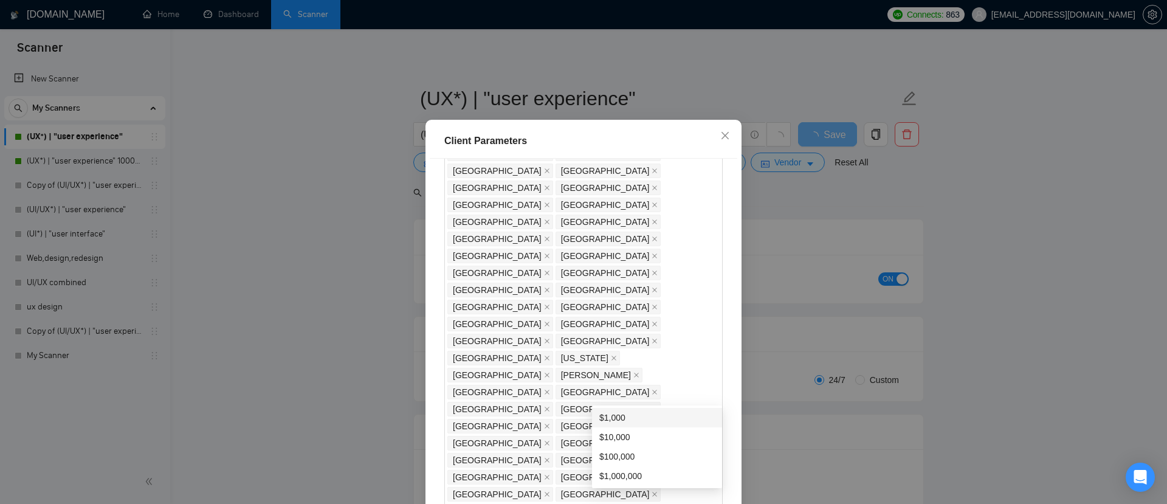
click at [597, 358] on div "Client Location Include Client Countries Select Exclude Client Countries Philip…" at bounding box center [583, 335] width 307 height 352
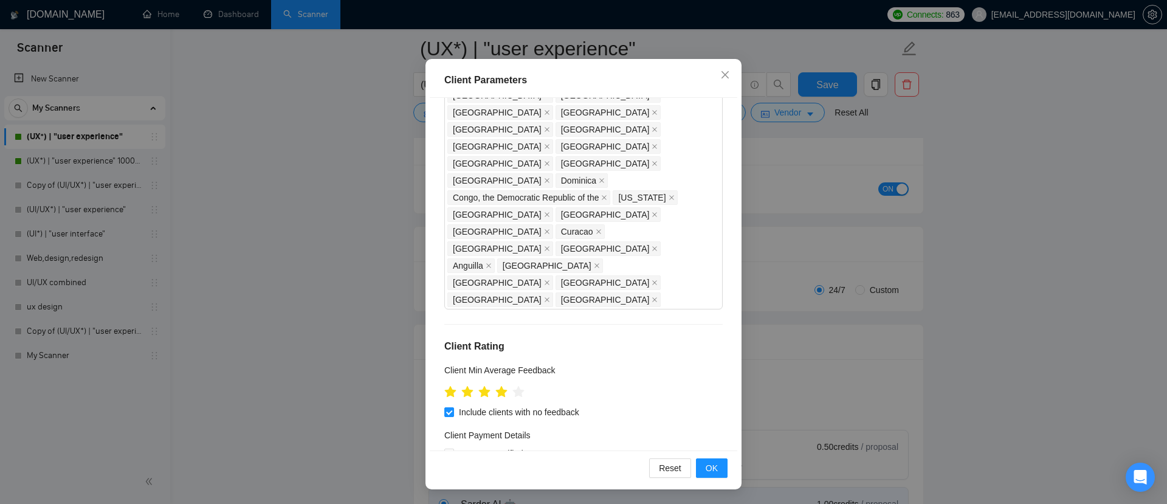
scroll to position [101, 0]
click at [705, 469] on span "OK" at bounding box center [711, 467] width 12 height 13
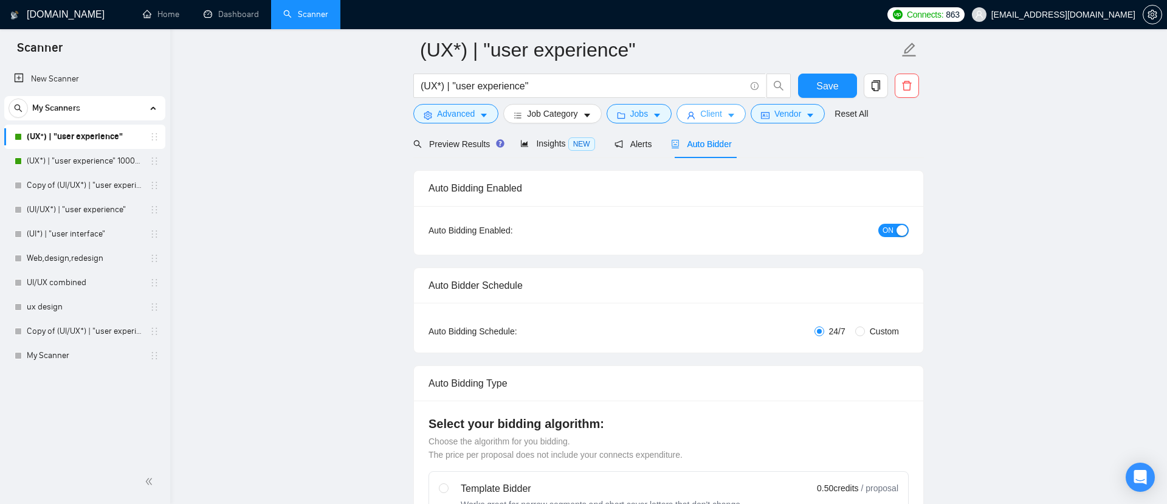
scroll to position [0, 0]
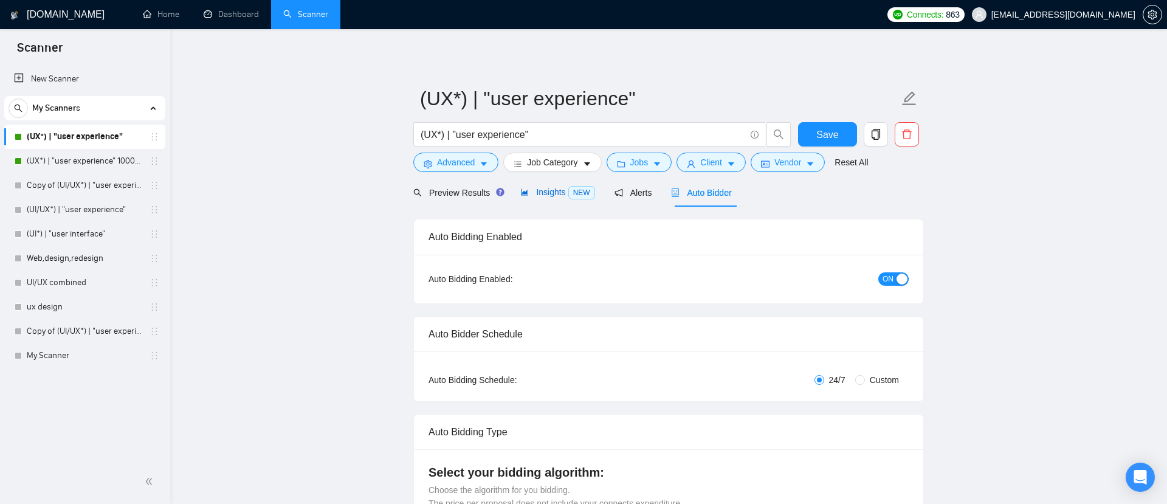
click at [557, 197] on div "Insights NEW" at bounding box center [557, 192] width 74 height 14
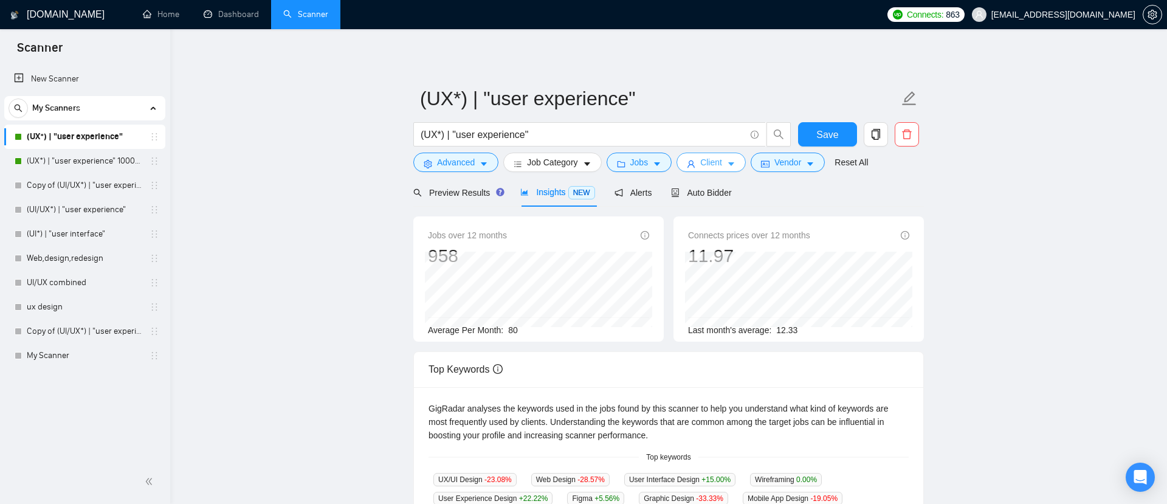
click at [732, 164] on icon "caret-down" at bounding box center [731, 164] width 9 height 9
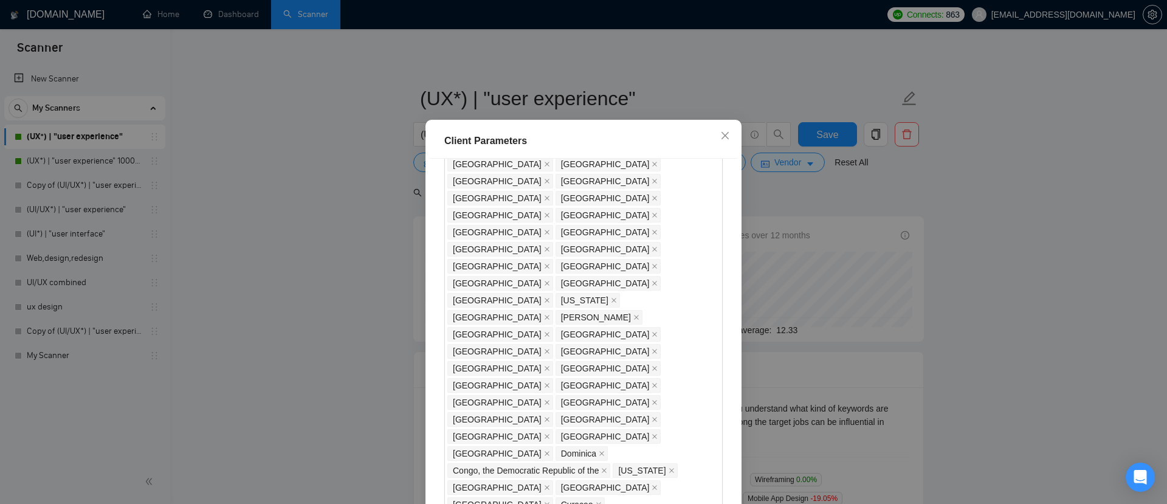
scroll to position [667, 0]
click at [592, 306] on div "Client Location Include Client Countries Select Exclude Client Countries Philip…" at bounding box center [583, 335] width 307 height 352
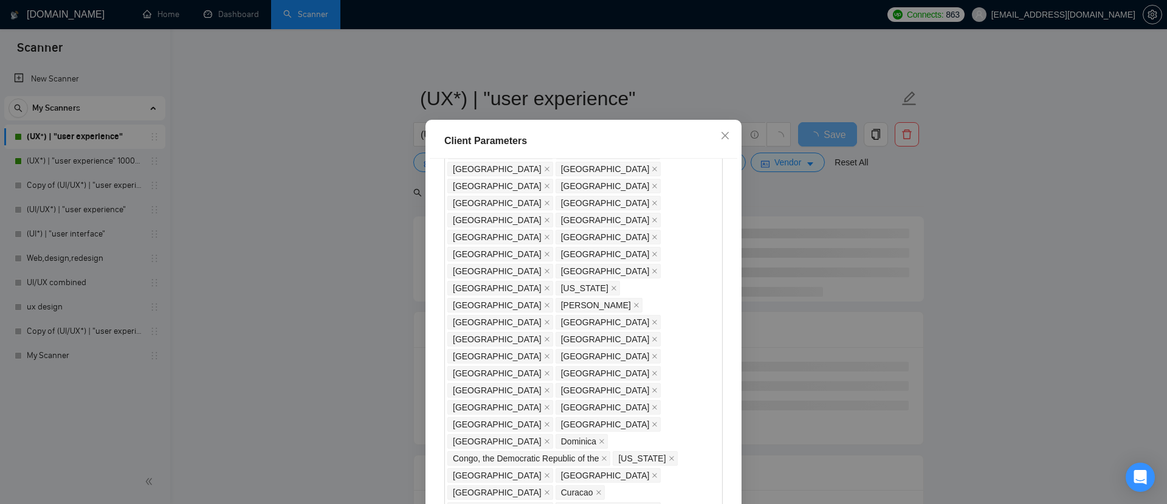
scroll to position [692, 0]
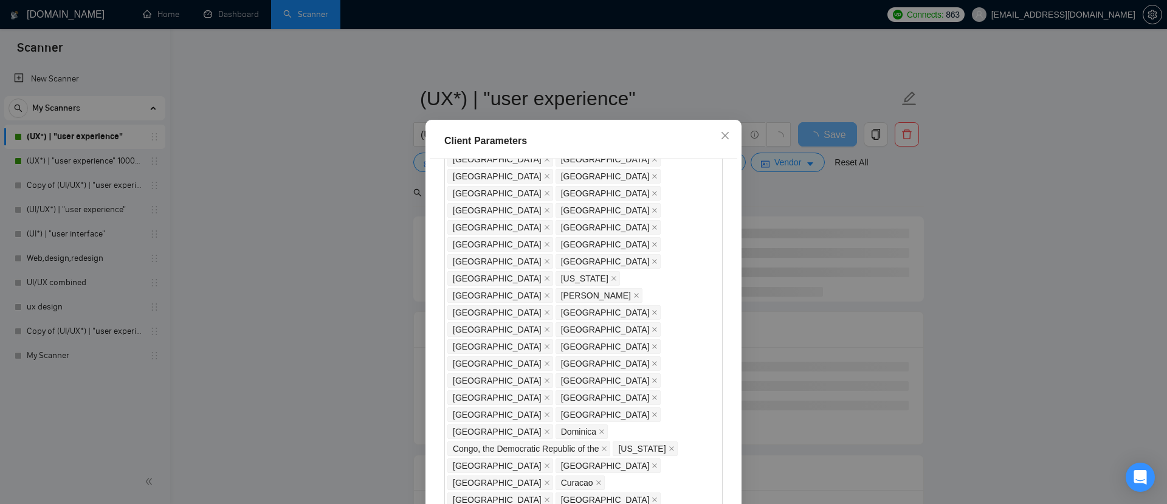
type input "1100"
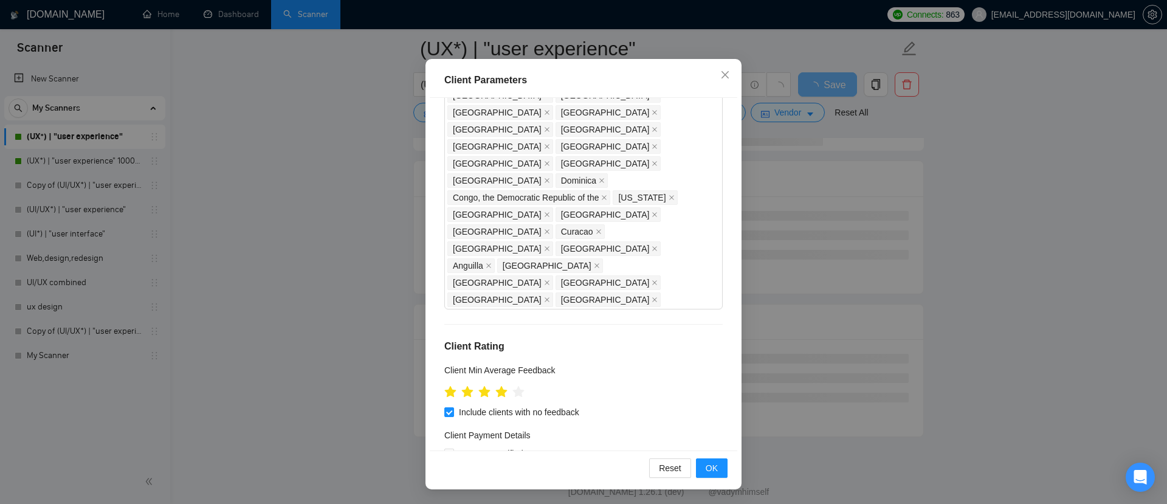
scroll to position [187, 0]
click at [710, 472] on span "OK" at bounding box center [711, 467] width 12 height 13
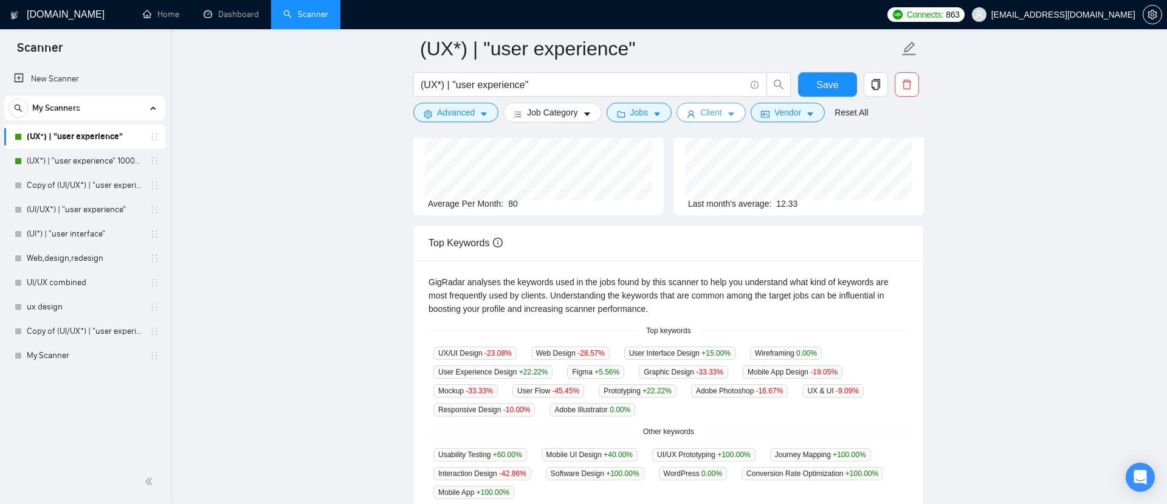
scroll to position [78, 0]
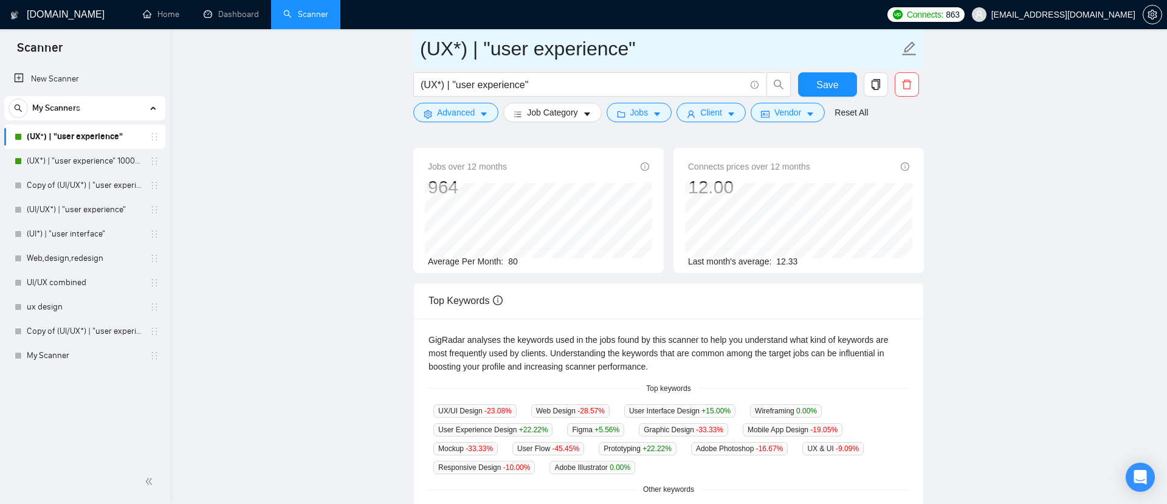
click at [656, 44] on input "(UX*) | "user experience"" at bounding box center [659, 48] width 479 height 30
click at [640, 46] on input "(UX*) | "user experience" 0-1100$" at bounding box center [659, 48] width 479 height 30
click at [735, 59] on input "(UX*) | "user experience" (0-1100$" at bounding box center [659, 48] width 479 height 30
type input "(UX*) | "user experience" (0-1100$)"
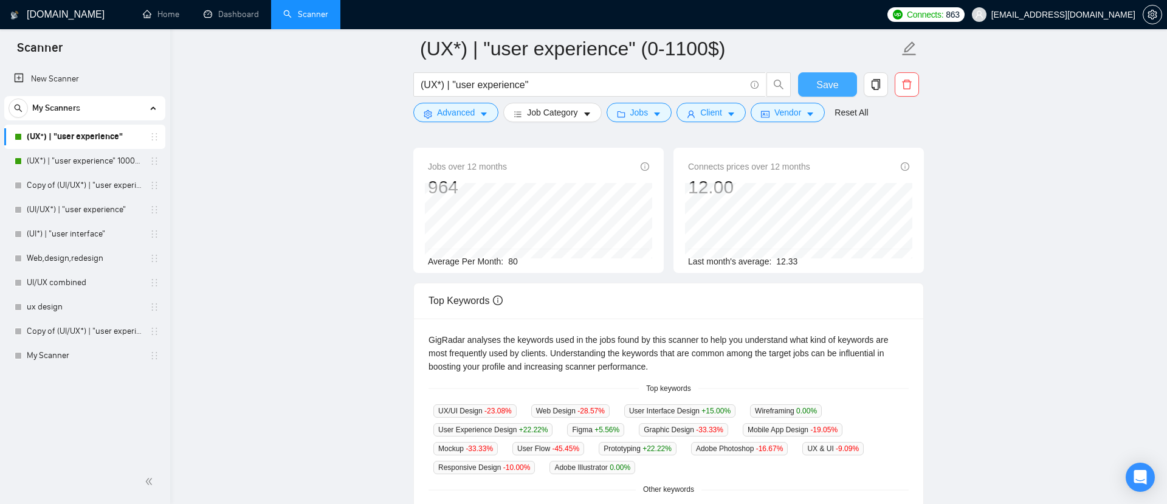
click at [833, 80] on span "Save" at bounding box center [827, 84] width 22 height 15
click at [706, 115] on span "Client" at bounding box center [711, 112] width 22 height 13
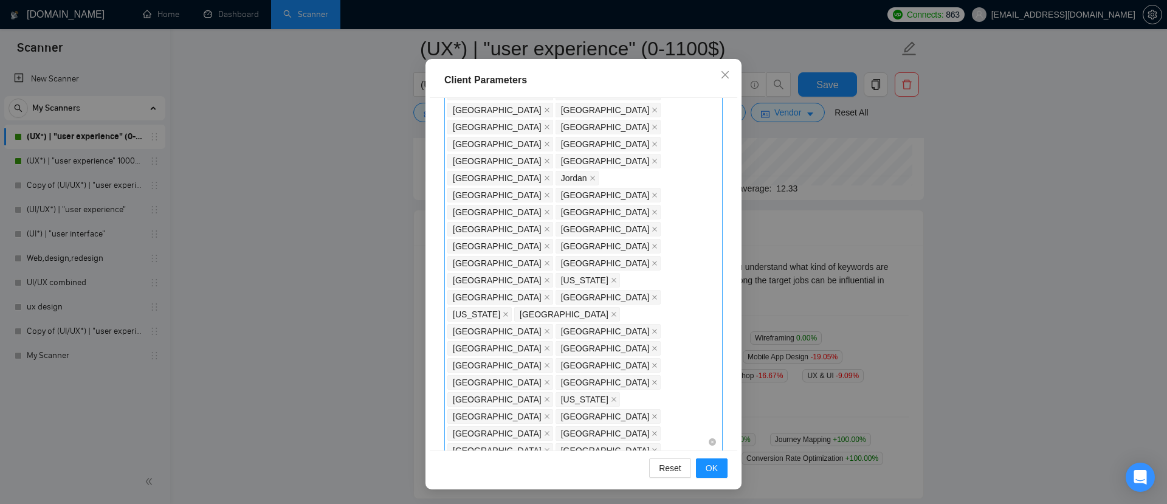
scroll to position [249, 0]
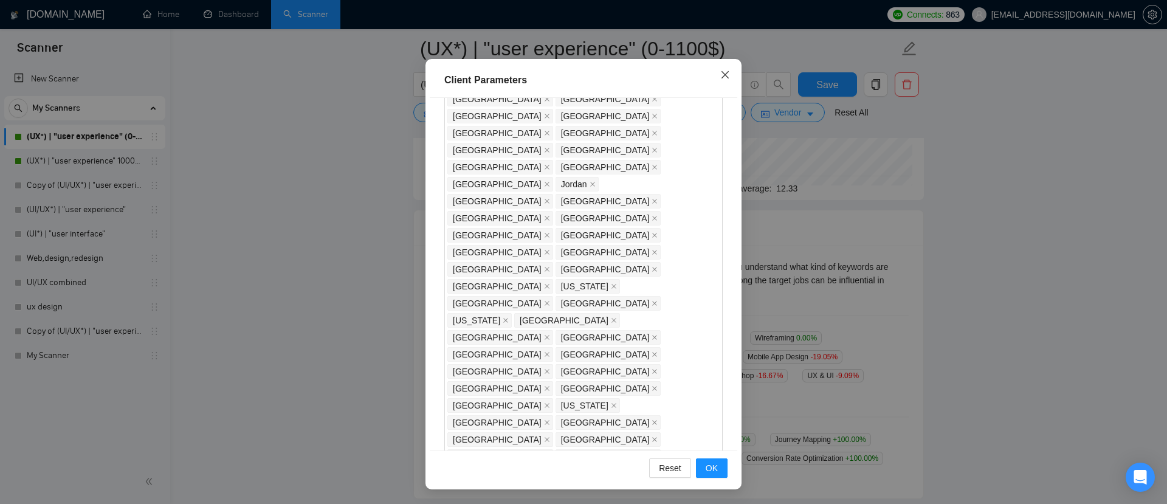
click at [728, 75] on icon "close" at bounding box center [725, 75] width 10 height 10
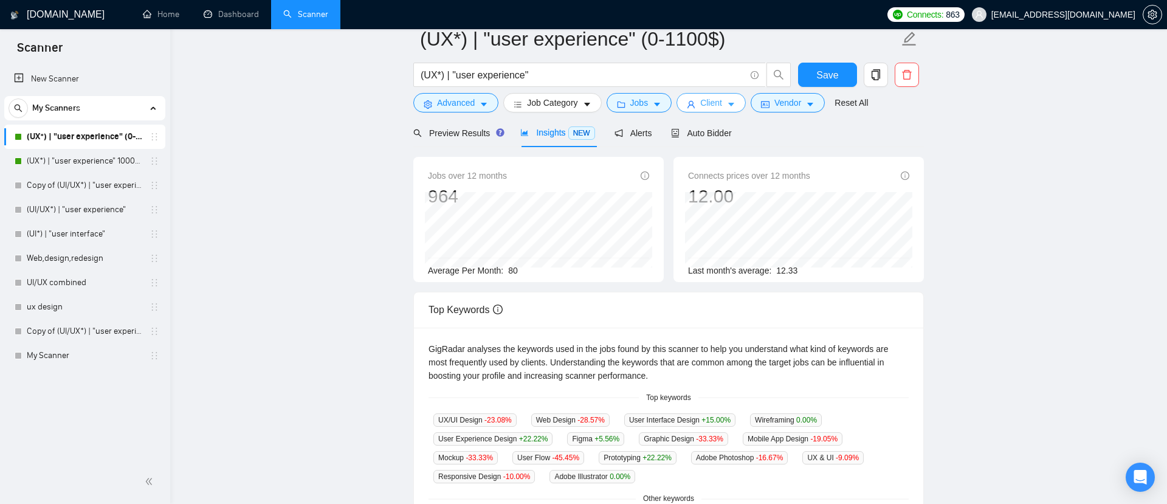
scroll to position [0, 0]
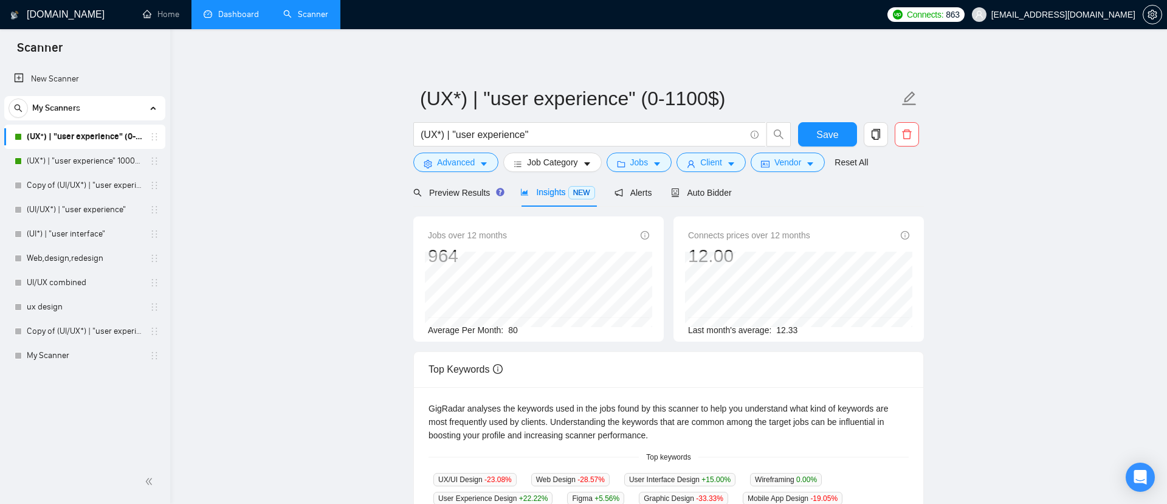
click at [209, 9] on link "Dashboard" at bounding box center [231, 14] width 55 height 10
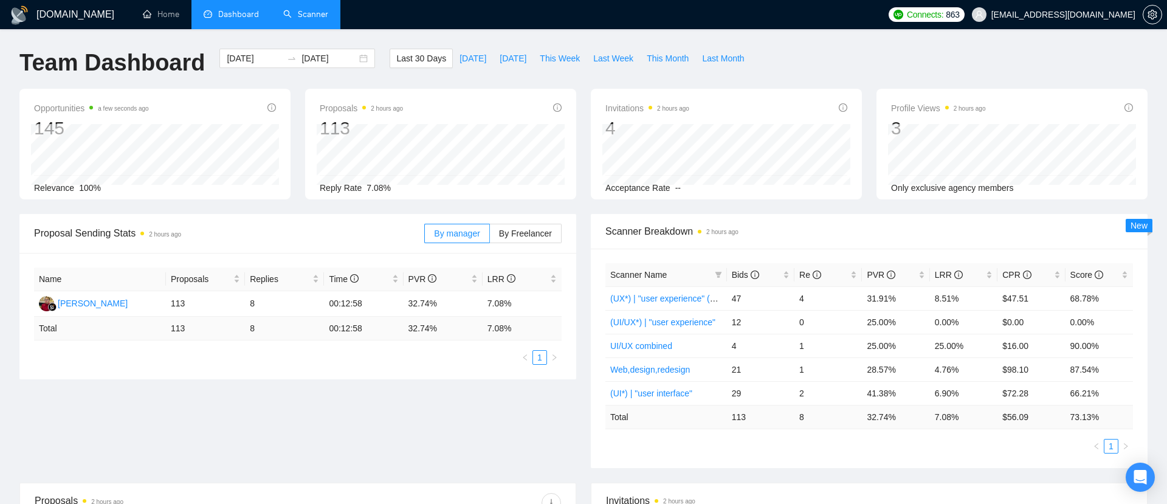
click at [323, 12] on link "Scanner" at bounding box center [305, 14] width 45 height 10
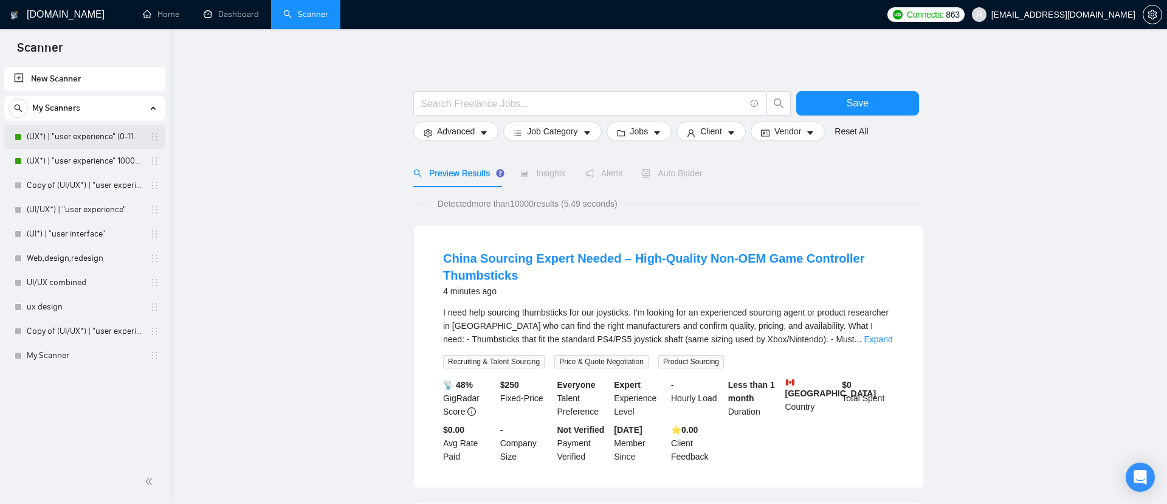
click at [91, 137] on link "(UX*) | "user experience" (0-1100$)" at bounding box center [84, 137] width 115 height 24
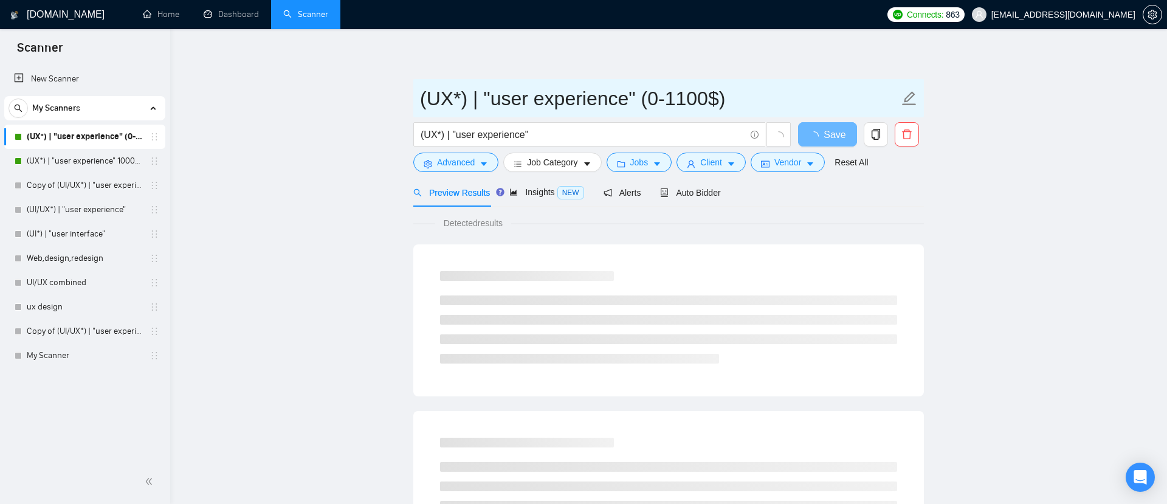
click at [736, 99] on input "(UX*) | "user experience" (0-1100$)" at bounding box center [659, 98] width 479 height 30
drag, startPoint x: 736, startPoint y: 99, endPoint x: 640, endPoint y: 98, distance: 96.0
click at [640, 98] on input "(UX*) | "user experience" (0-1100$)" at bounding box center [659, 98] width 479 height 30
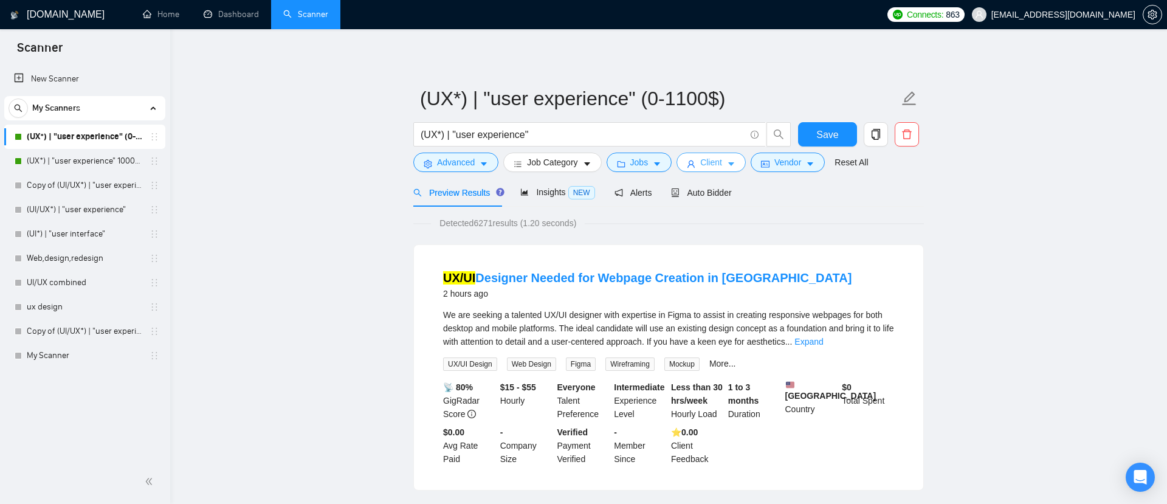
click at [705, 157] on span "Client" at bounding box center [711, 162] width 22 height 13
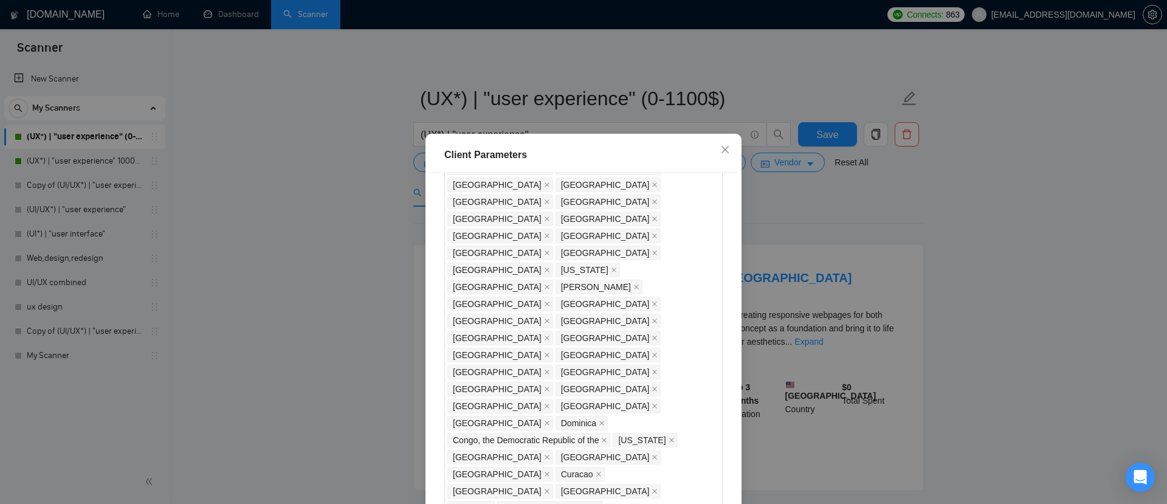
scroll to position [713, 0]
drag, startPoint x: 642, startPoint y: 293, endPoint x: 551, endPoint y: 292, distance: 91.8
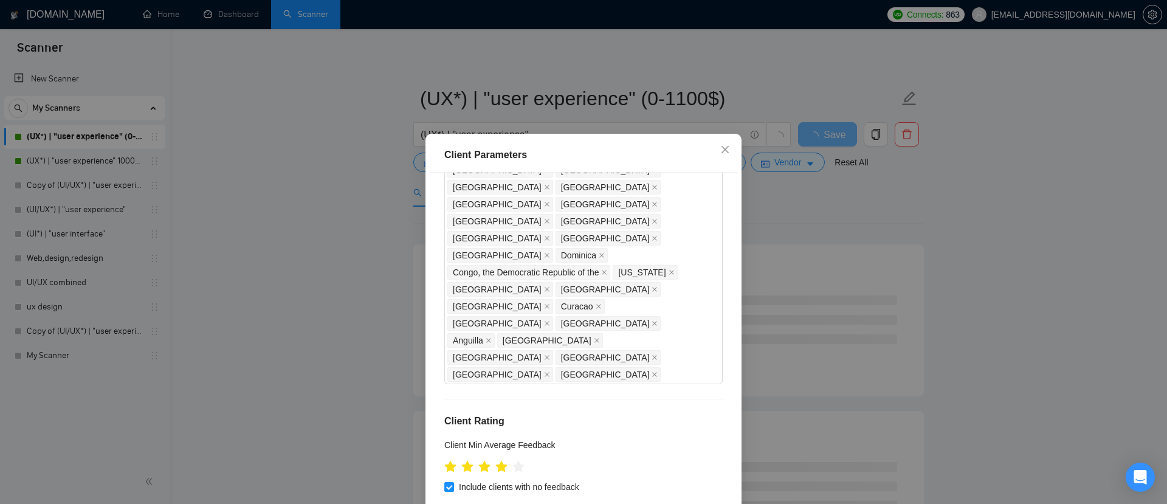
scroll to position [75, 0]
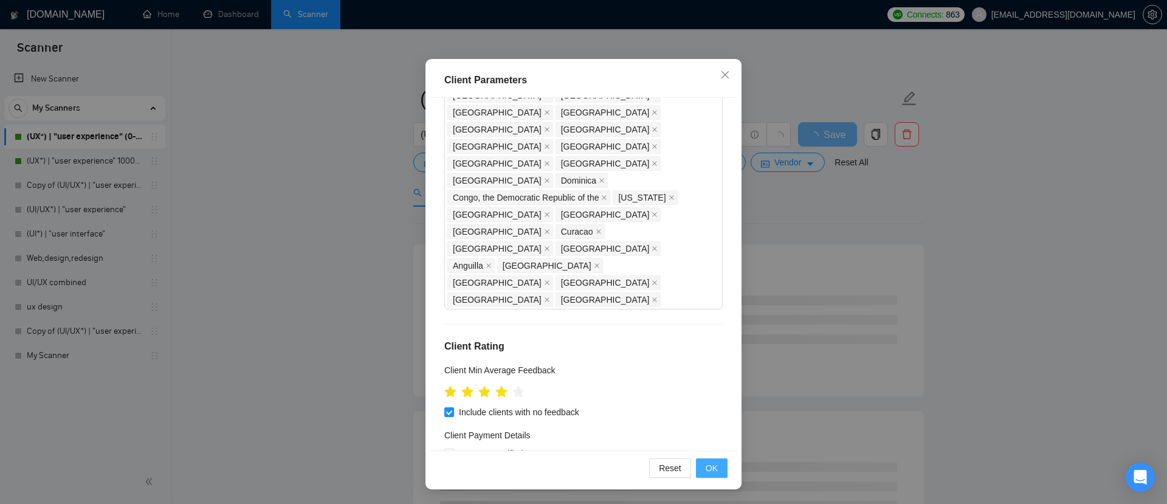
click at [704, 465] on button "OK" at bounding box center [712, 467] width 32 height 19
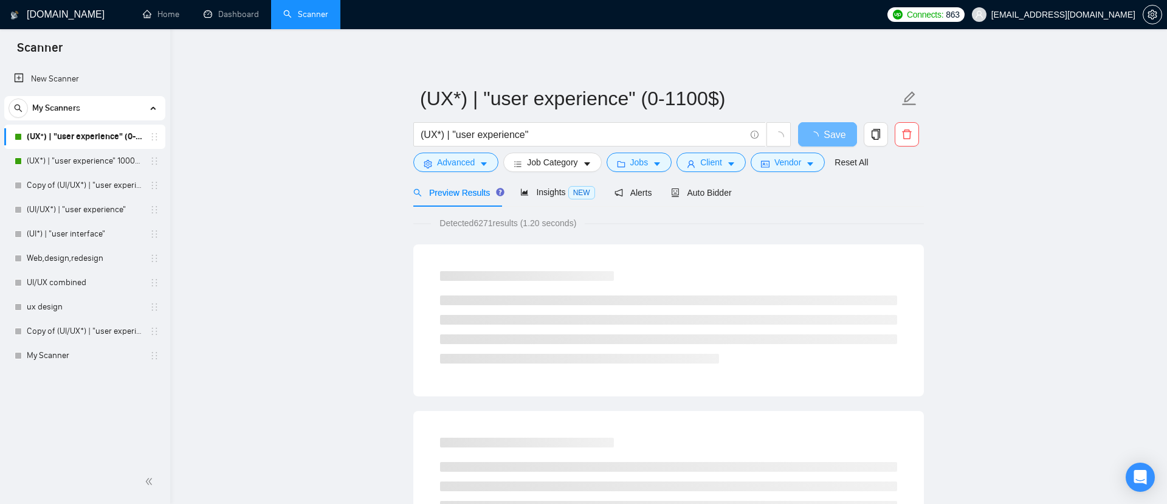
scroll to position [14, 0]
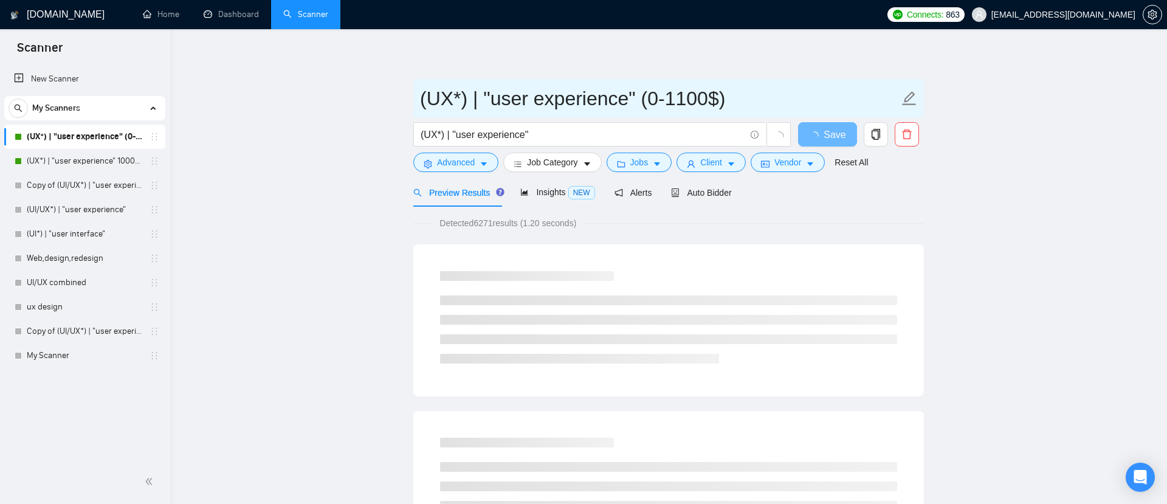
click at [674, 92] on input "(UX*) | "user experience" (0-1100$)" at bounding box center [659, 98] width 479 height 30
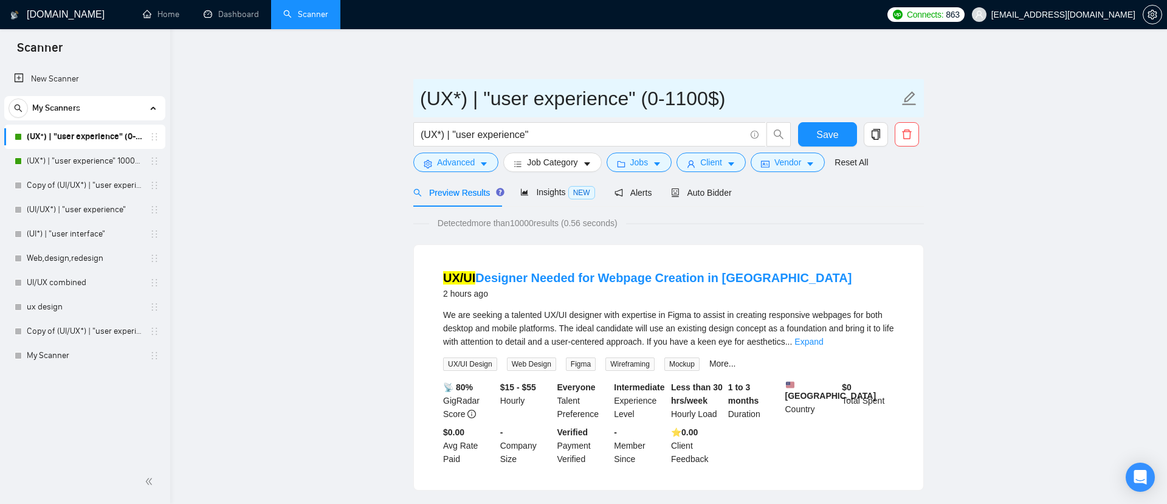
drag, startPoint x: 638, startPoint y: 100, endPoint x: 736, endPoint y: 101, distance: 98.5
click at [736, 101] on input "(UX*) | "user experience" (0-1100$)" at bounding box center [659, 98] width 479 height 30
type input "(UX*) | "user experience" old"
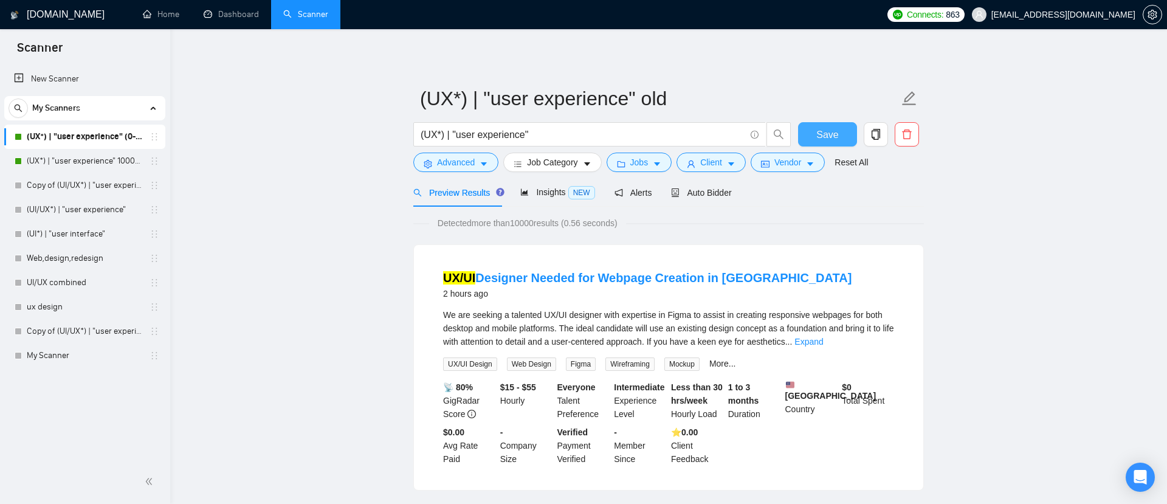
click at [828, 132] on span "Save" at bounding box center [827, 134] width 22 height 15
click at [877, 137] on icon "copy" at bounding box center [875, 134] width 11 height 11
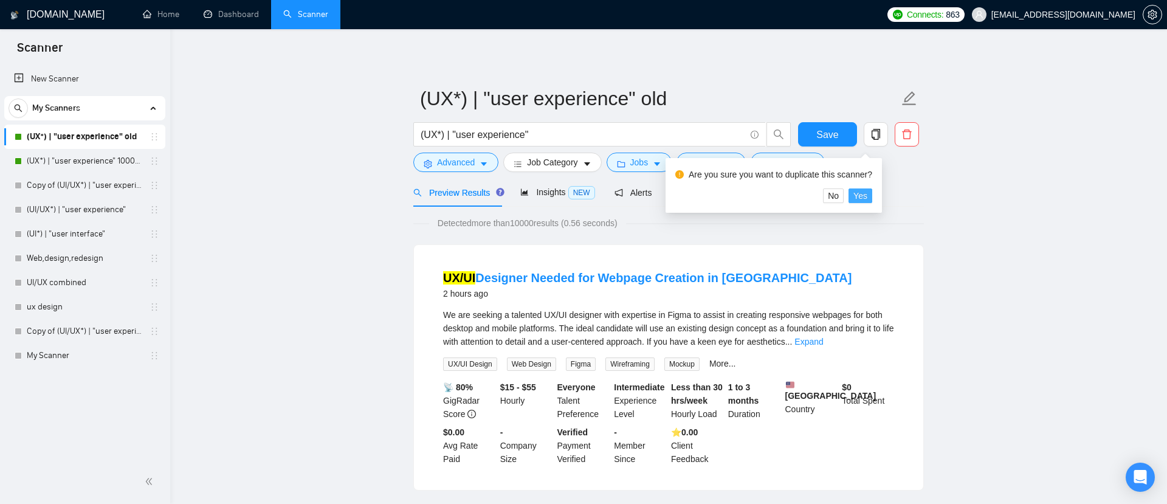
click at [872, 191] on button "Yes" at bounding box center [860, 195] width 24 height 15
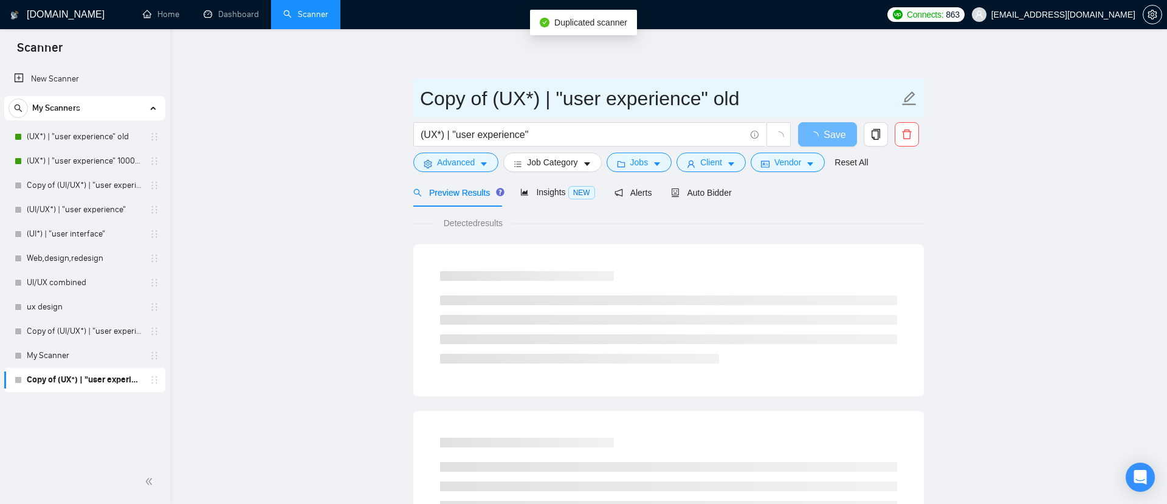
click at [493, 97] on input "Copy of (UX*) | "user experience" old" at bounding box center [659, 98] width 479 height 30
drag, startPoint x: 491, startPoint y: 98, endPoint x: 397, endPoint y: 98, distance: 94.2
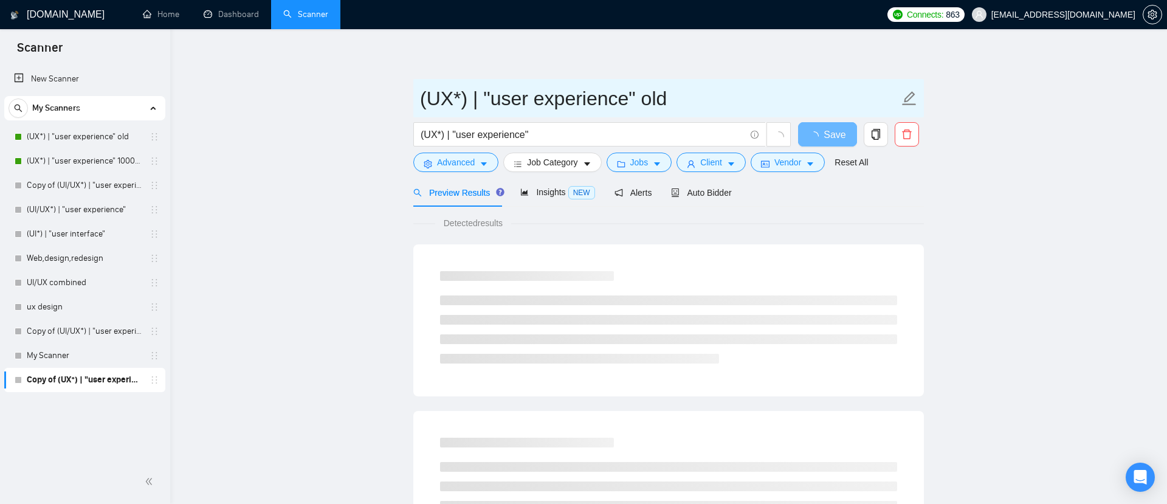
click at [650, 101] on input "(UX*) | "user experience" old" at bounding box center [659, 98] width 479 height 30
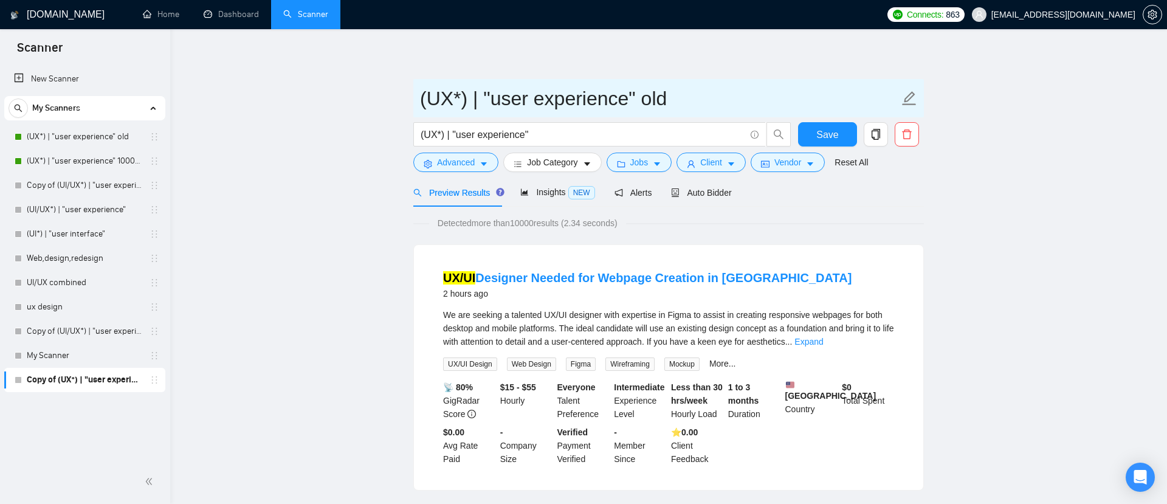
click at [670, 100] on input "(UX*) | "user experience" old" at bounding box center [659, 98] width 479 height 30
click at [651, 95] on input "(UX*) | "user experience" old" at bounding box center [659, 98] width 479 height 30
type input "(UX*) | "user experience" (0-1100$)"
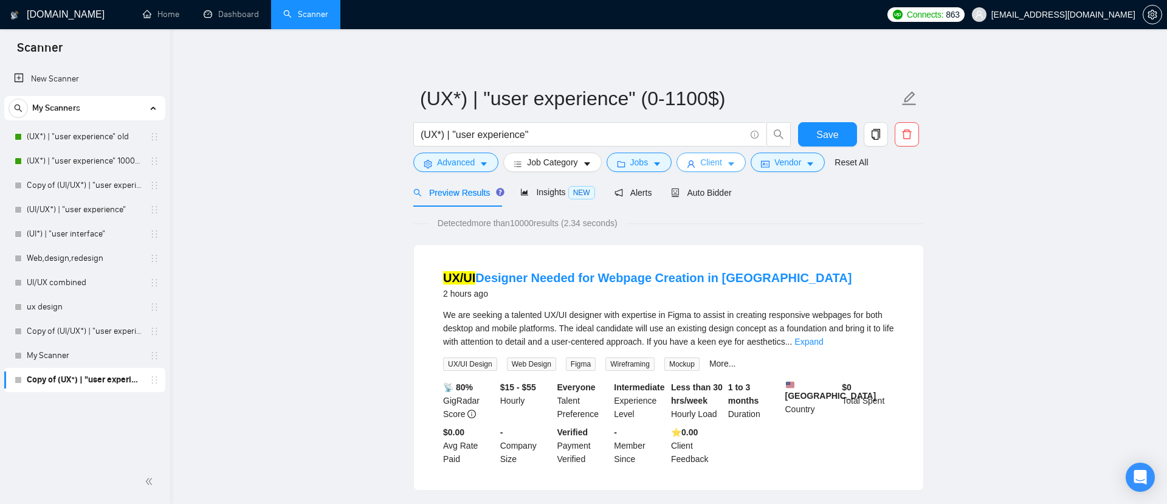
click at [722, 156] on span "Client" at bounding box center [711, 162] width 22 height 13
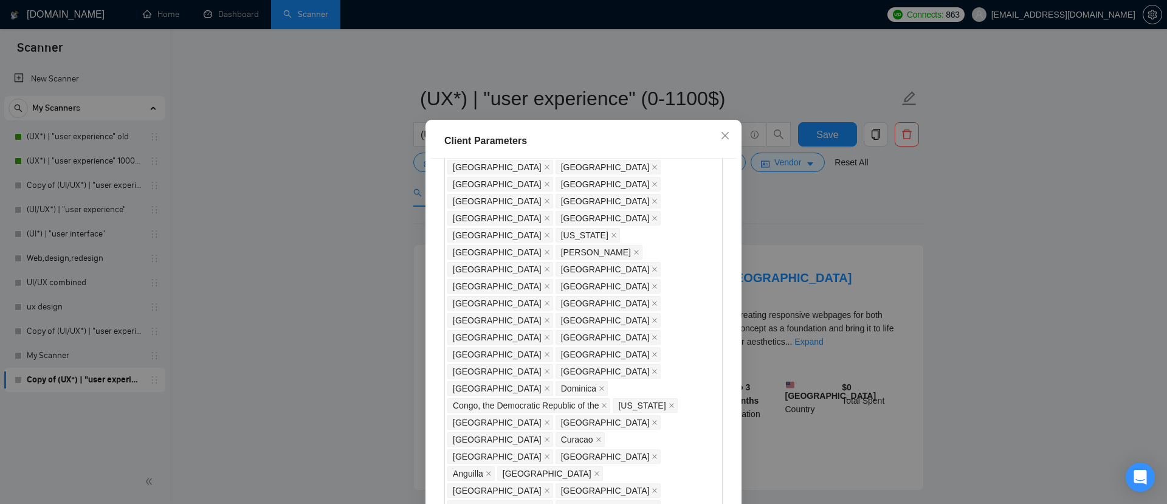
scroll to position [718, 0]
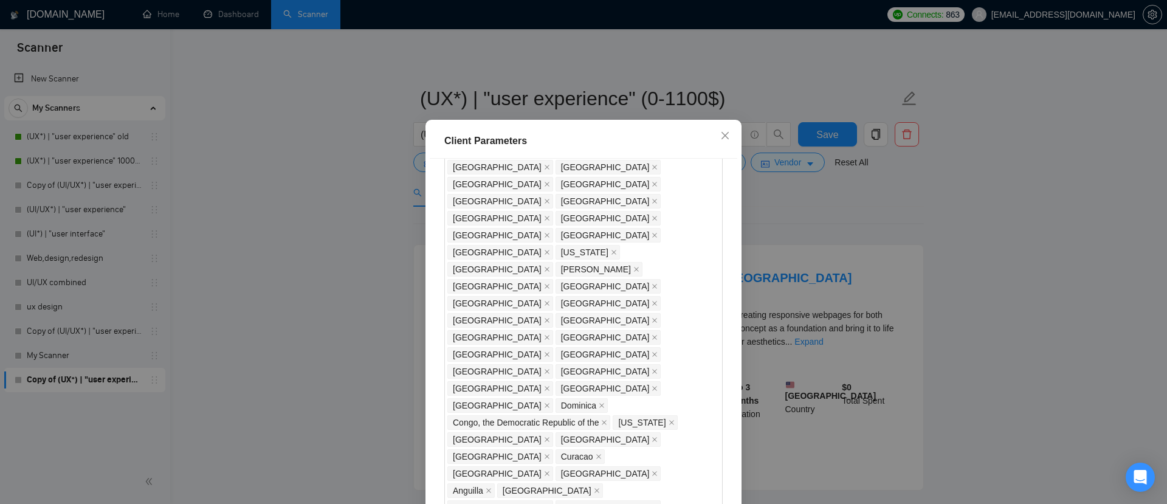
type input "1100"
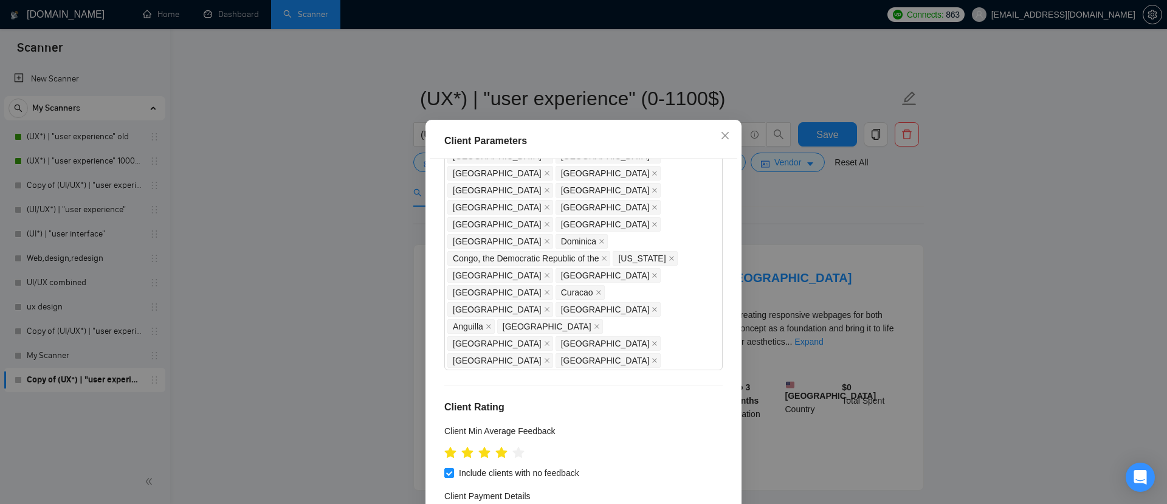
scroll to position [75, 0]
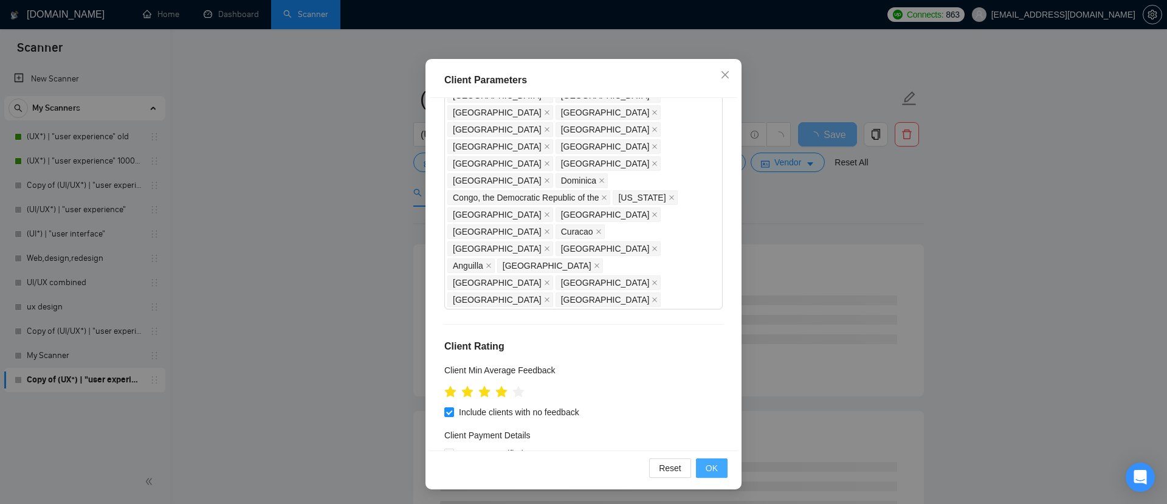
click at [710, 467] on span "OK" at bounding box center [711, 467] width 12 height 13
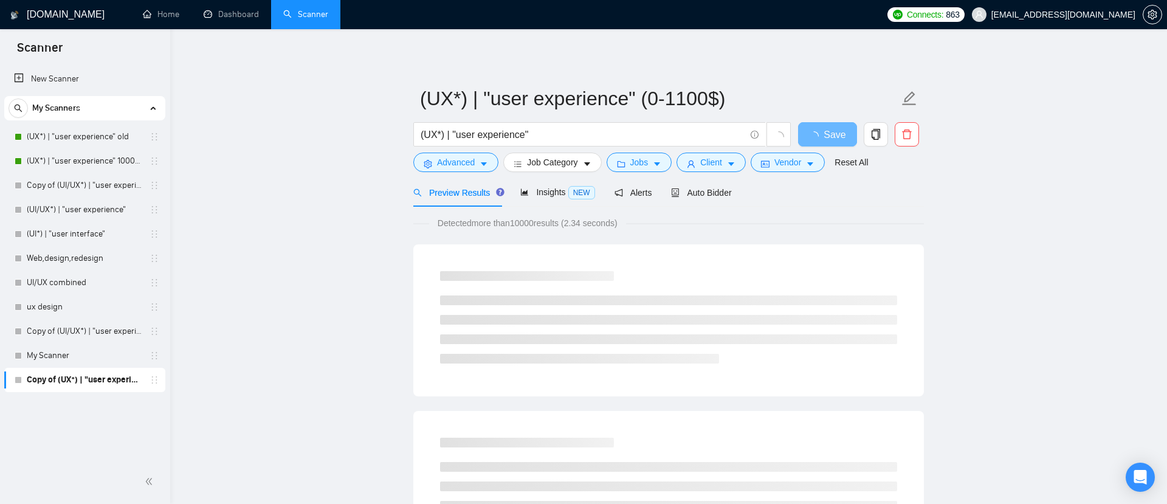
scroll to position [14, 0]
click at [723, 193] on span "Auto Bidder" at bounding box center [701, 193] width 60 height 10
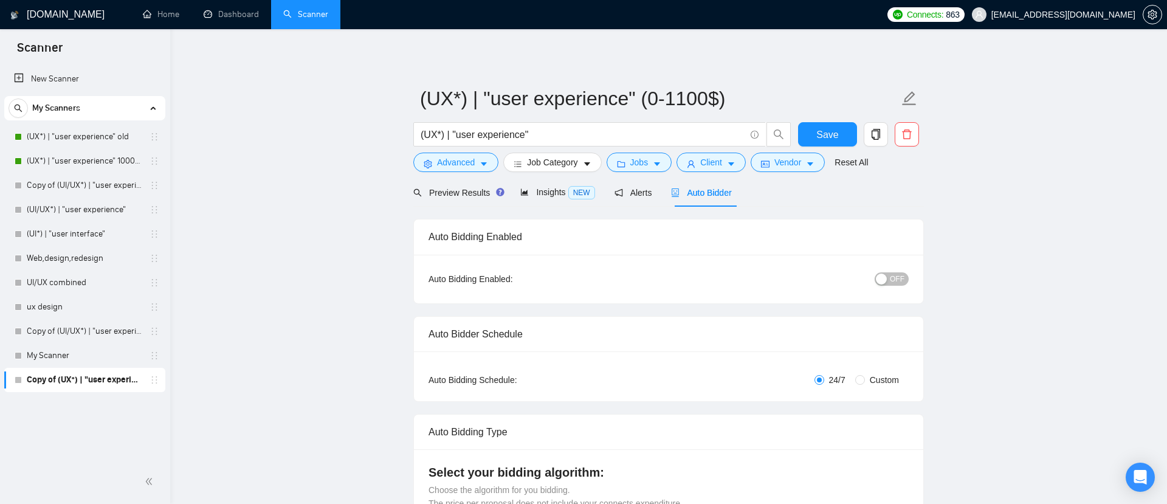
click at [892, 283] on span "OFF" at bounding box center [897, 278] width 15 height 13
click at [832, 136] on span "Save" at bounding box center [827, 134] width 22 height 15
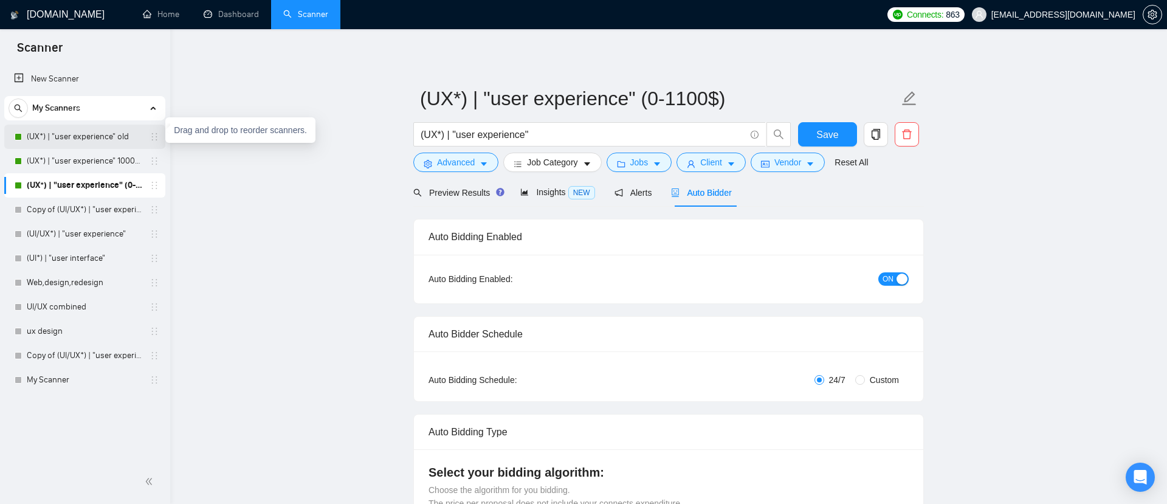
click at [132, 132] on link "(UX*) | "user experience" old" at bounding box center [84, 137] width 115 height 24
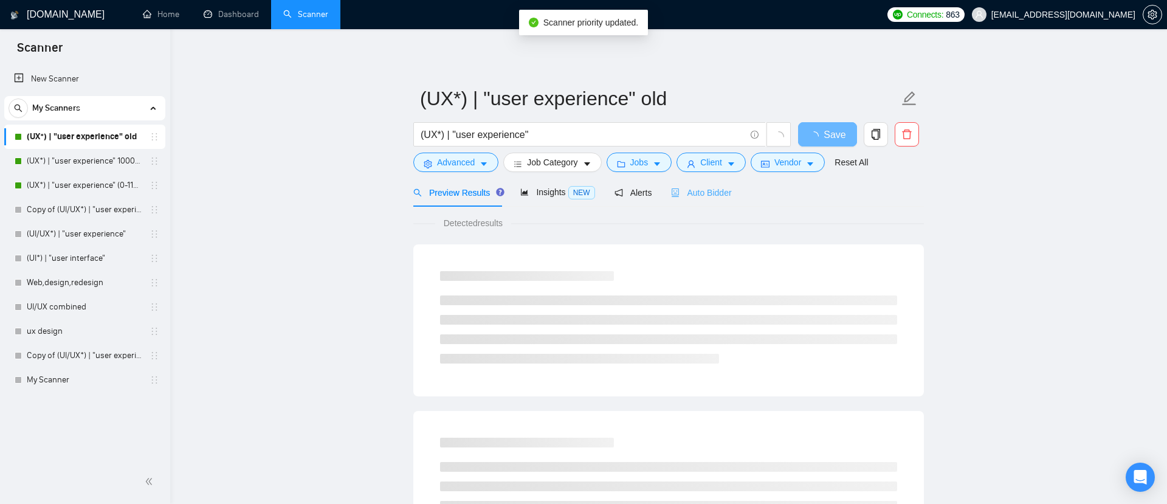
click at [700, 204] on div "Auto Bidder" at bounding box center [701, 192] width 60 height 29
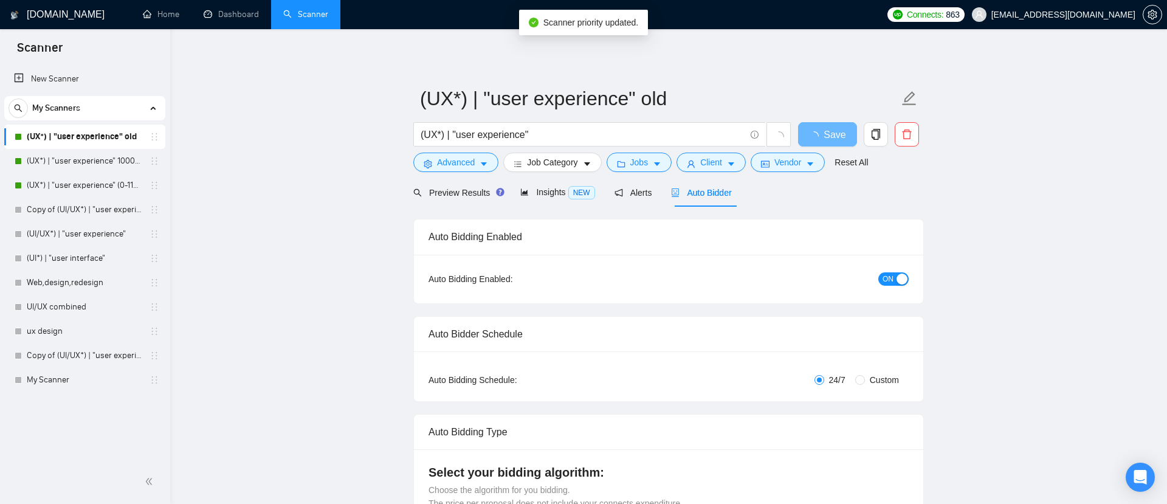
checkbox input "true"
click at [893, 276] on button "ON" at bounding box center [893, 278] width 30 height 13
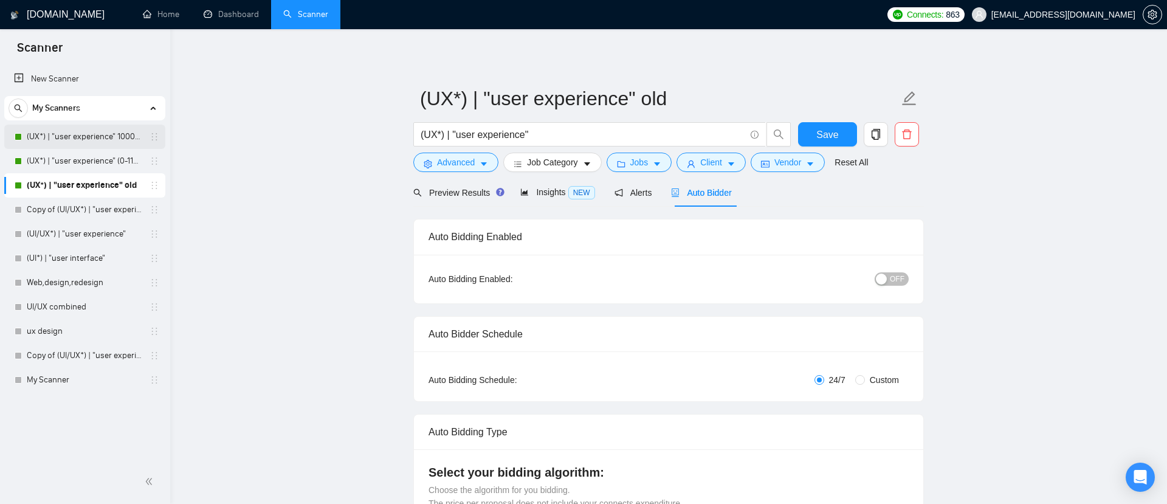
click at [110, 137] on link "(UX*) | "user experience" 1000$+" at bounding box center [84, 137] width 115 height 24
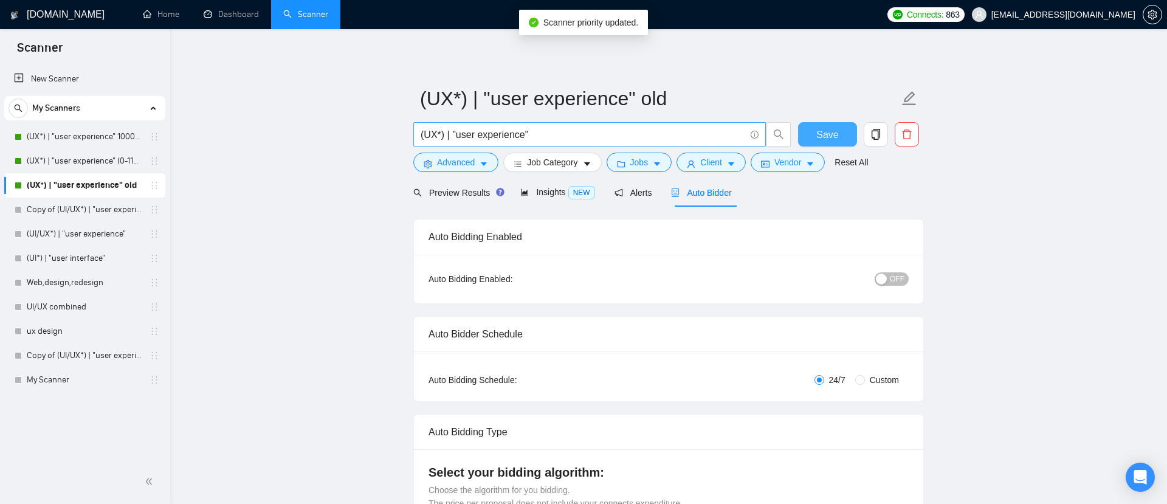
click at [825, 131] on span "Save" at bounding box center [827, 134] width 22 height 15
click at [84, 136] on link "(UX*) | "user experience" 1000$+" at bounding box center [84, 137] width 115 height 24
